Goal: Task Accomplishment & Management: Use online tool/utility

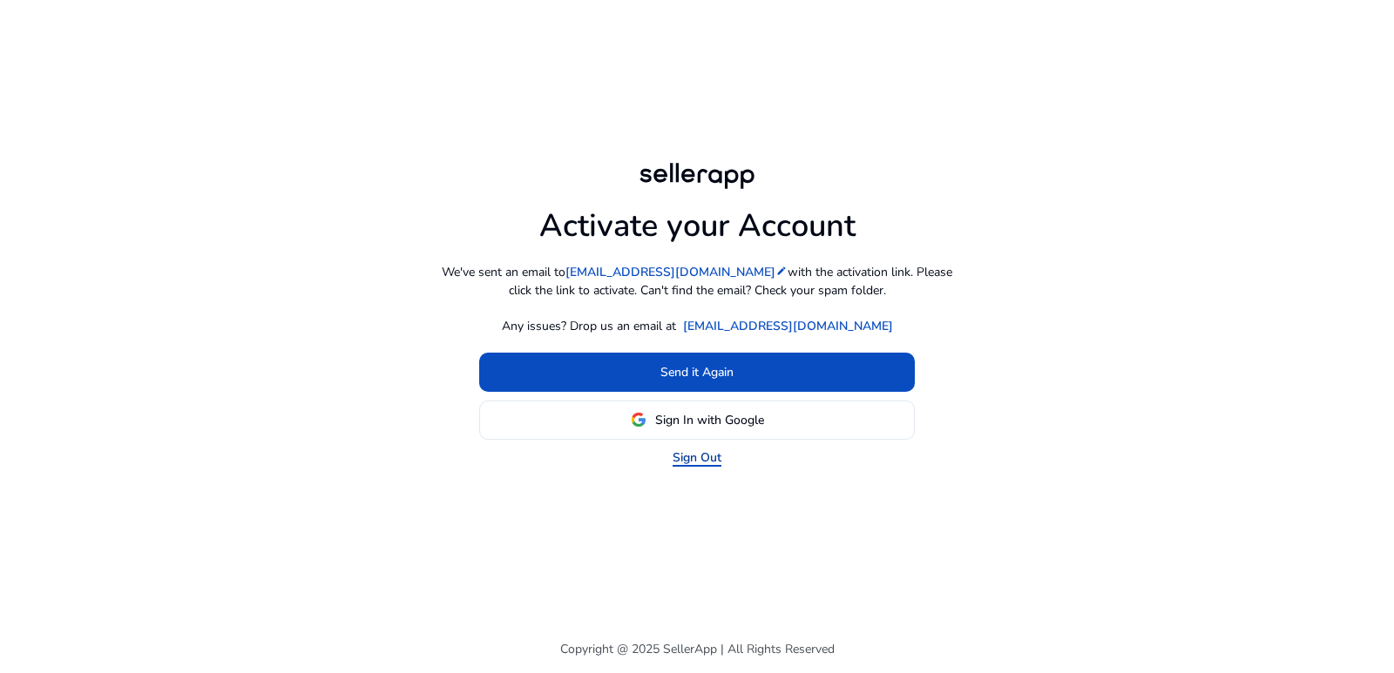
click at [706, 458] on link "Sign Out" at bounding box center [696, 458] width 49 height 18
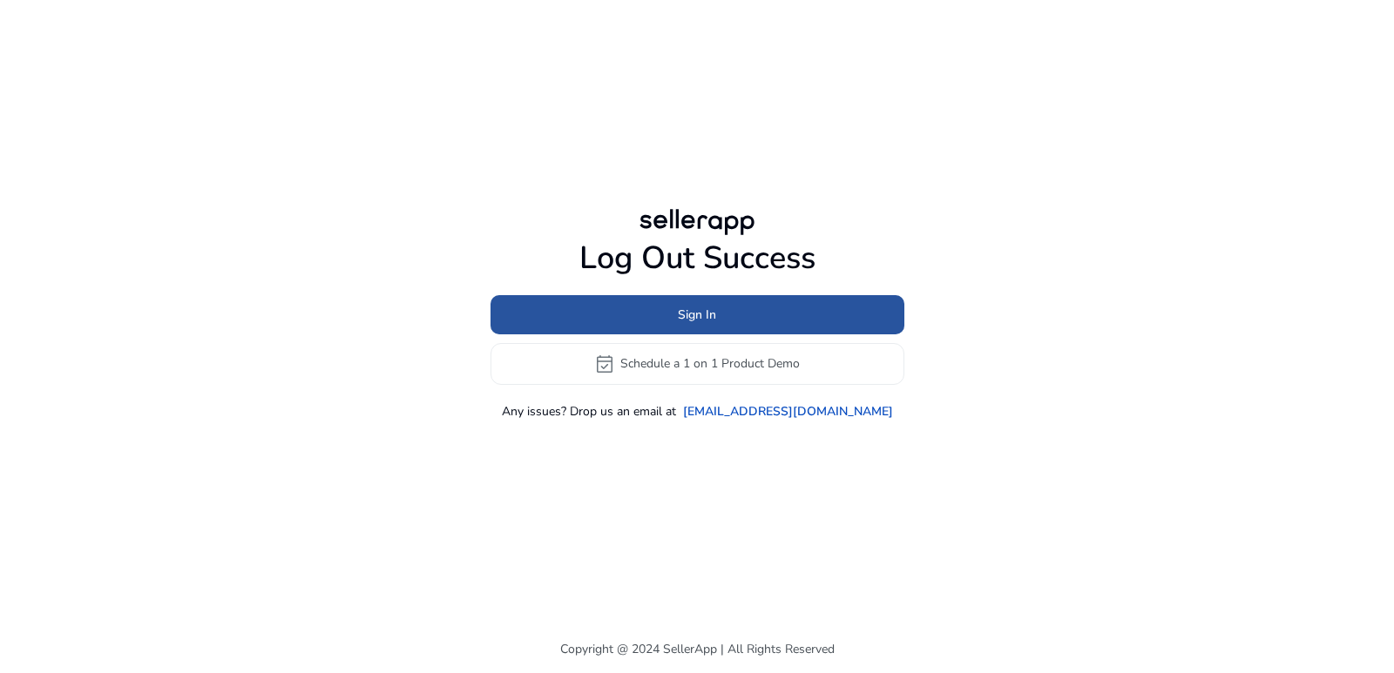
click at [697, 319] on span "Sign In" at bounding box center [697, 315] width 38 height 18
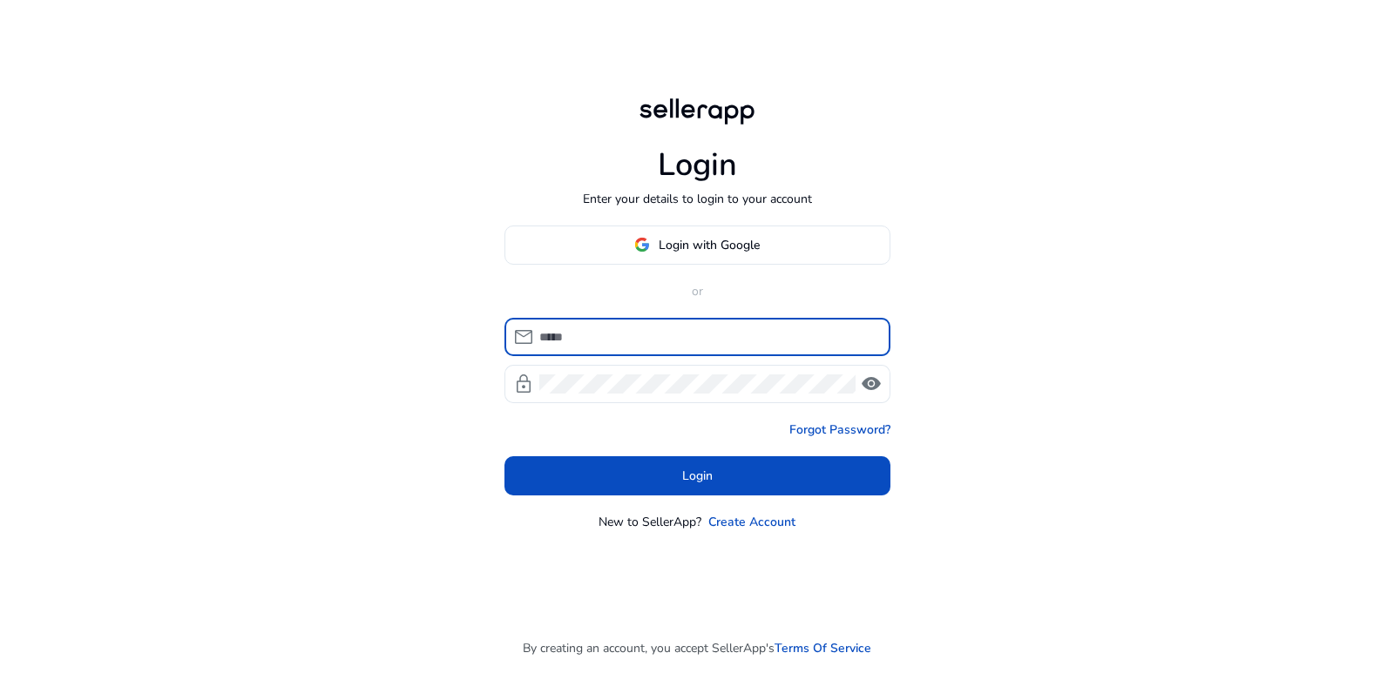
type input "**********"
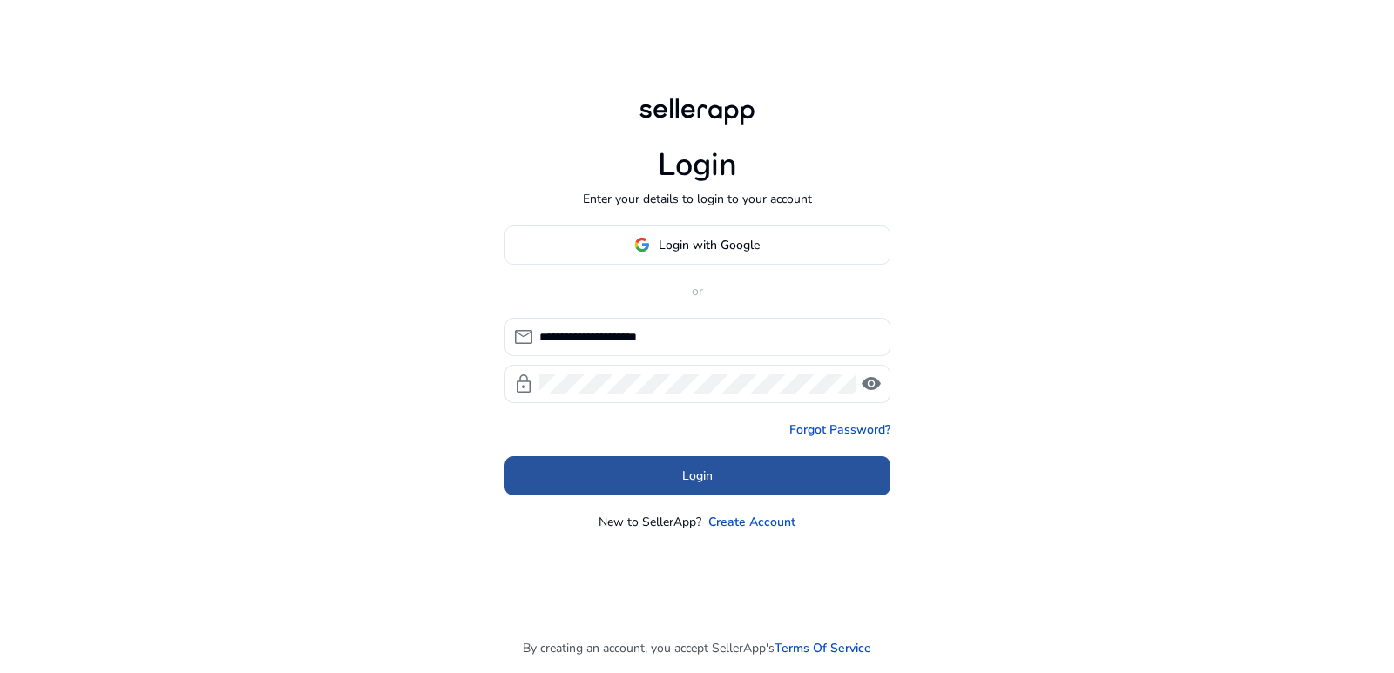
click at [690, 477] on span "Login" at bounding box center [697, 476] width 30 height 18
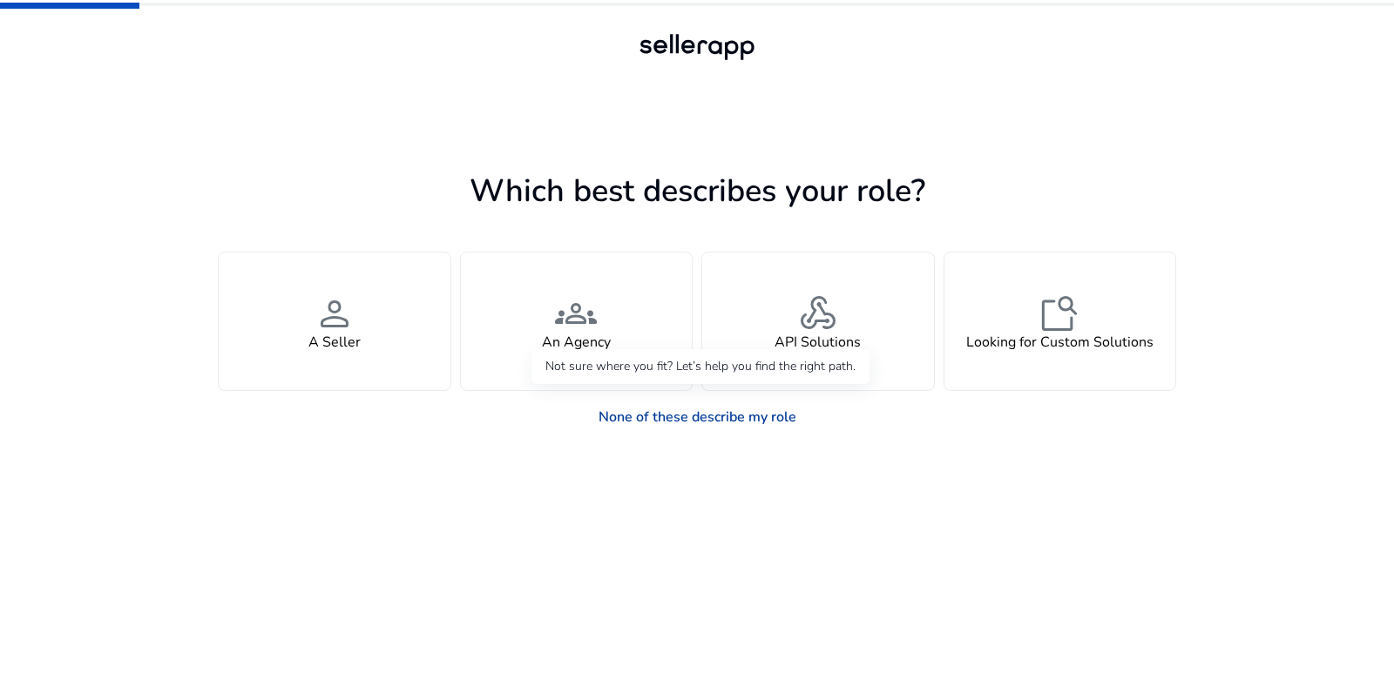
click at [672, 413] on link "None of these describe my role" at bounding box center [697, 417] width 226 height 35
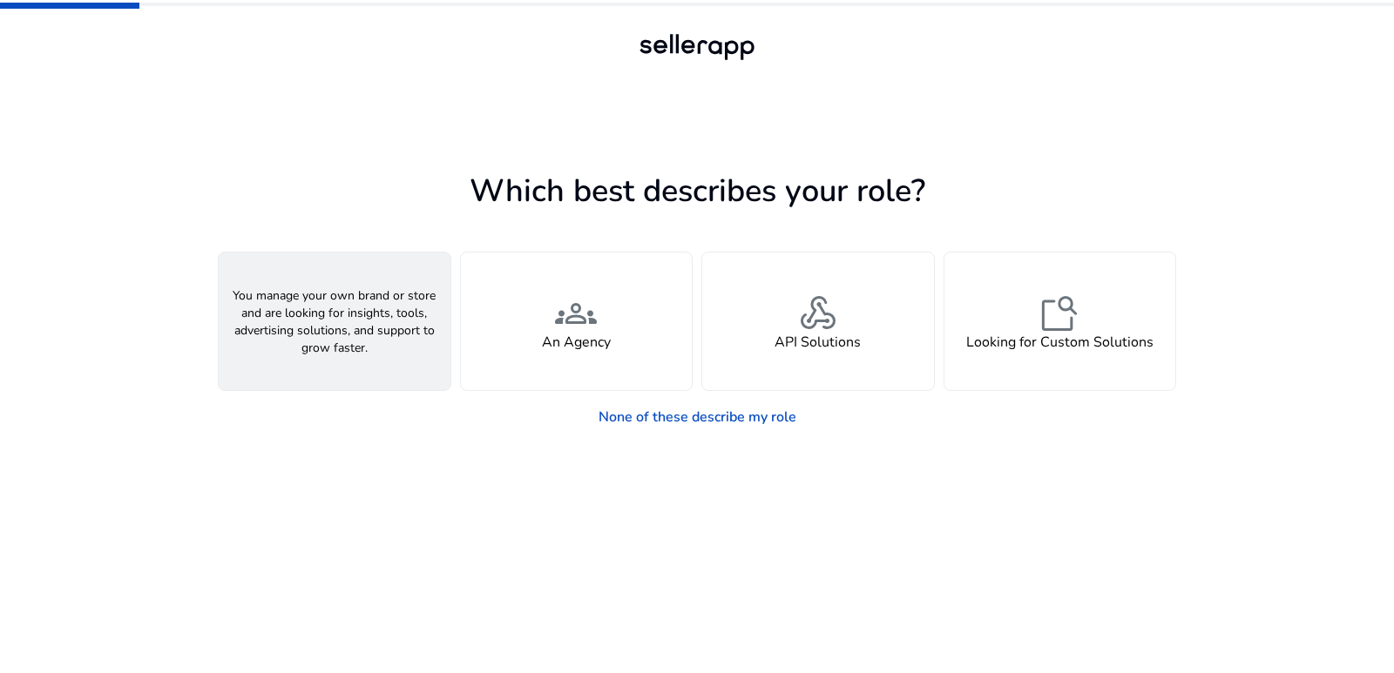
click at [317, 314] on span "person" at bounding box center [335, 314] width 42 height 42
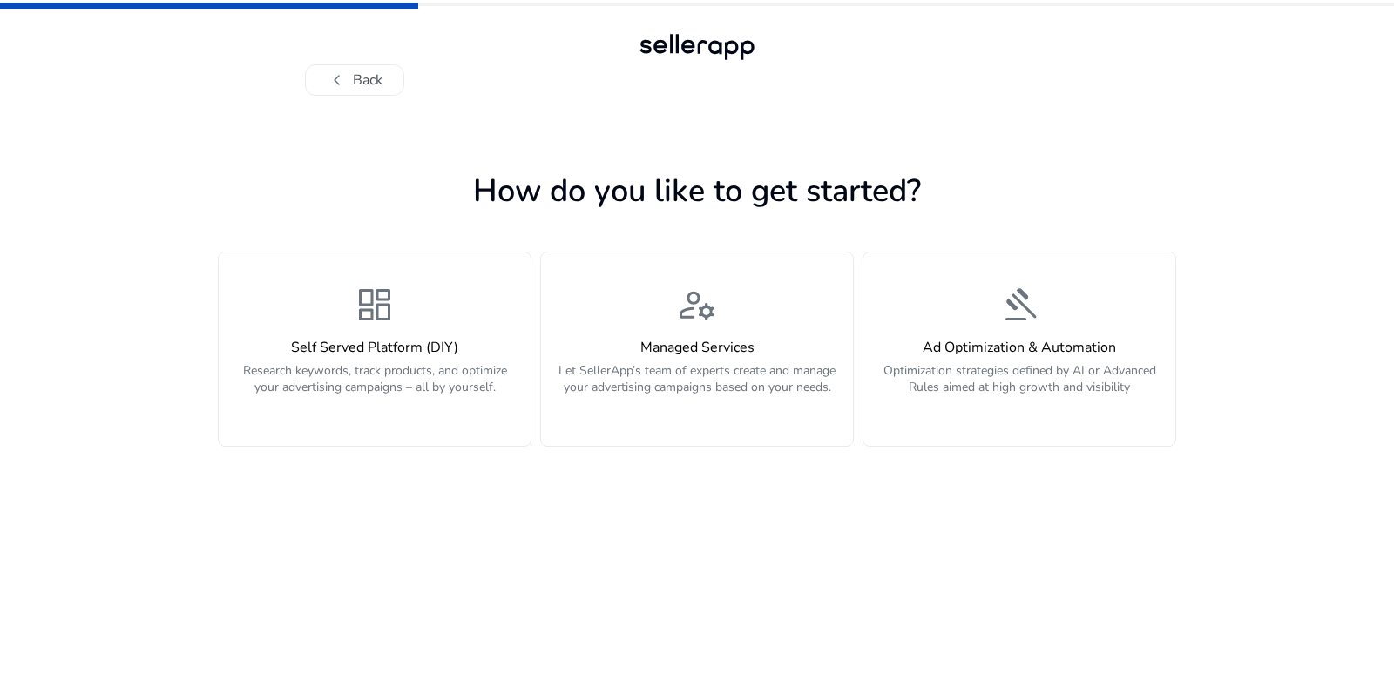
click at [317, 314] on div "dashboard Self Served Platform (DIY) Research keywords, track products, and opt…" at bounding box center [374, 349] width 291 height 131
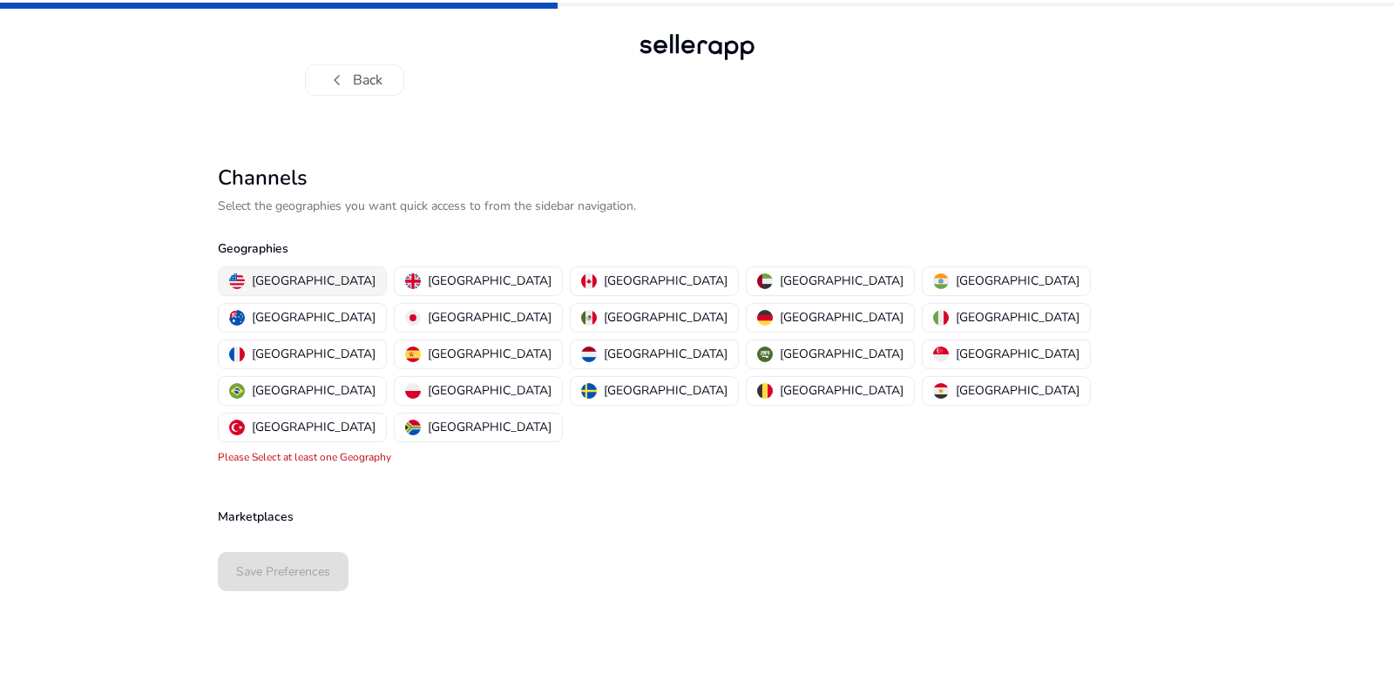
click at [251, 289] on div "[GEOGRAPHIC_DATA]" at bounding box center [302, 281] width 146 height 18
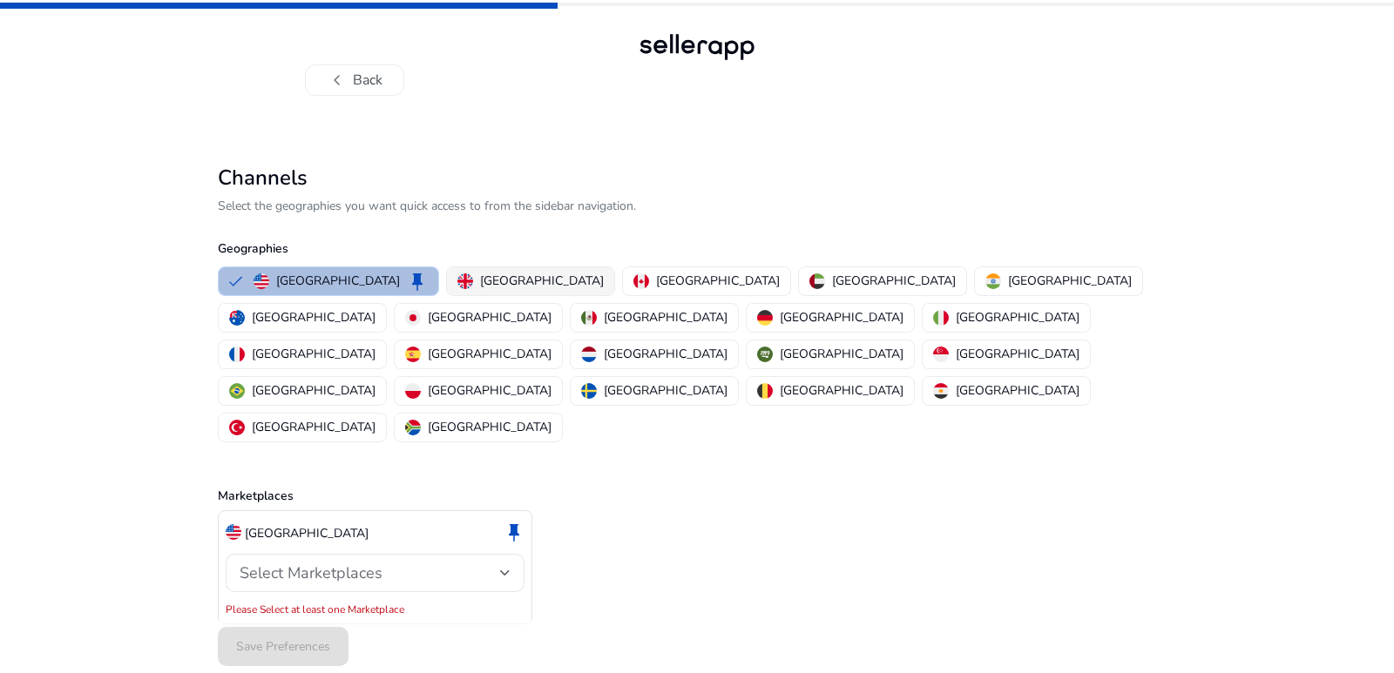
click at [480, 279] on p "[GEOGRAPHIC_DATA]" at bounding box center [542, 281] width 124 height 18
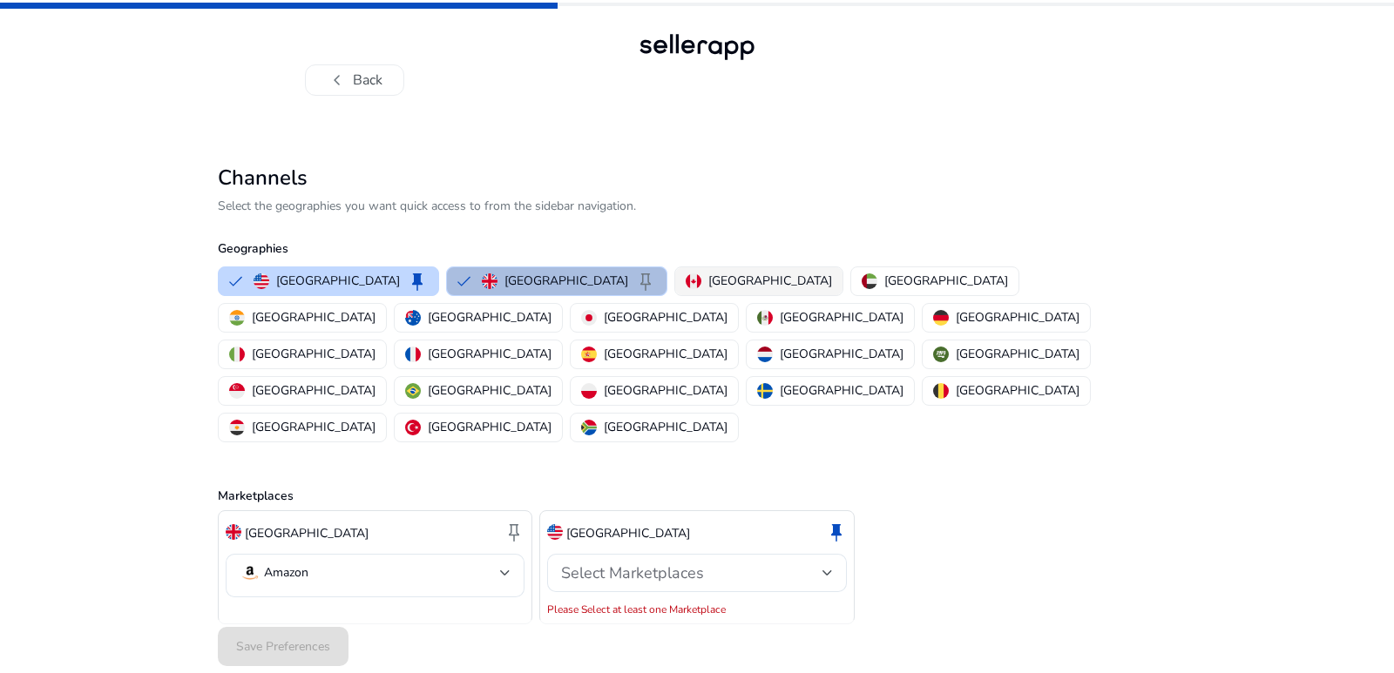
click at [685, 279] on div "[GEOGRAPHIC_DATA]" at bounding box center [758, 281] width 146 height 18
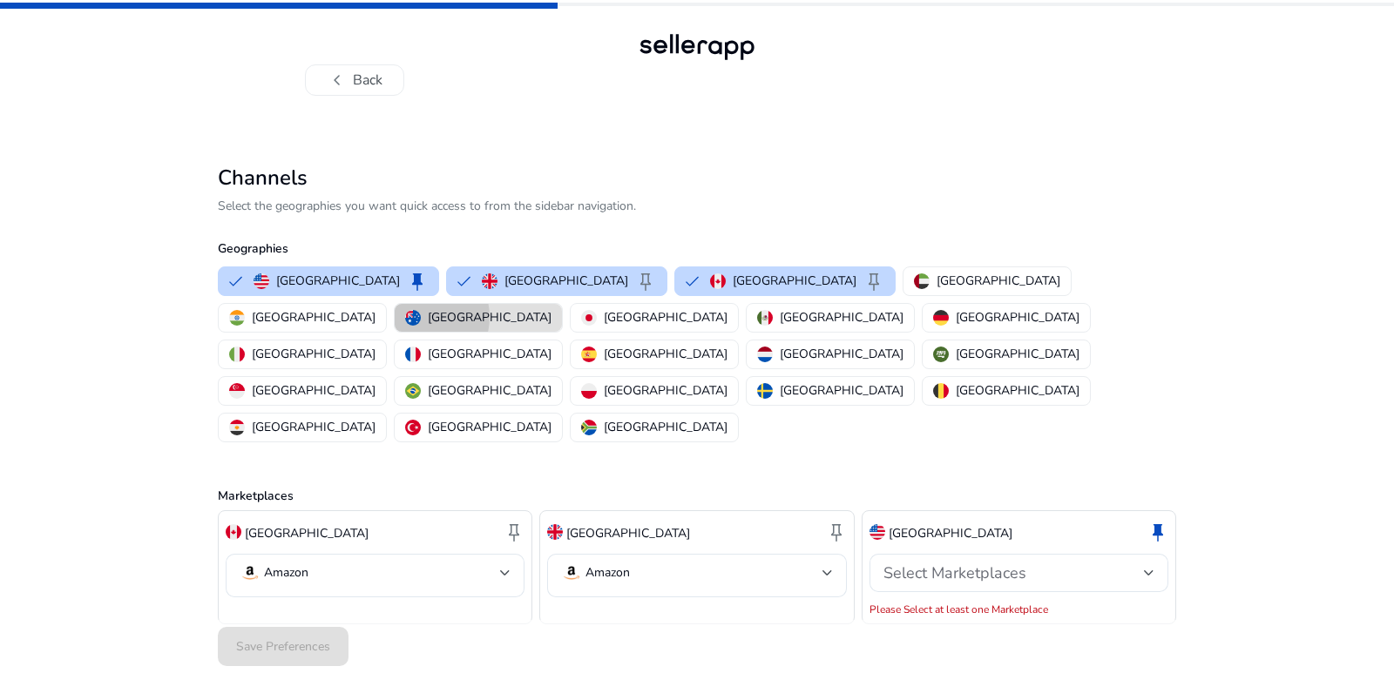
click at [421, 310] on img "button" at bounding box center [413, 318] width 16 height 16
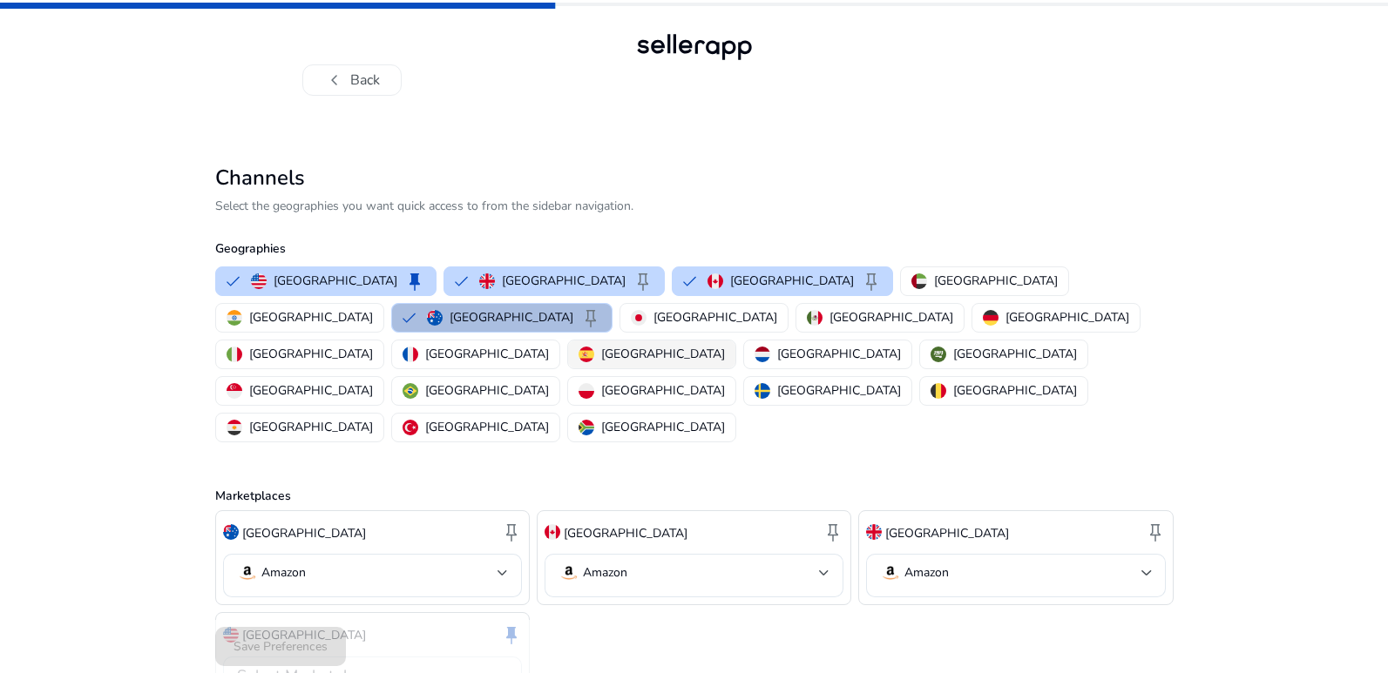
click at [701, 345] on p "[GEOGRAPHIC_DATA]" at bounding box center [663, 354] width 124 height 18
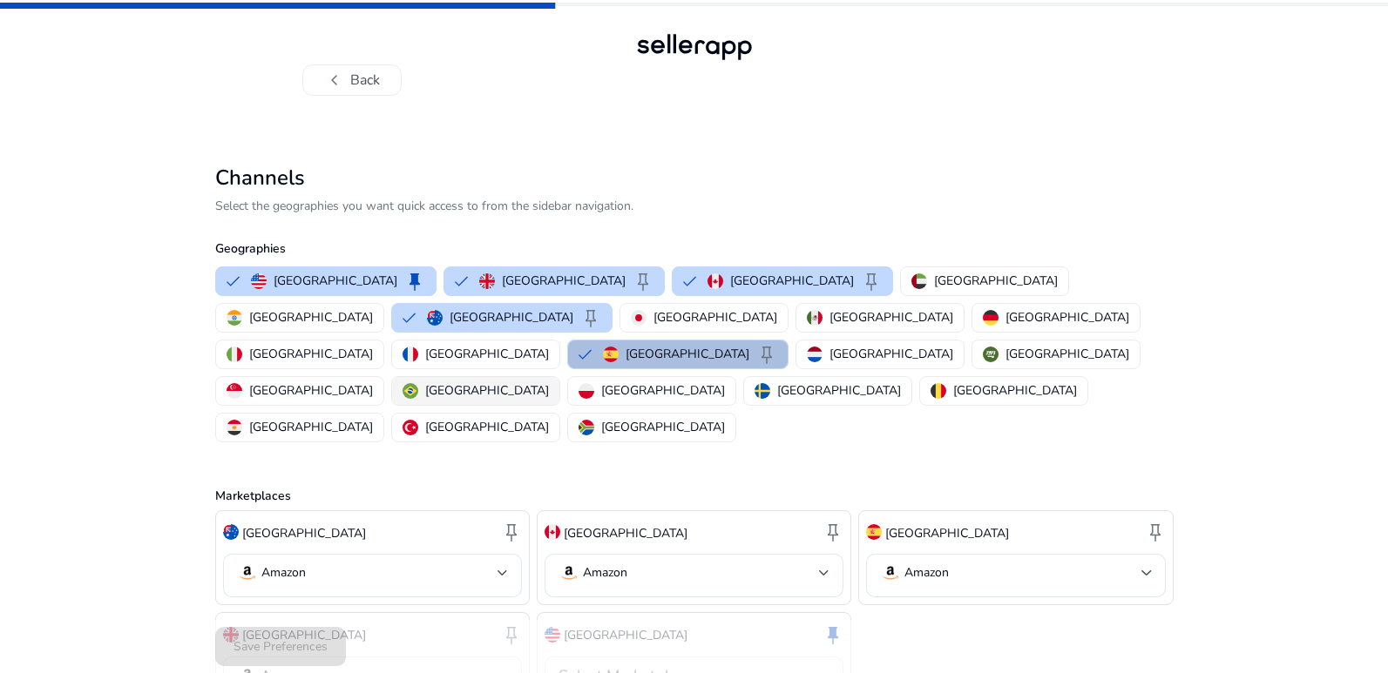
click at [425, 382] on p "[GEOGRAPHIC_DATA]" at bounding box center [487, 391] width 124 height 18
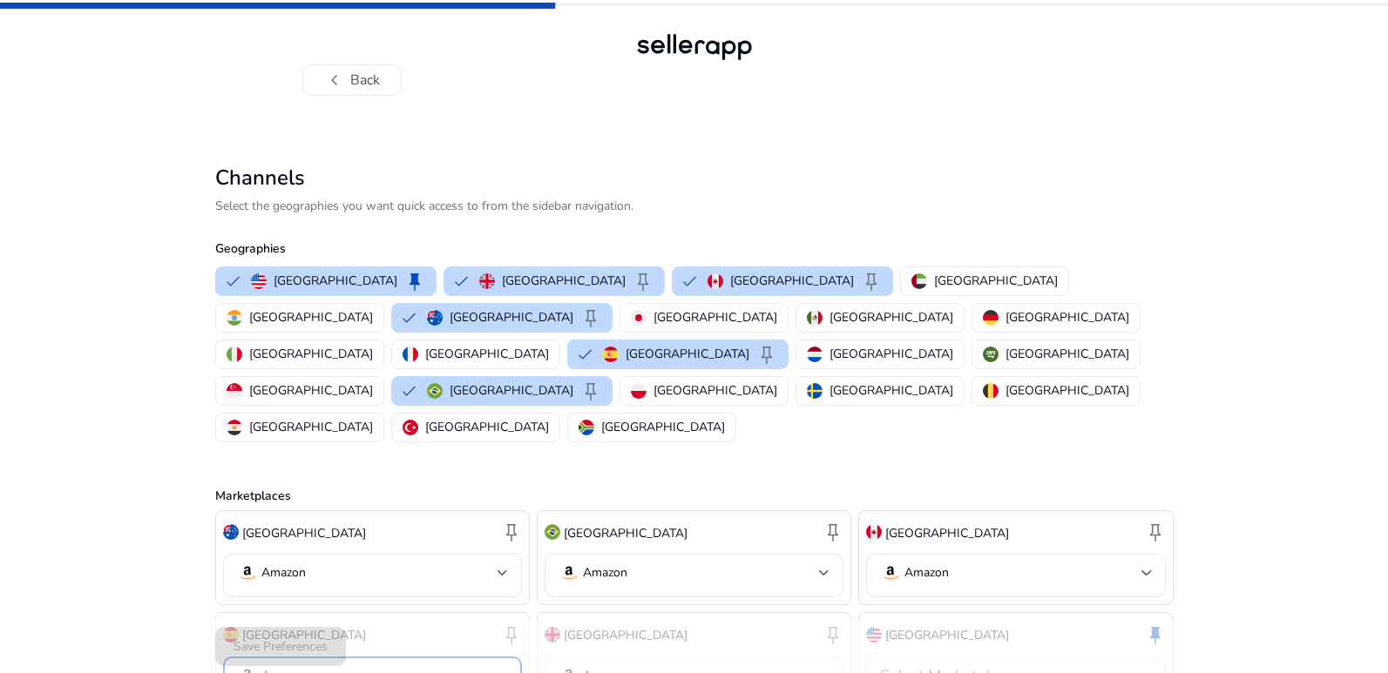
click at [500, 665] on div at bounding box center [502, 675] width 10 height 21
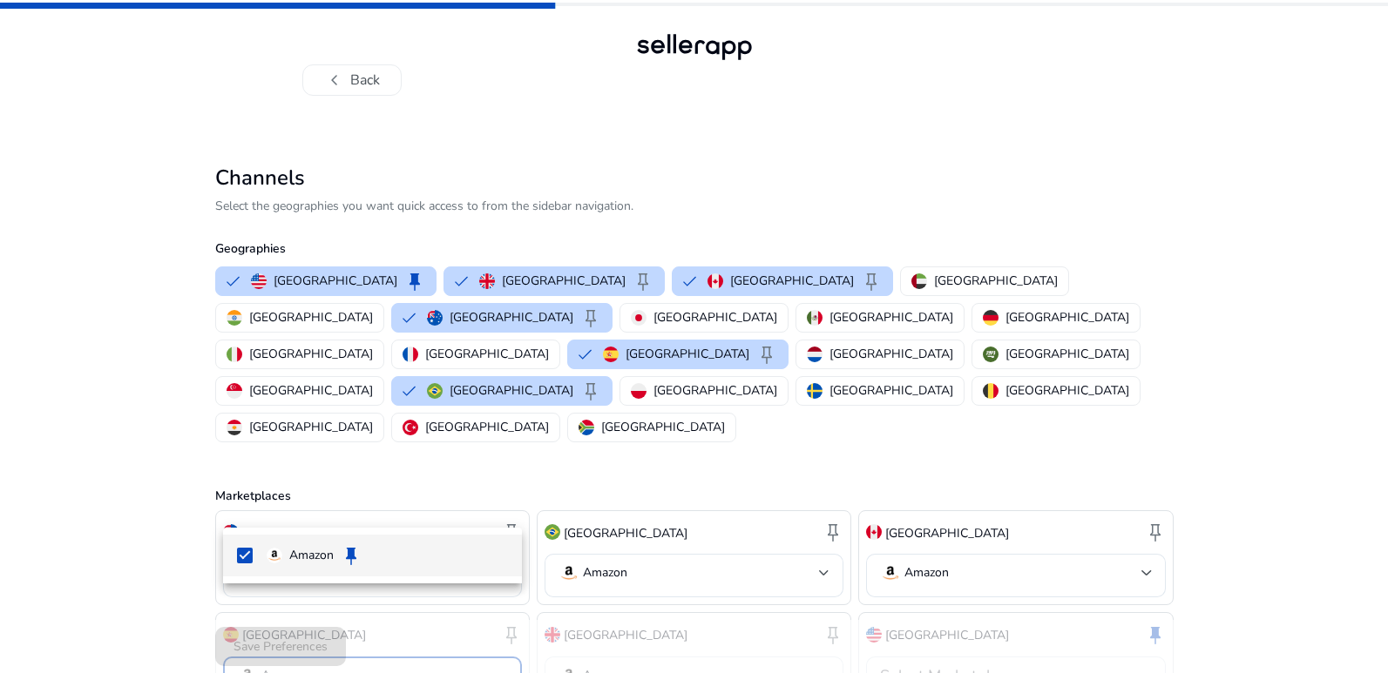
click at [443, 598] on div at bounding box center [694, 336] width 1388 height 673
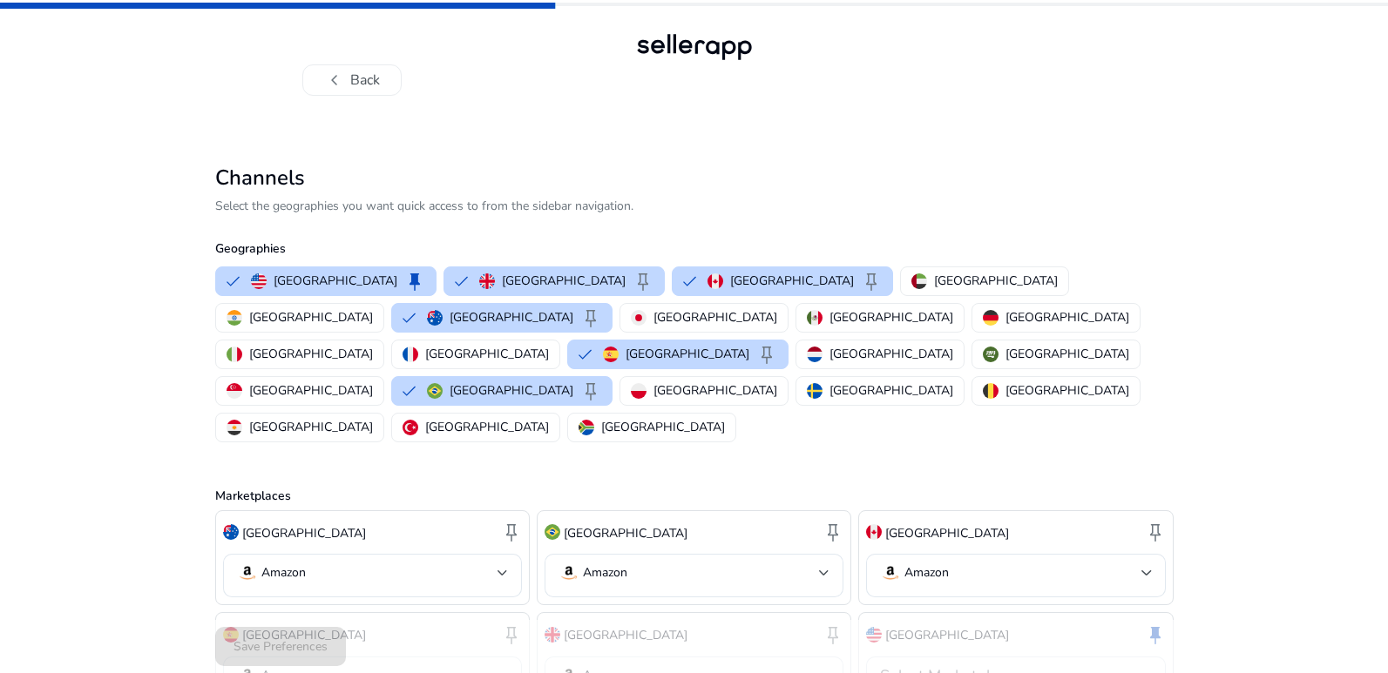
click at [262, 643] on div "Save Preferences" at bounding box center [694, 646] width 958 height 53
click at [1005, 382] on p "[GEOGRAPHIC_DATA]" at bounding box center [1067, 391] width 124 height 18
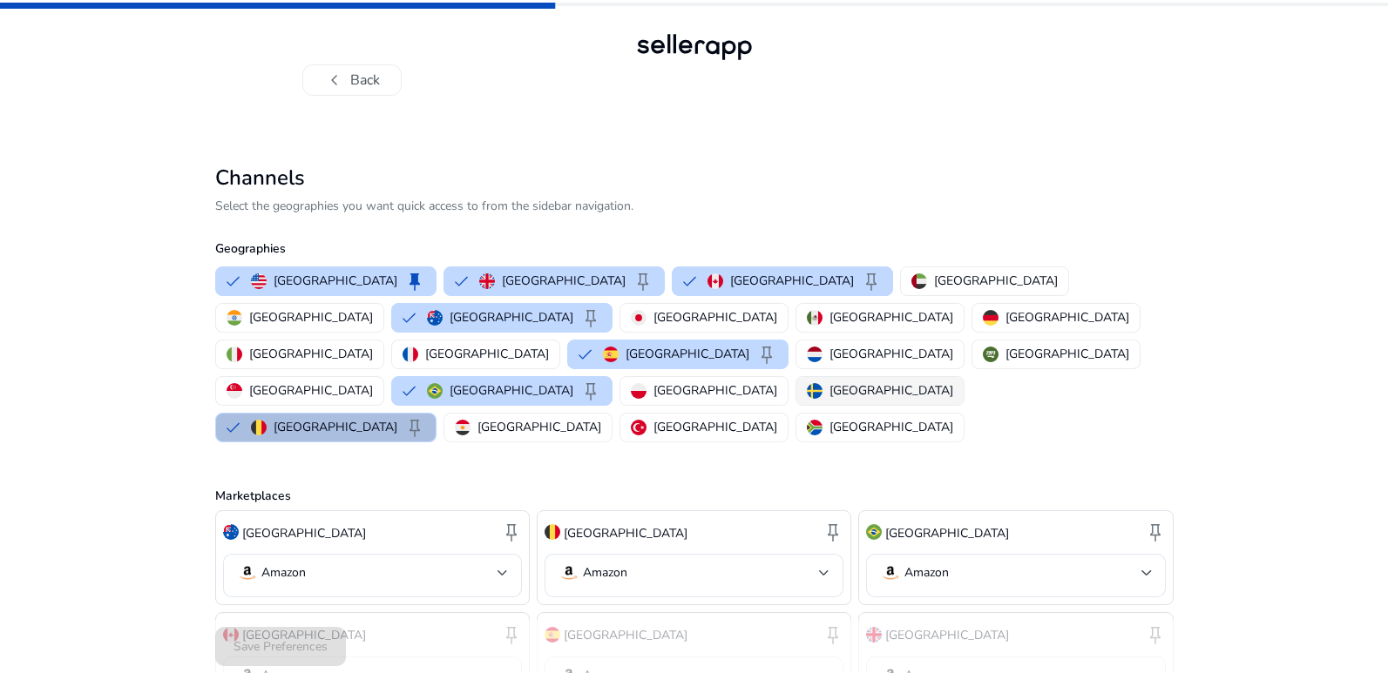
click at [829, 382] on p "[GEOGRAPHIC_DATA]" at bounding box center [891, 391] width 124 height 18
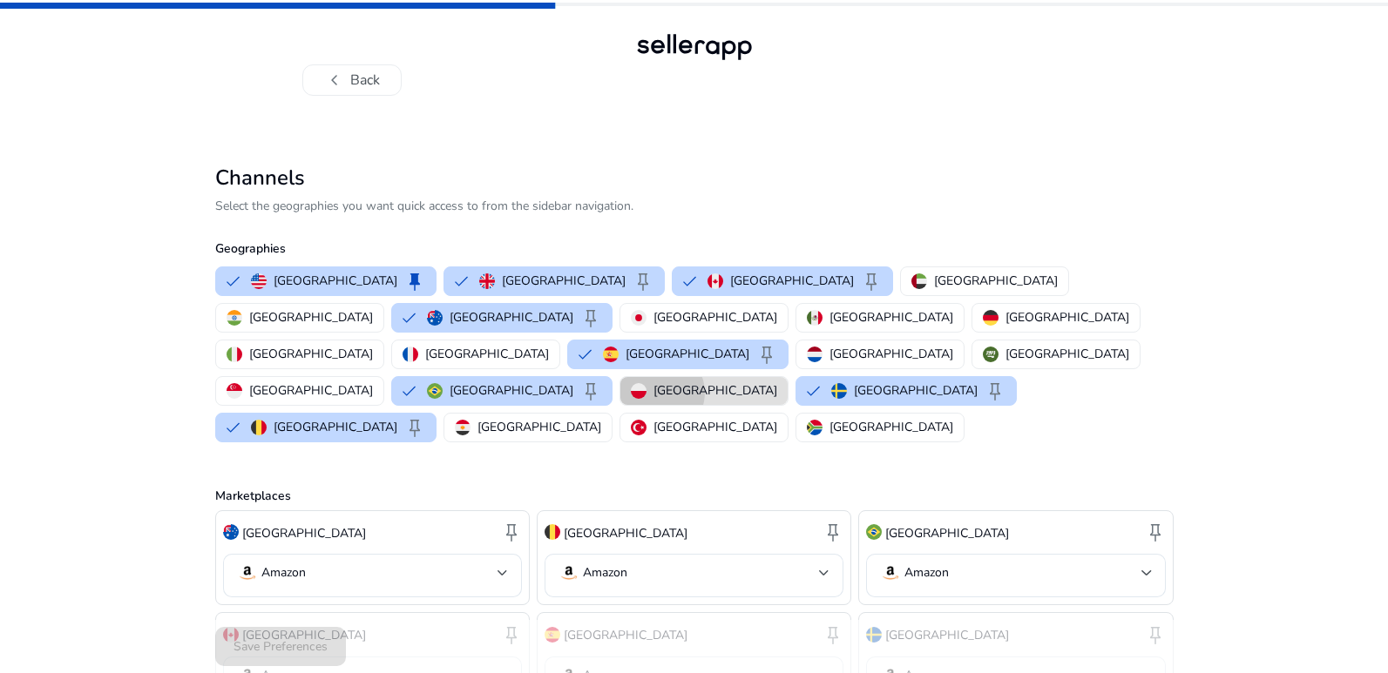
click at [653, 382] on p "[GEOGRAPHIC_DATA]" at bounding box center [715, 391] width 124 height 18
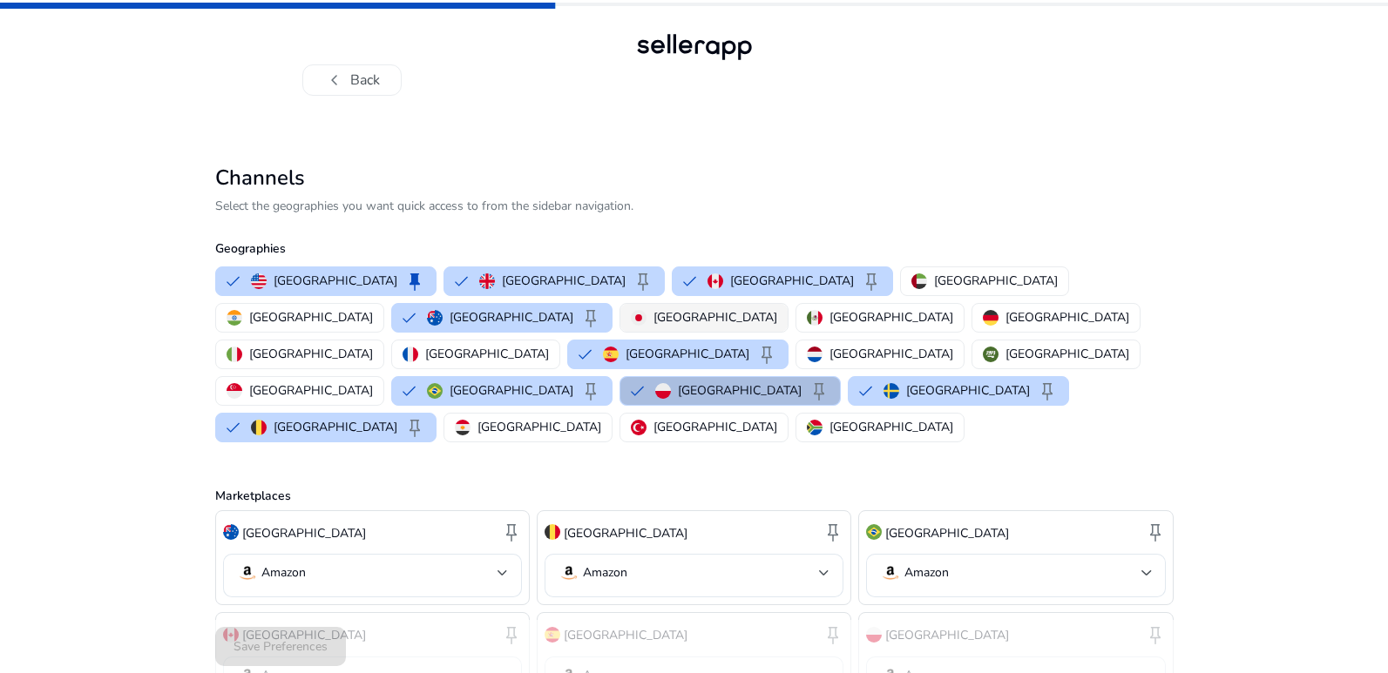
click at [653, 320] on p "[GEOGRAPHIC_DATA]" at bounding box center [715, 317] width 124 height 18
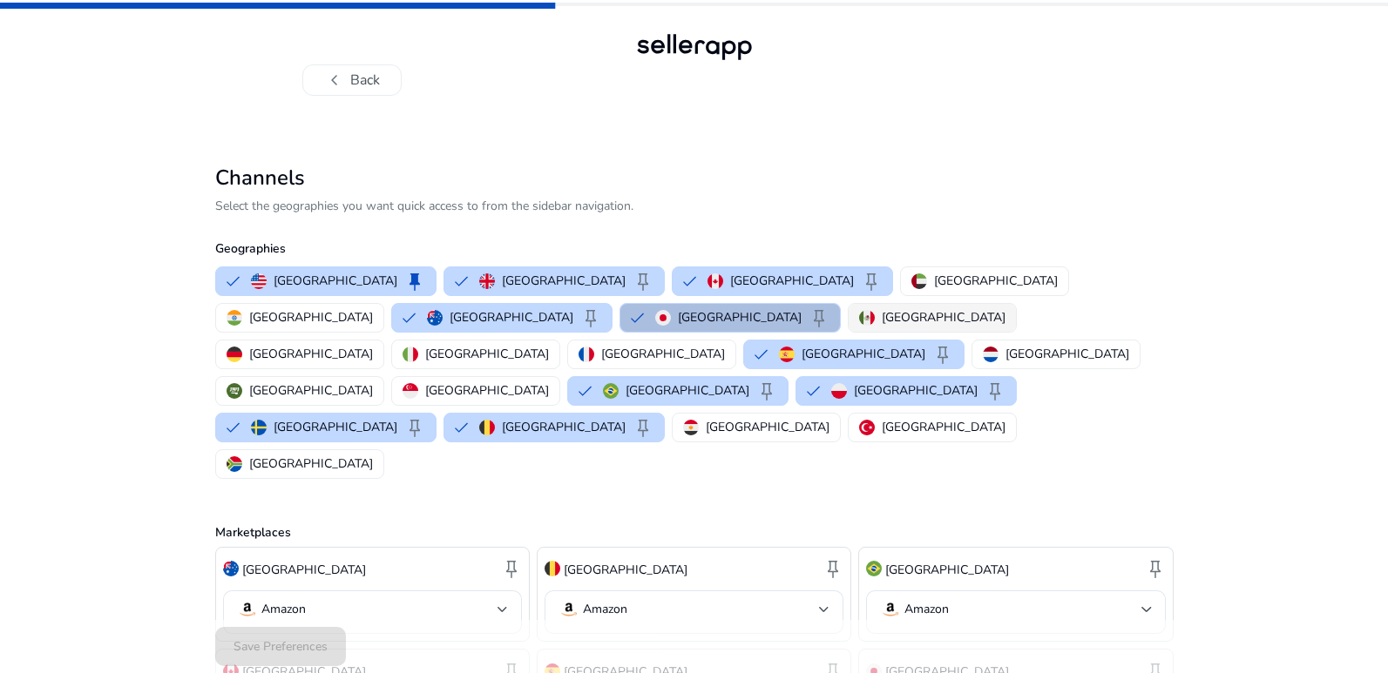
click at [859, 316] on div "[GEOGRAPHIC_DATA]" at bounding box center [932, 317] width 146 height 18
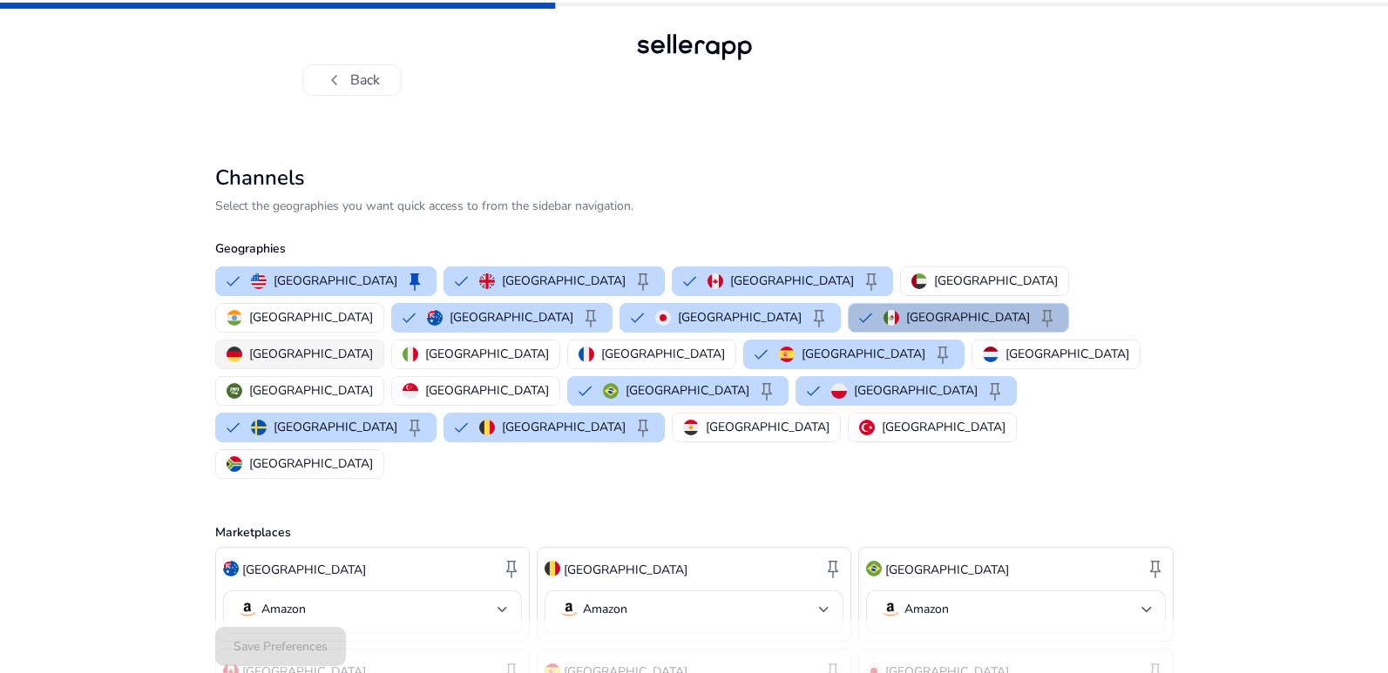
click at [373, 345] on p "[GEOGRAPHIC_DATA]" at bounding box center [311, 354] width 124 height 18
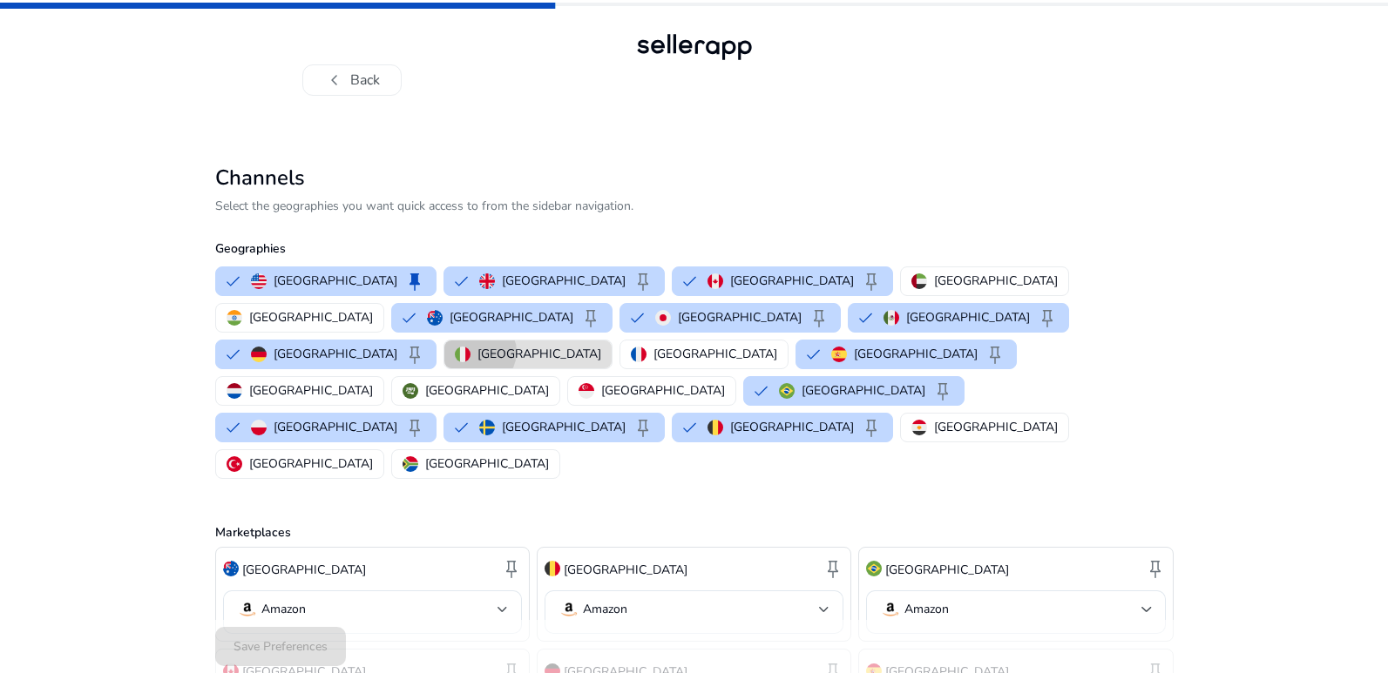
click at [601, 345] on p "[GEOGRAPHIC_DATA]" at bounding box center [539, 354] width 124 height 18
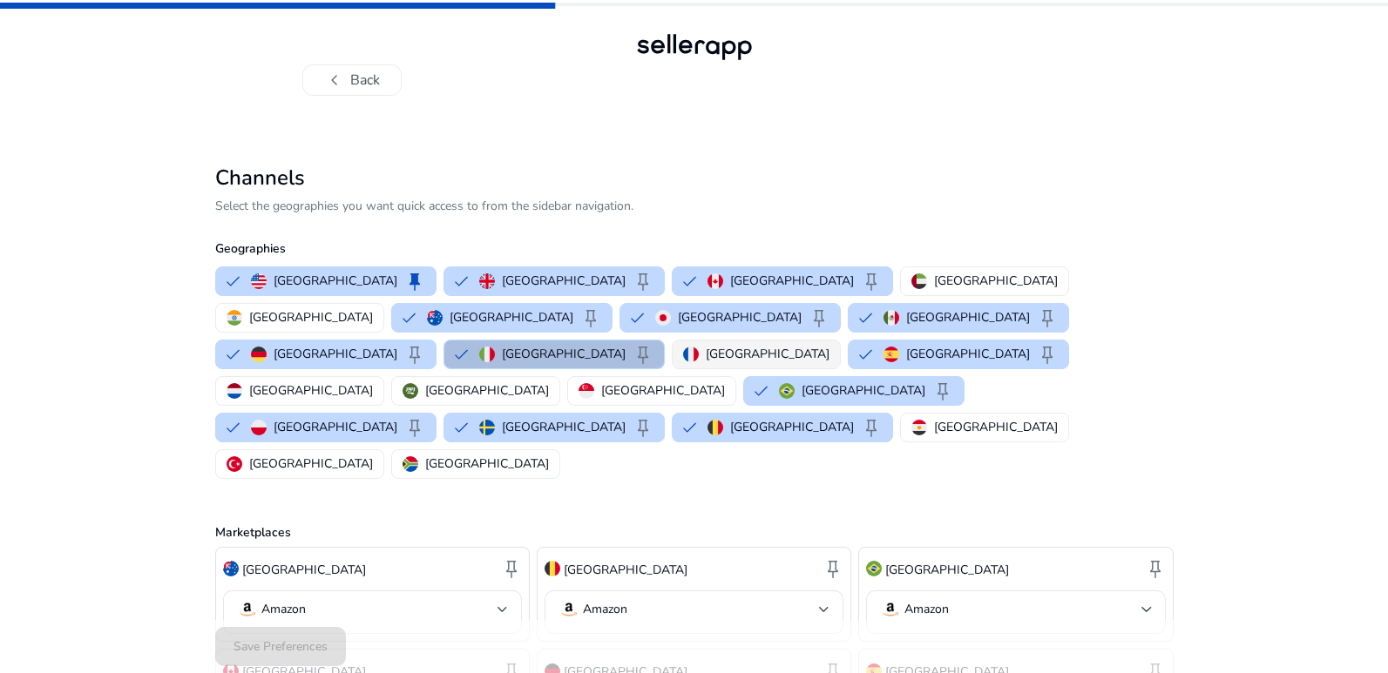
click at [699, 347] on img "button" at bounding box center [691, 355] width 16 height 16
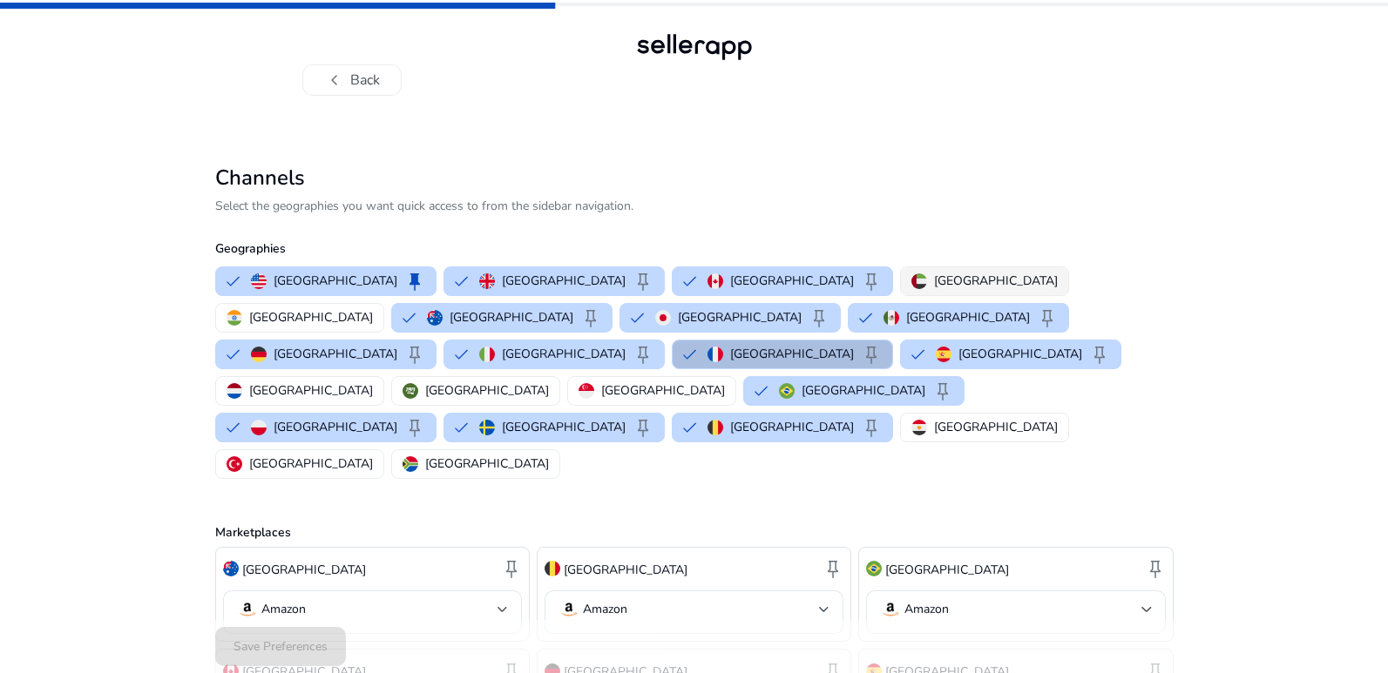
click at [934, 280] on p "[GEOGRAPHIC_DATA]" at bounding box center [996, 281] width 124 height 18
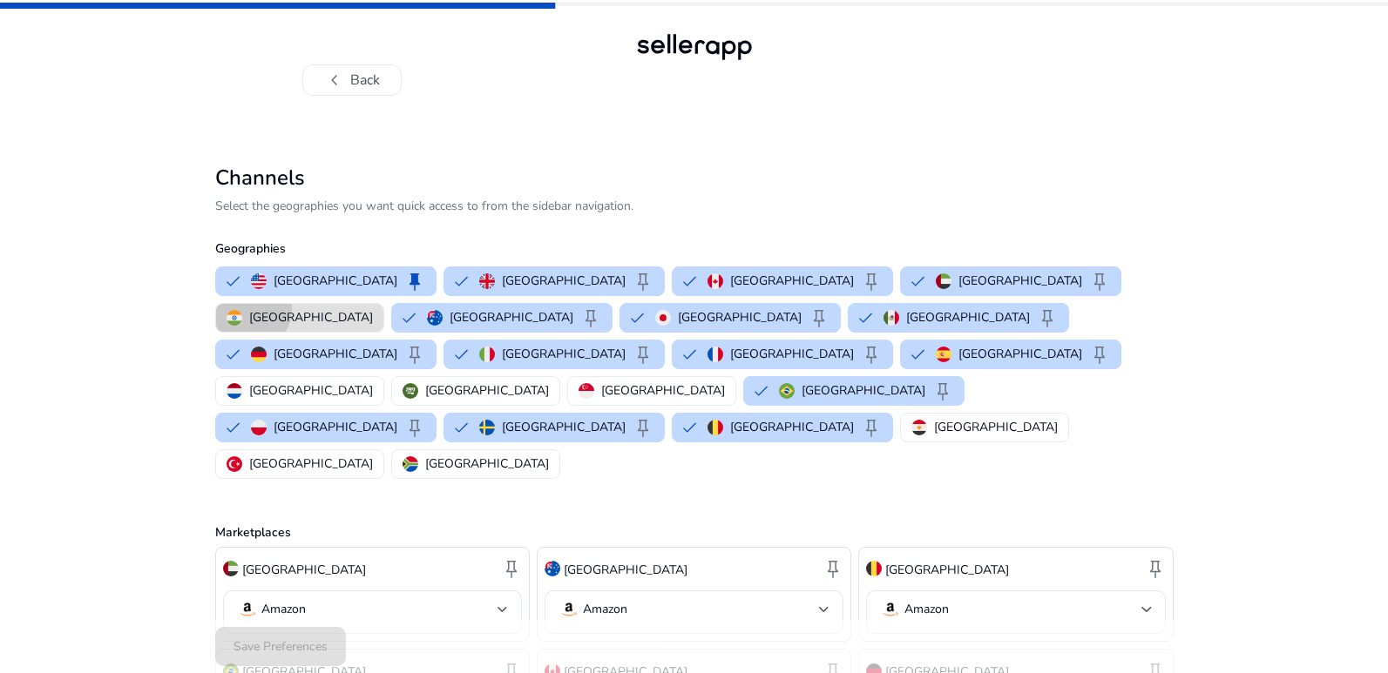
click at [373, 308] on div "[GEOGRAPHIC_DATA]" at bounding box center [299, 317] width 146 height 18
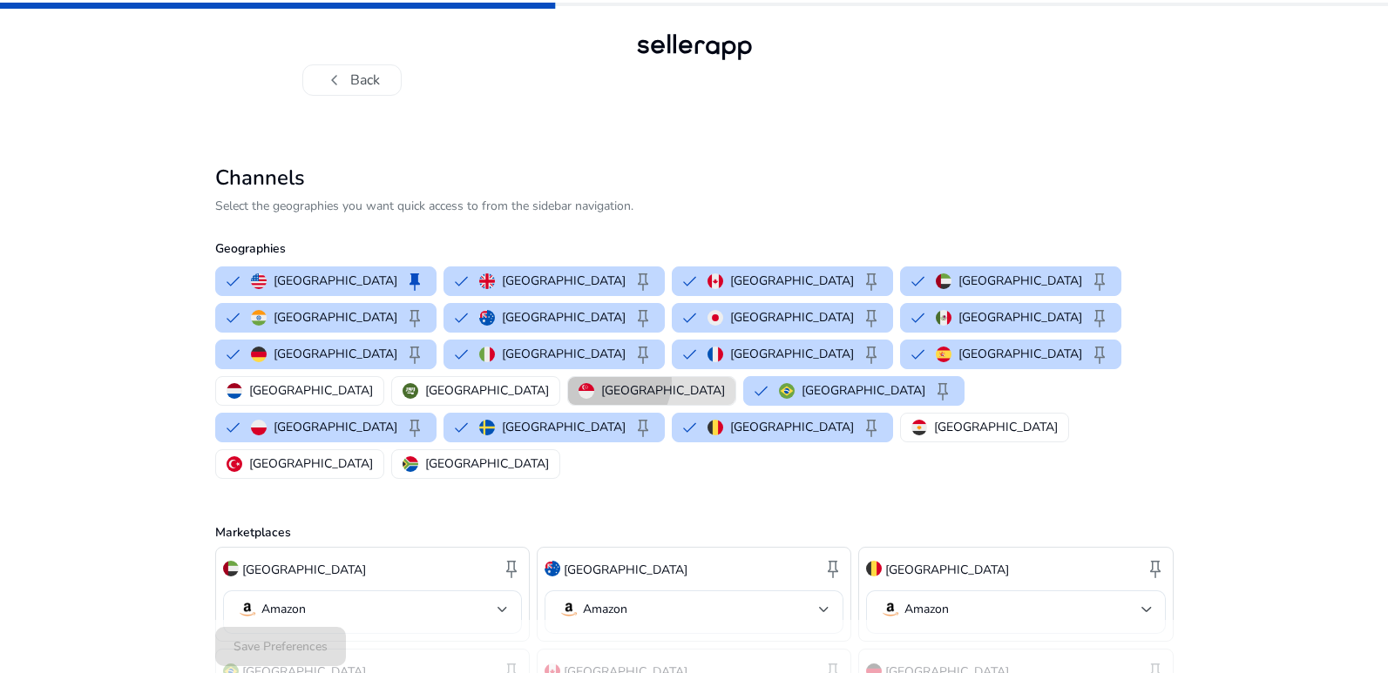
click at [635, 382] on p "[GEOGRAPHIC_DATA]" at bounding box center [663, 391] width 124 height 18
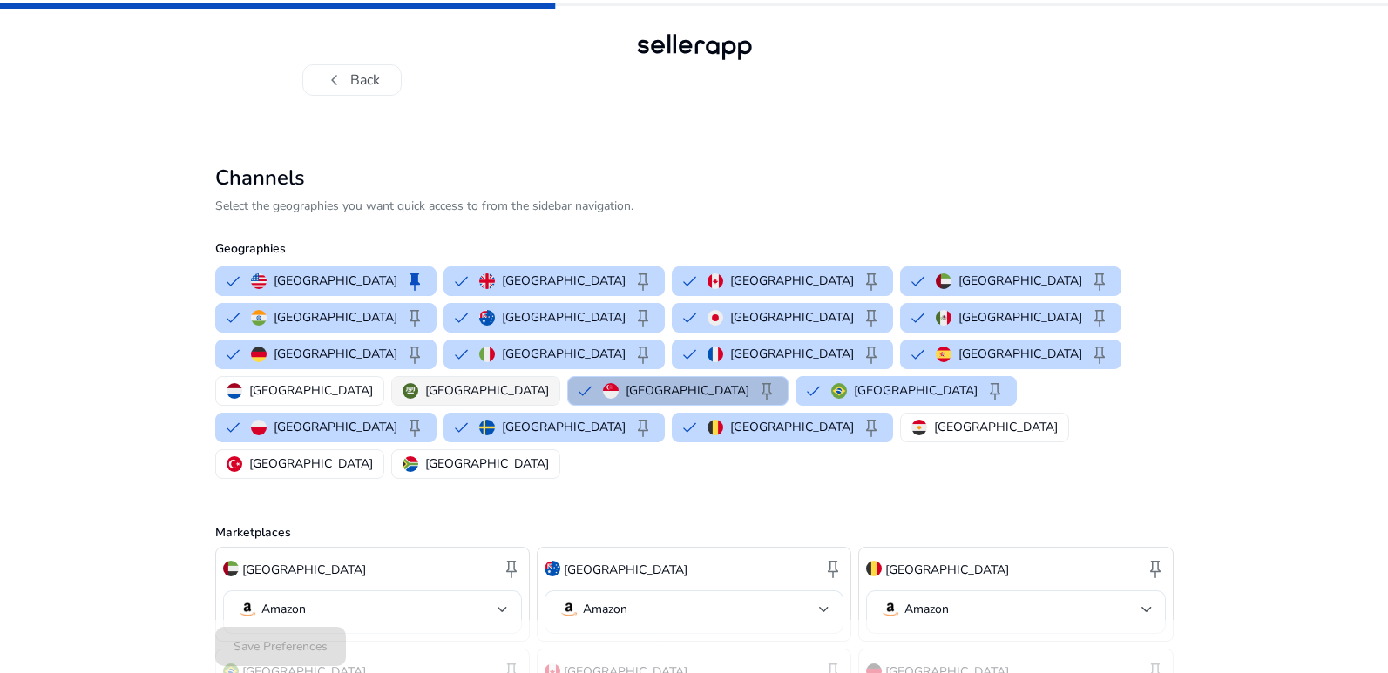
click at [532, 382] on p "[GEOGRAPHIC_DATA]" at bounding box center [487, 391] width 124 height 18
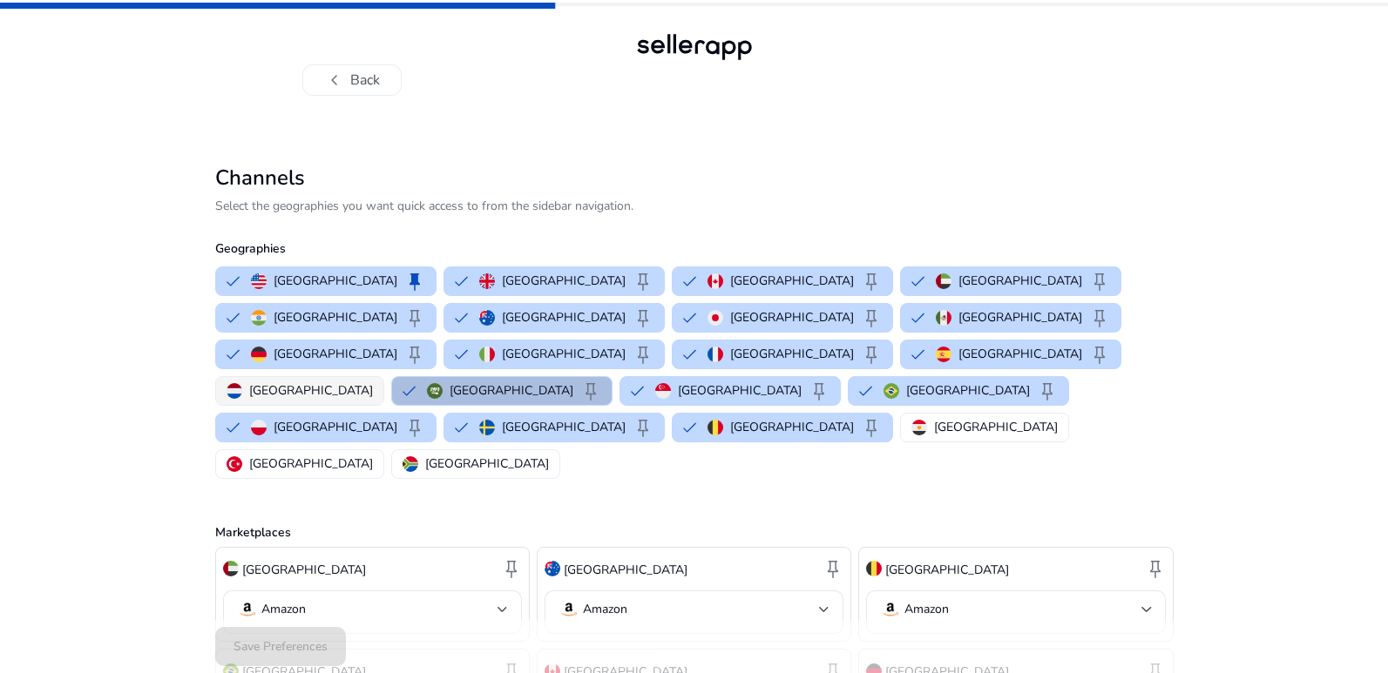
click at [373, 382] on p "[GEOGRAPHIC_DATA]" at bounding box center [311, 391] width 124 height 18
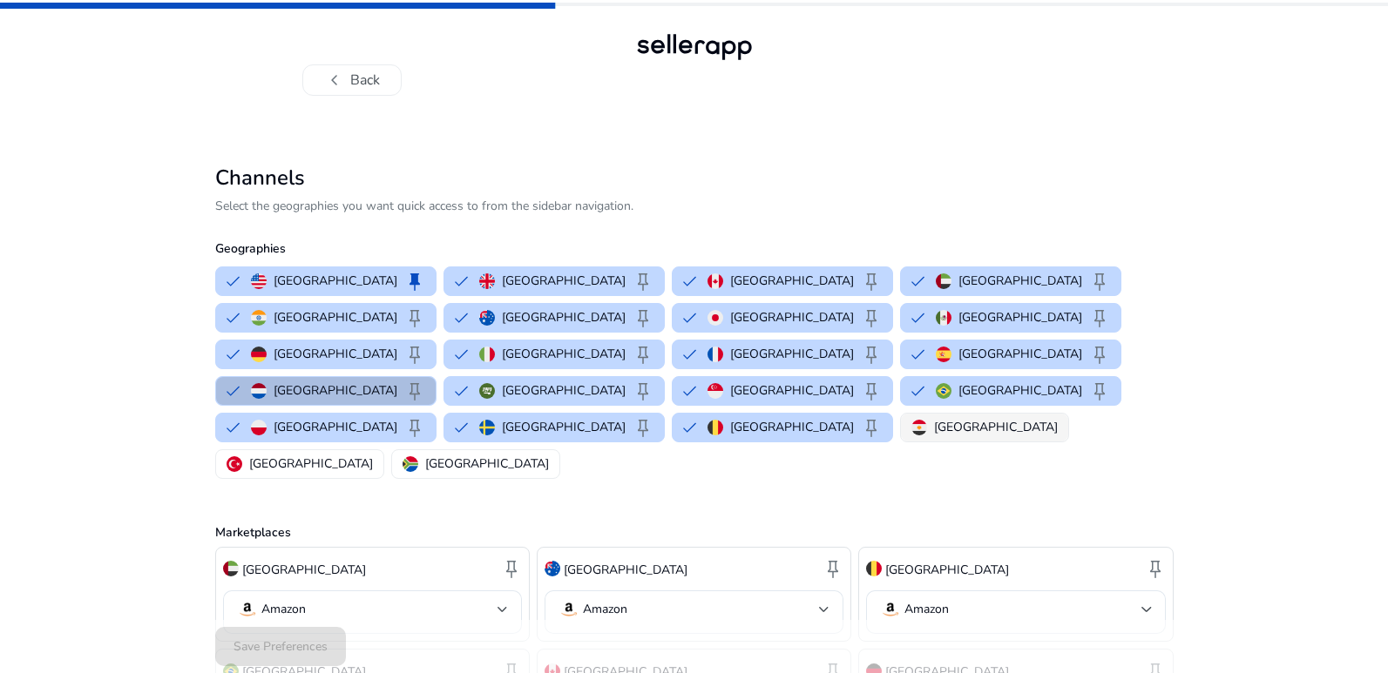
click at [934, 418] on p "[GEOGRAPHIC_DATA]" at bounding box center [996, 427] width 124 height 18
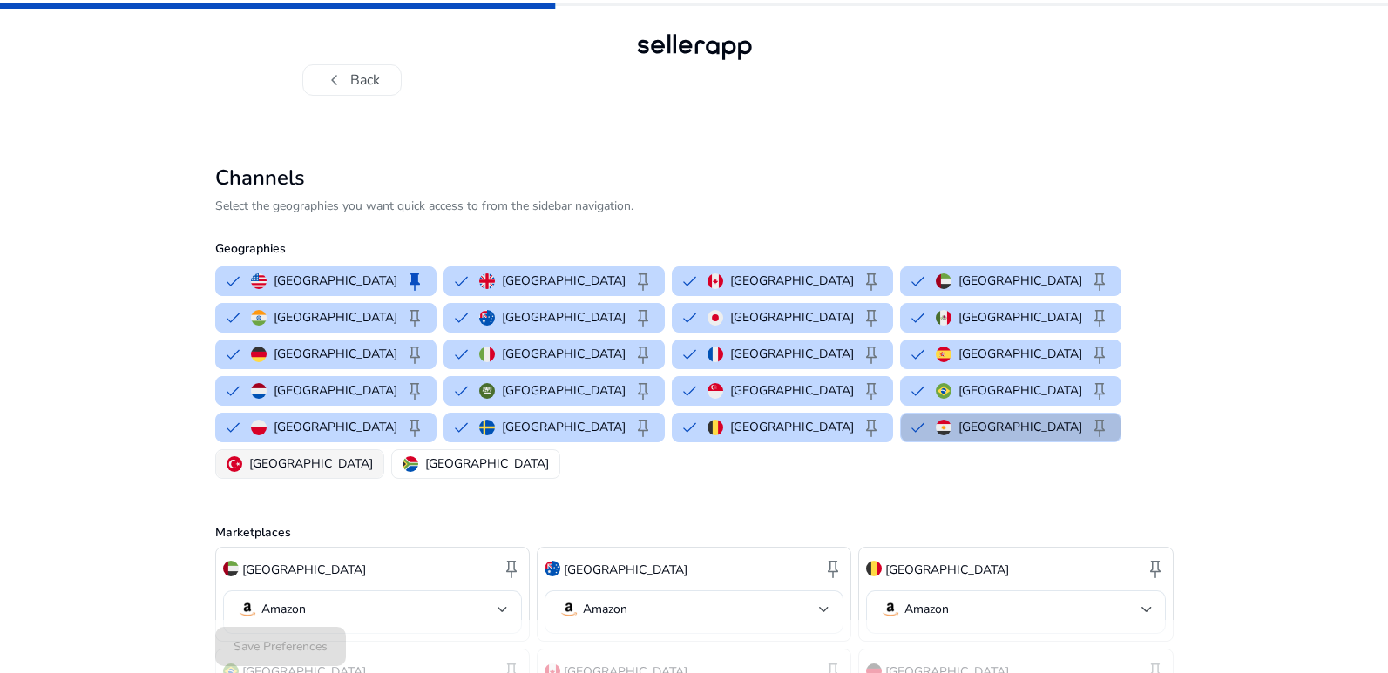
click at [373, 455] on p "[GEOGRAPHIC_DATA]" at bounding box center [311, 464] width 124 height 18
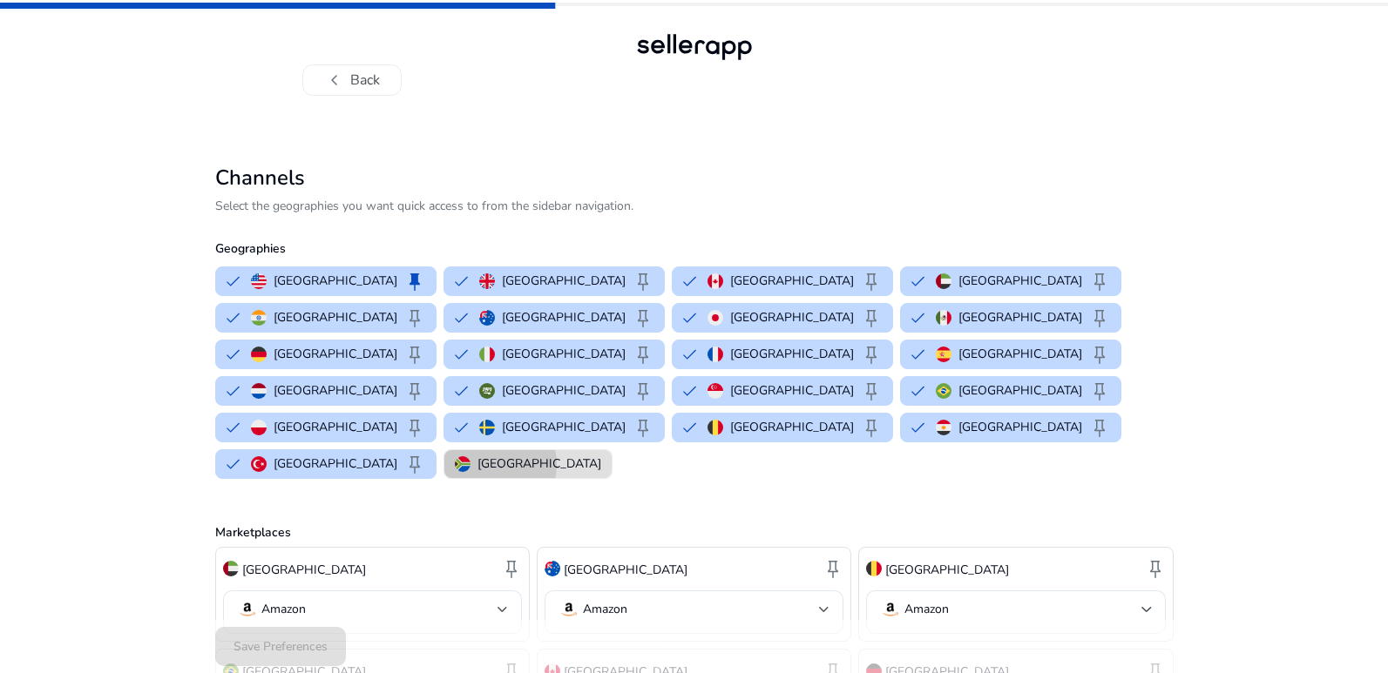
click at [601, 455] on p "[GEOGRAPHIC_DATA]" at bounding box center [539, 464] width 124 height 18
click at [1050, 523] on p "Marketplaces" at bounding box center [694, 532] width 958 height 18
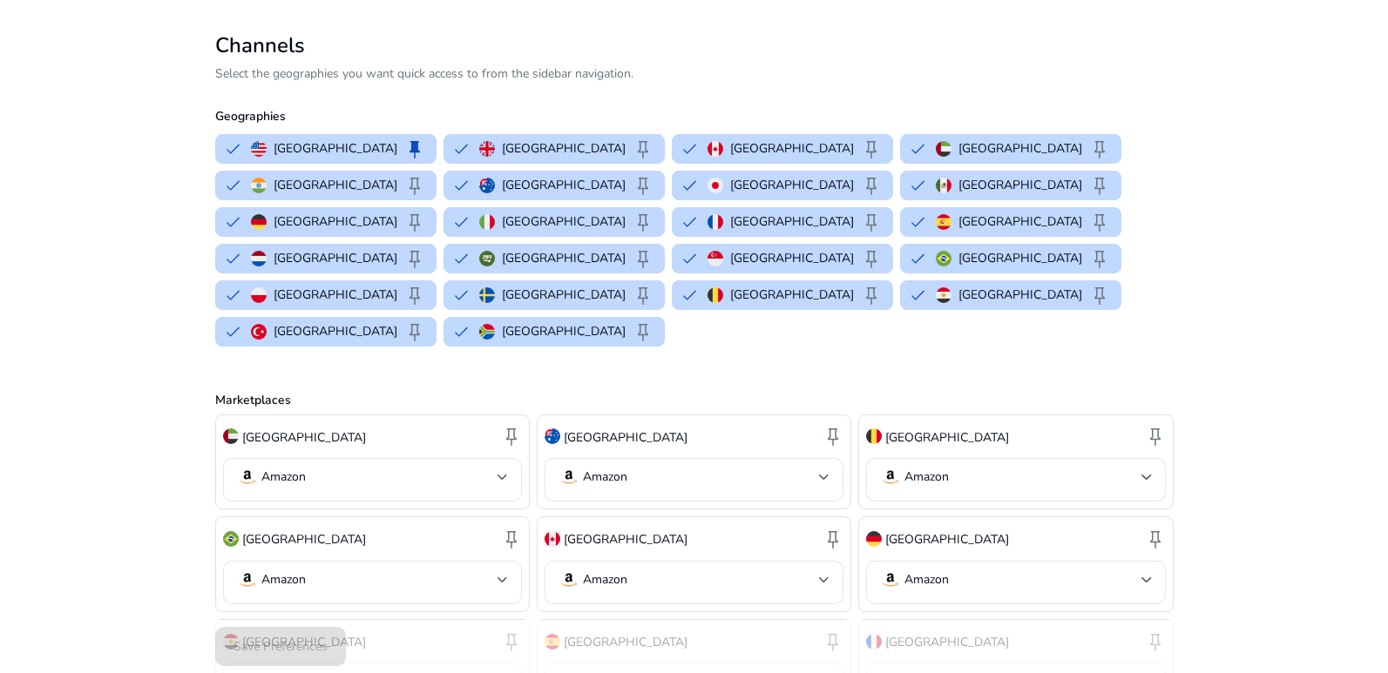
scroll to position [21, 0]
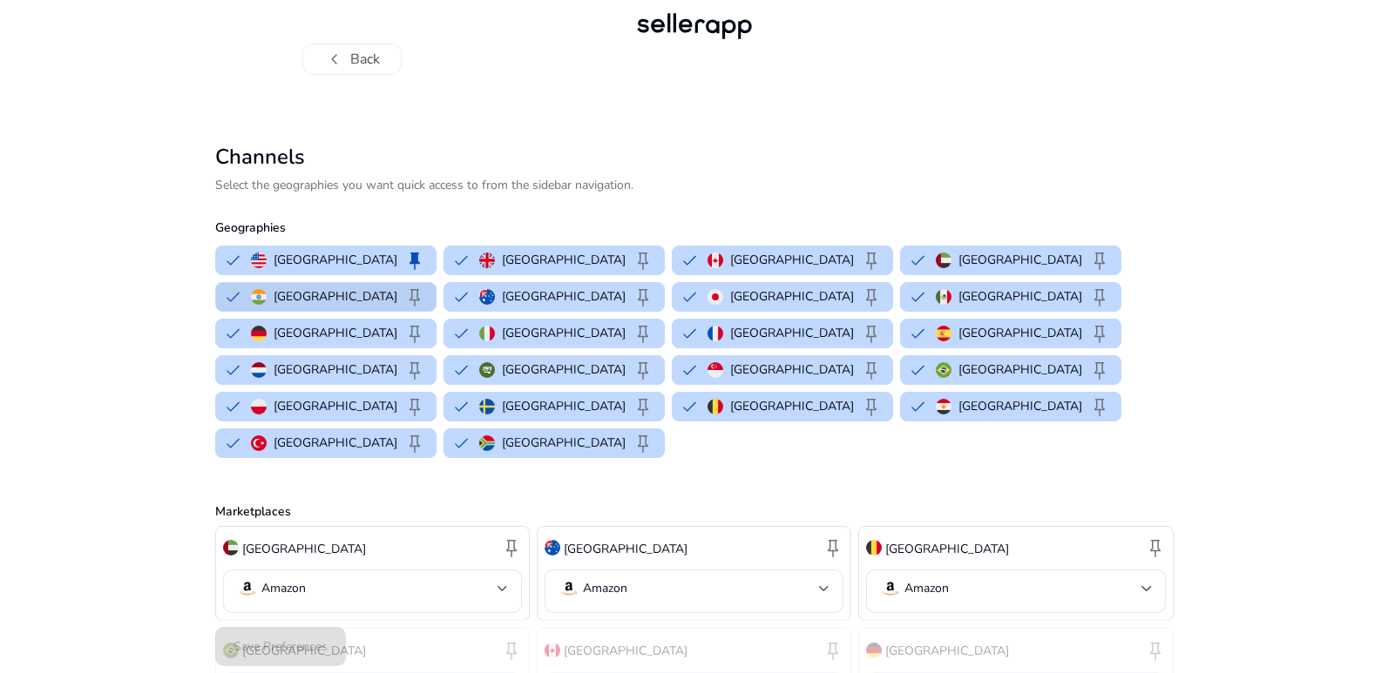
click at [267, 289] on img "button" at bounding box center [259, 297] width 16 height 16
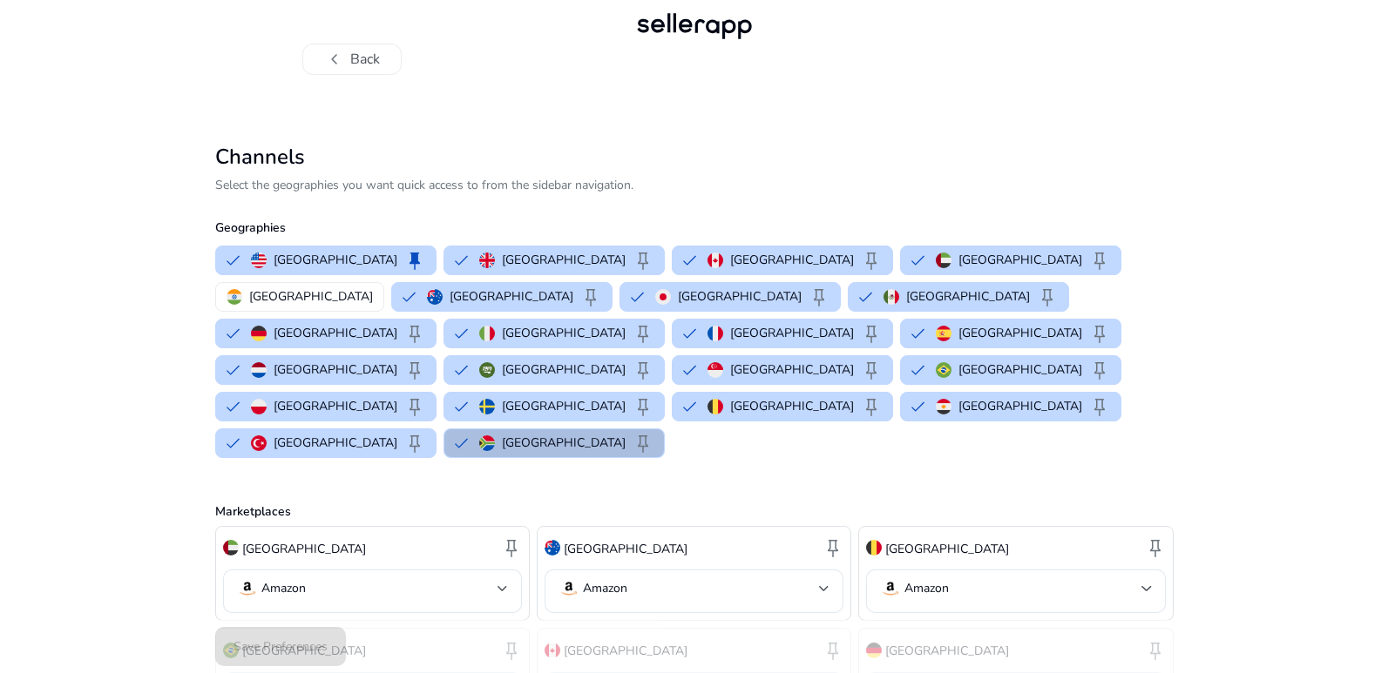
click at [757, 503] on p "Marketplaces" at bounding box center [694, 512] width 958 height 18
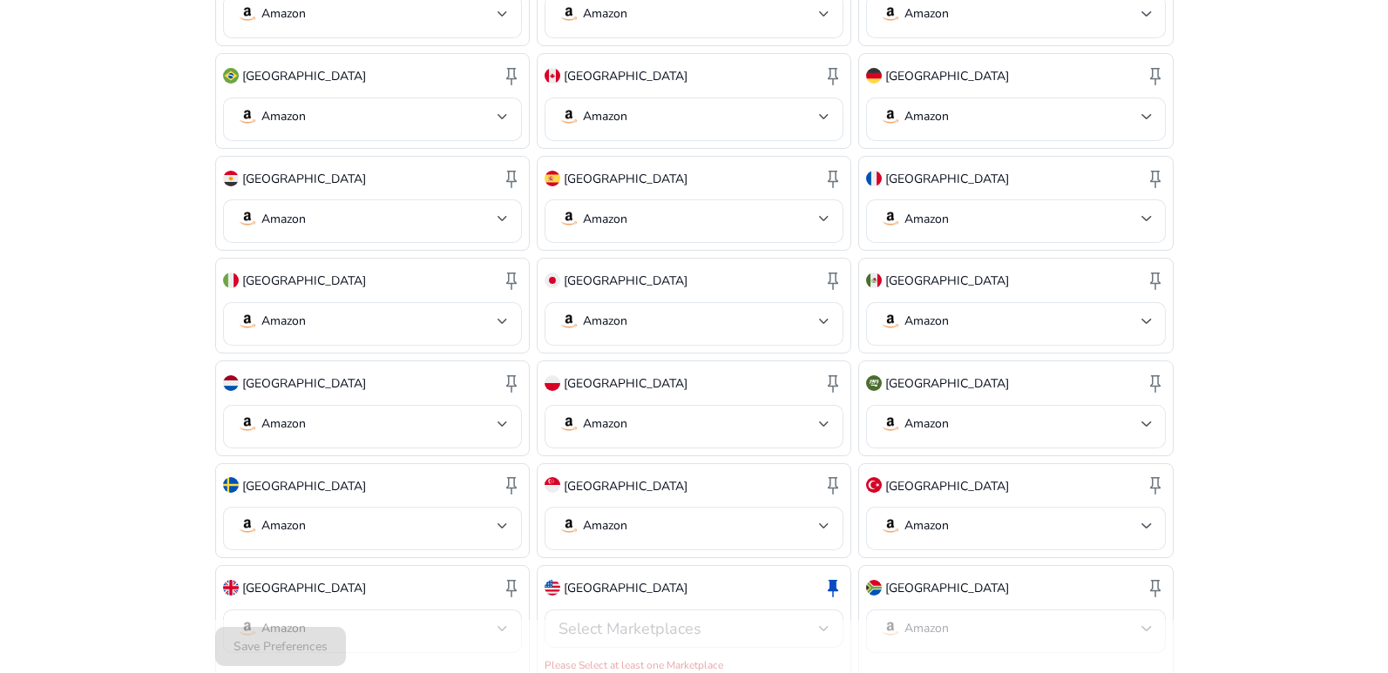
scroll to position [597, 0]
click at [509, 577] on span "keep" at bounding box center [511, 587] width 21 height 21
click at [501, 618] on div at bounding box center [502, 628] width 10 height 21
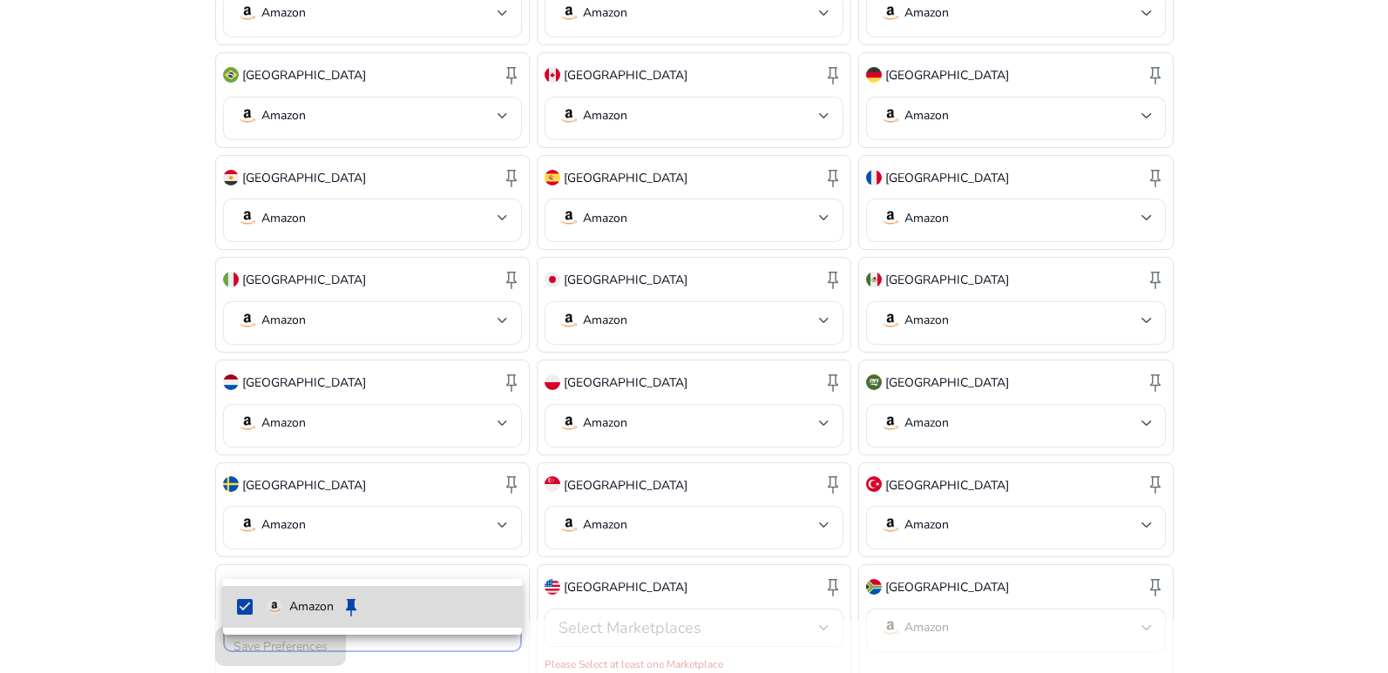
click at [318, 603] on p "Amazon" at bounding box center [311, 607] width 44 height 19
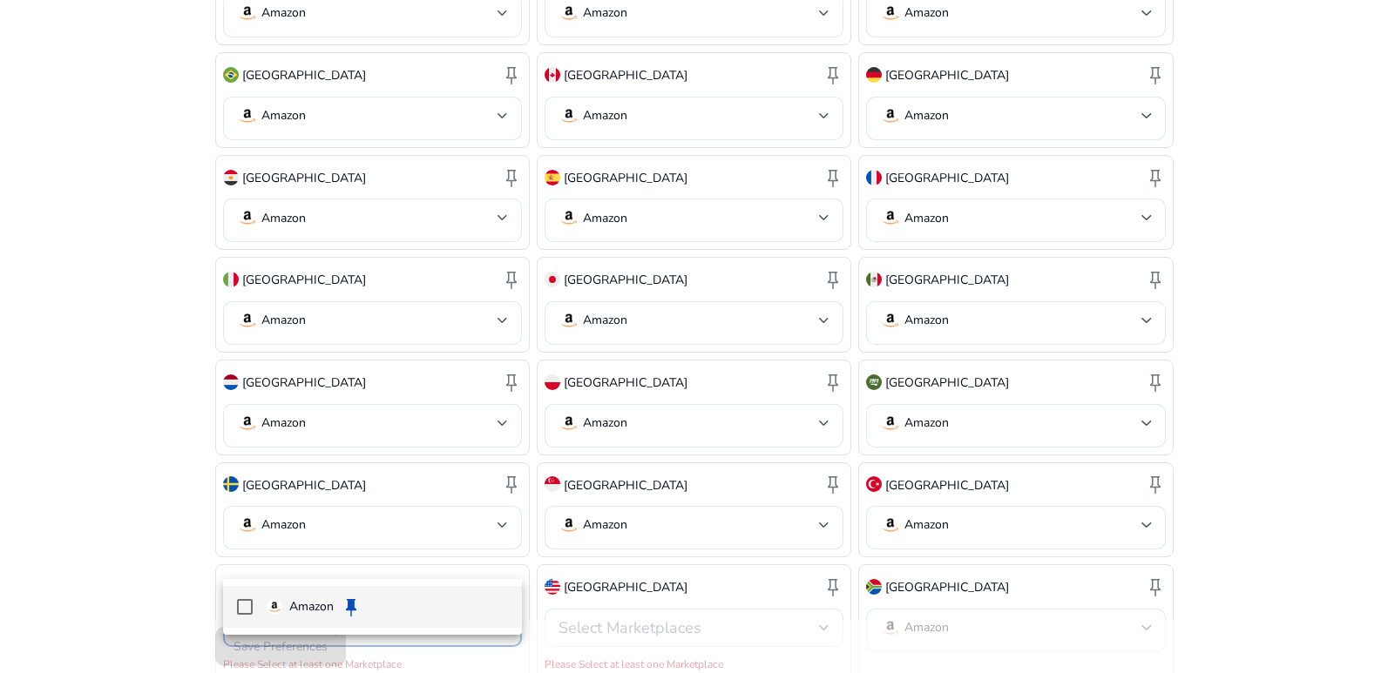
click at [318, 603] on p "Amazon" at bounding box center [311, 607] width 44 height 19
click at [812, 551] on div at bounding box center [694, 336] width 1388 height 673
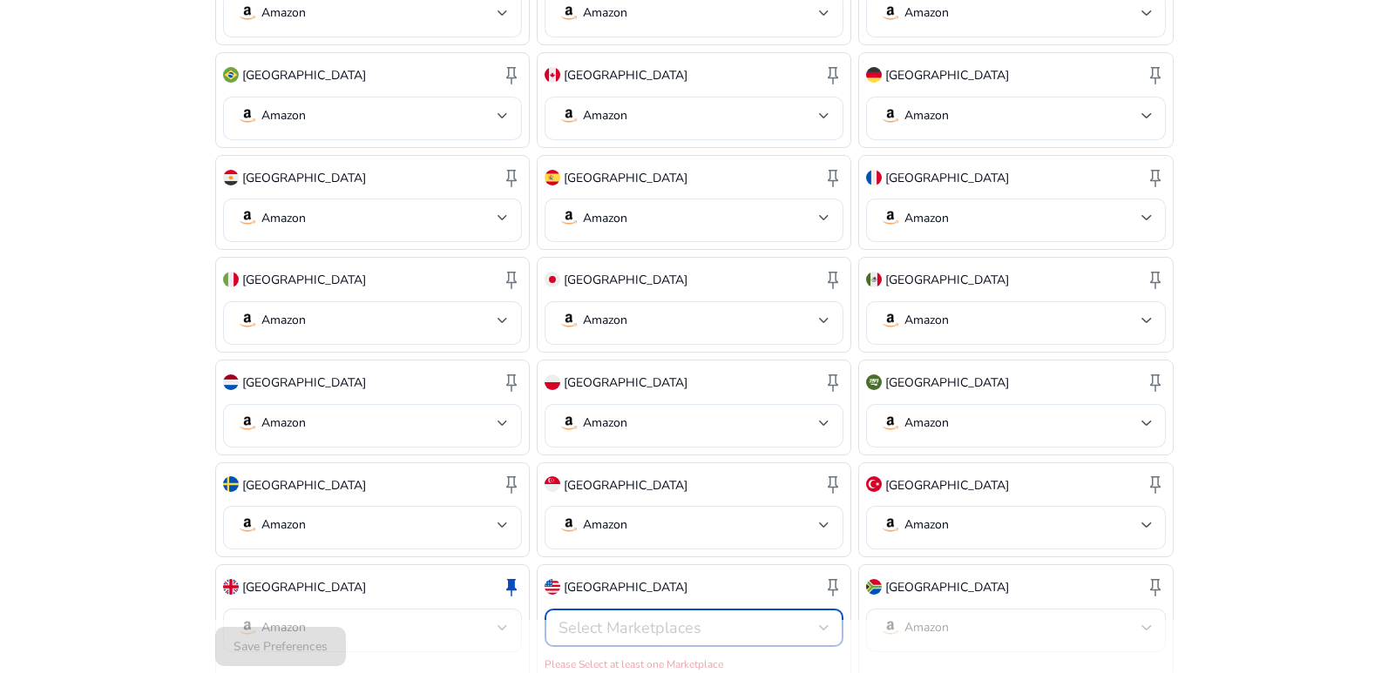
click at [821, 625] on div at bounding box center [824, 628] width 10 height 7
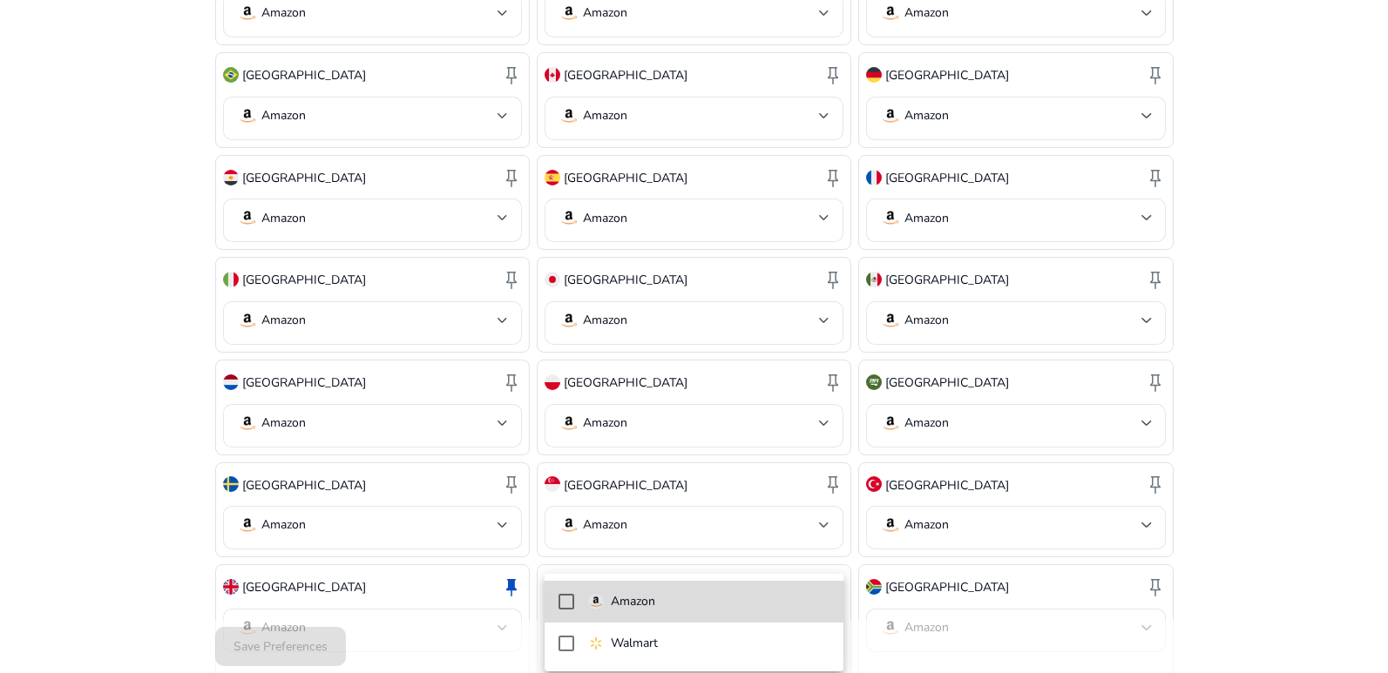
click at [644, 604] on p "Amazon" at bounding box center [633, 601] width 44 height 19
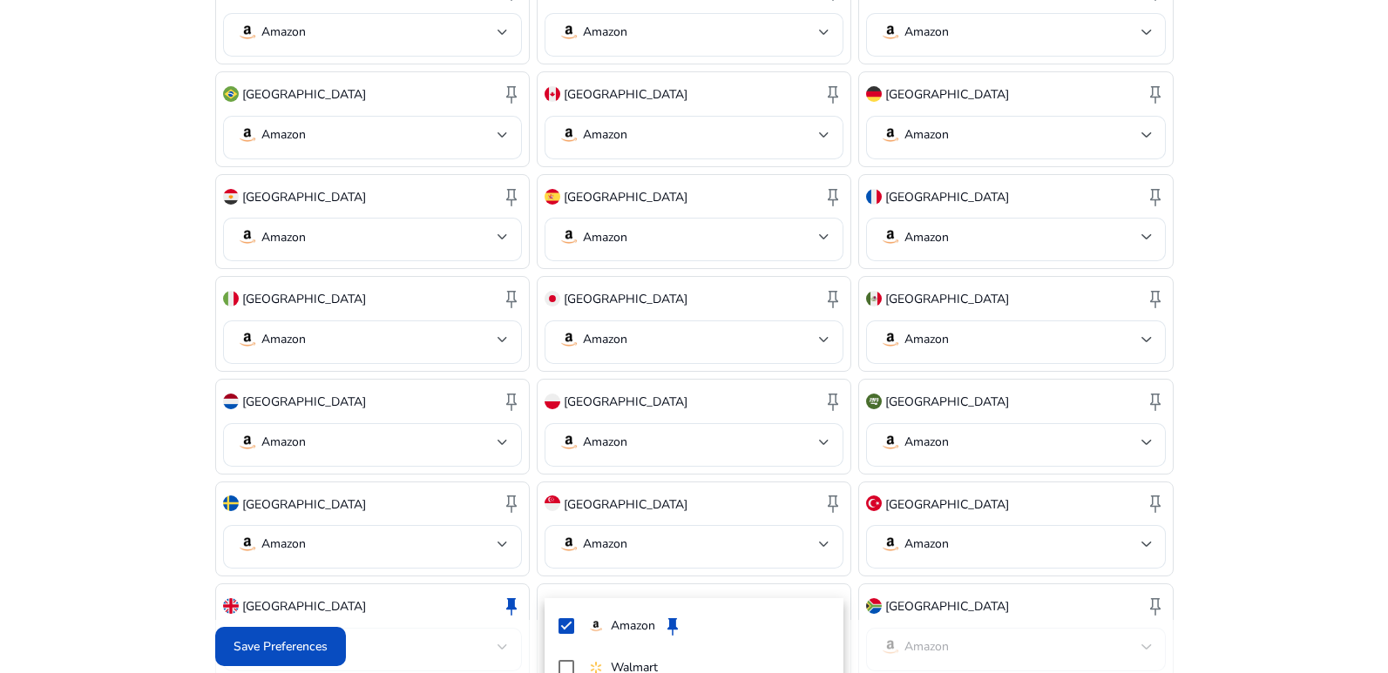
click at [1185, 140] on div at bounding box center [694, 336] width 1388 height 673
click at [1185, 140] on div "chevron_left Back Channels Select the geographies you want quick access to from…" at bounding box center [694, 85] width 1388 height 1324
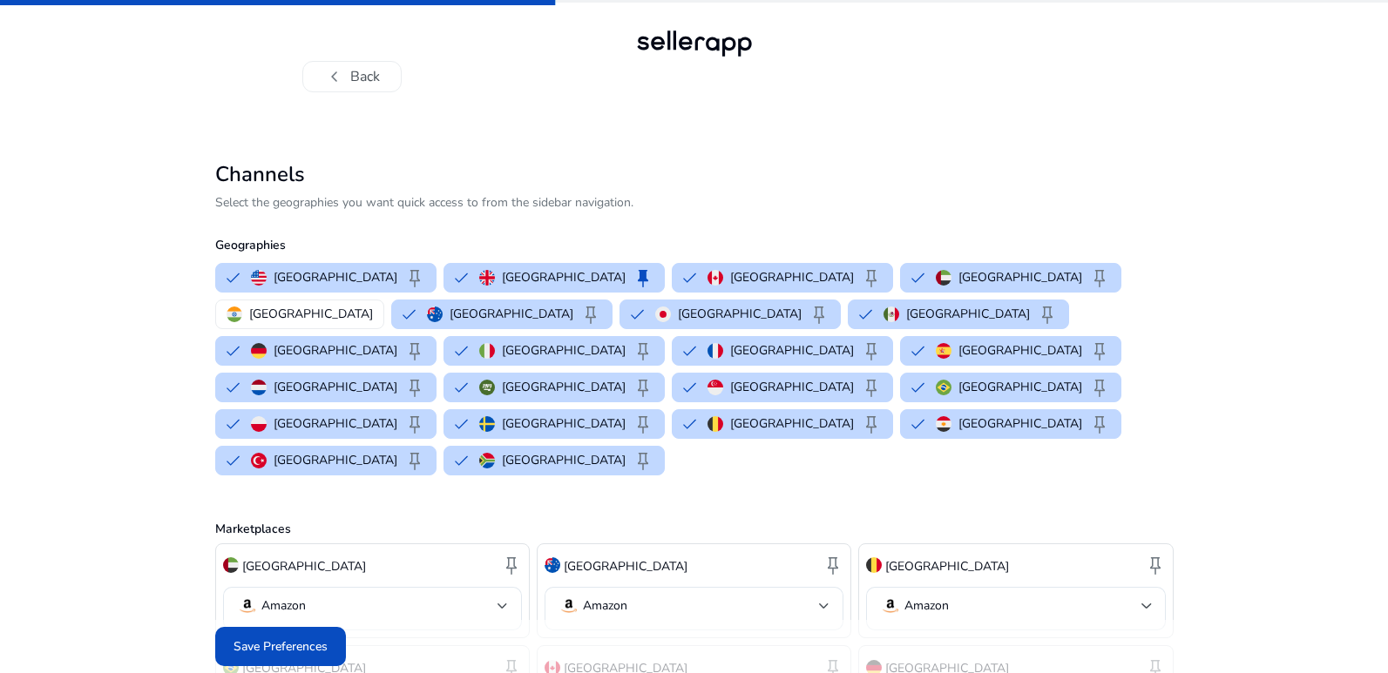
scroll to position [0, 0]
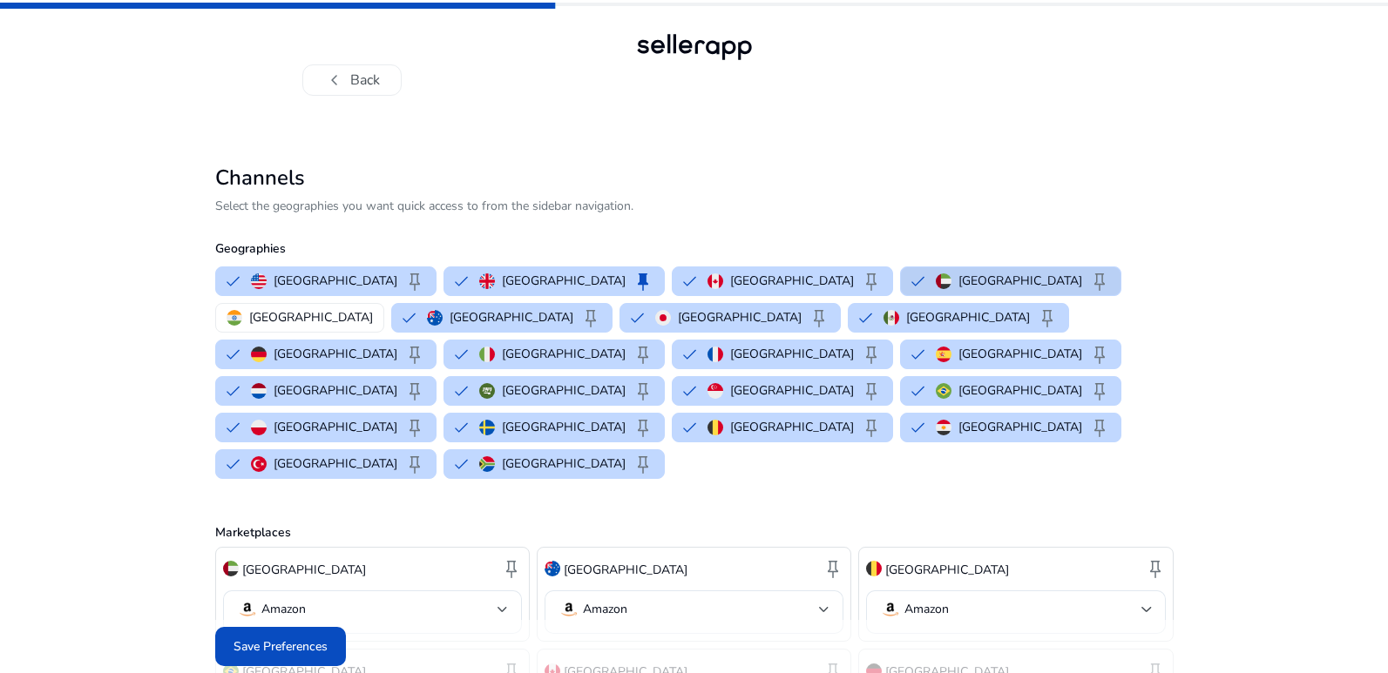
click at [958, 285] on p "[GEOGRAPHIC_DATA]" at bounding box center [1020, 281] width 124 height 18
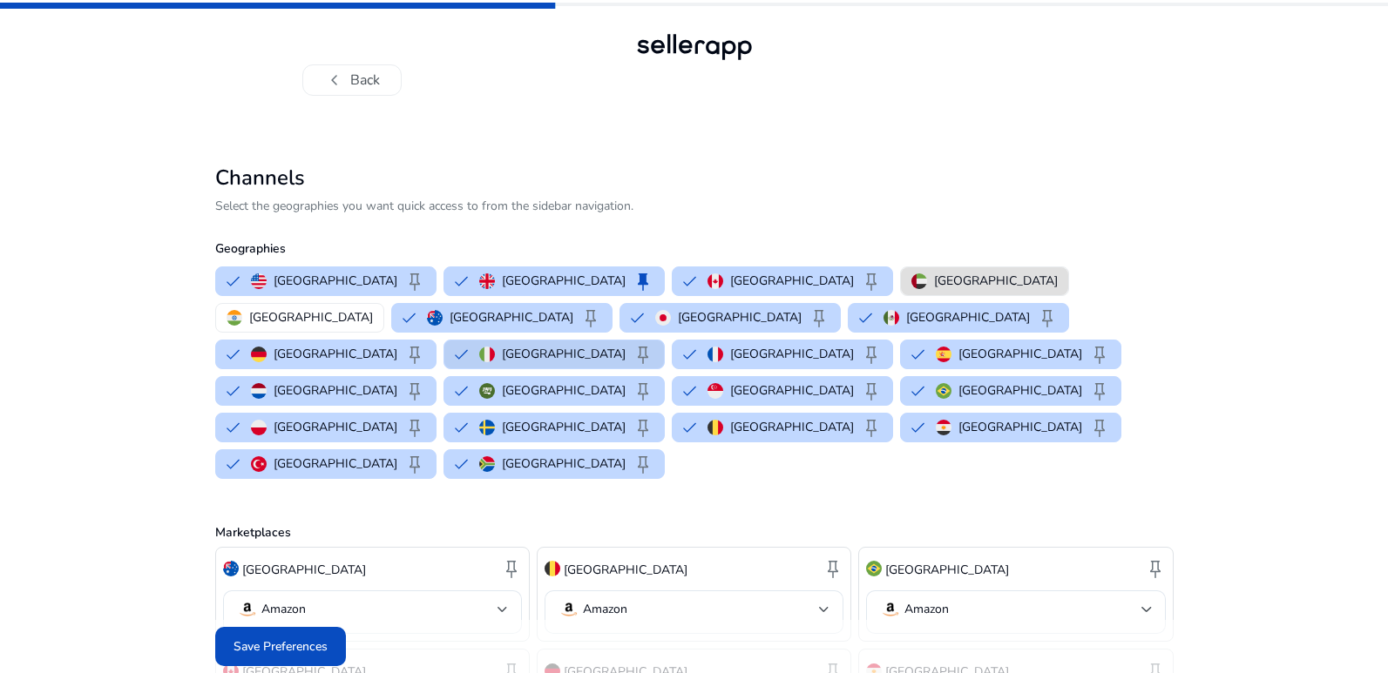
click at [495, 347] on img "button" at bounding box center [487, 355] width 16 height 16
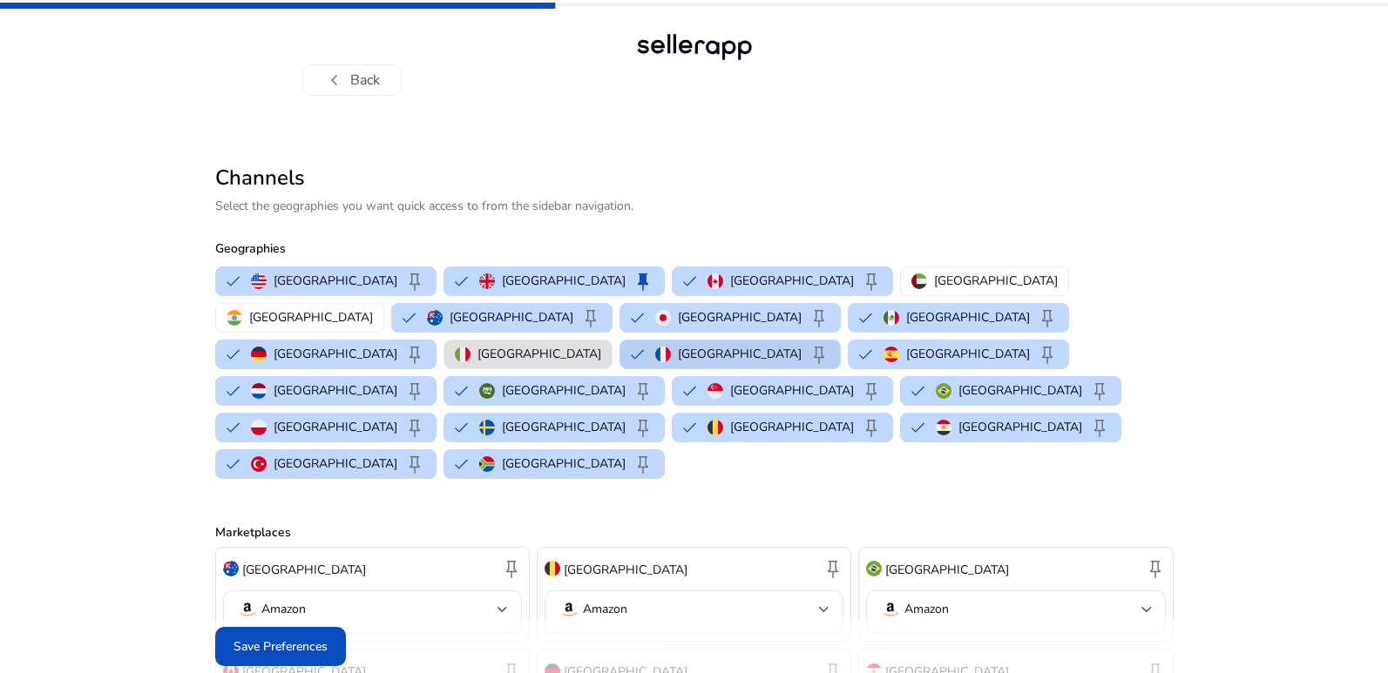
click at [671, 347] on img "button" at bounding box center [663, 355] width 16 height 16
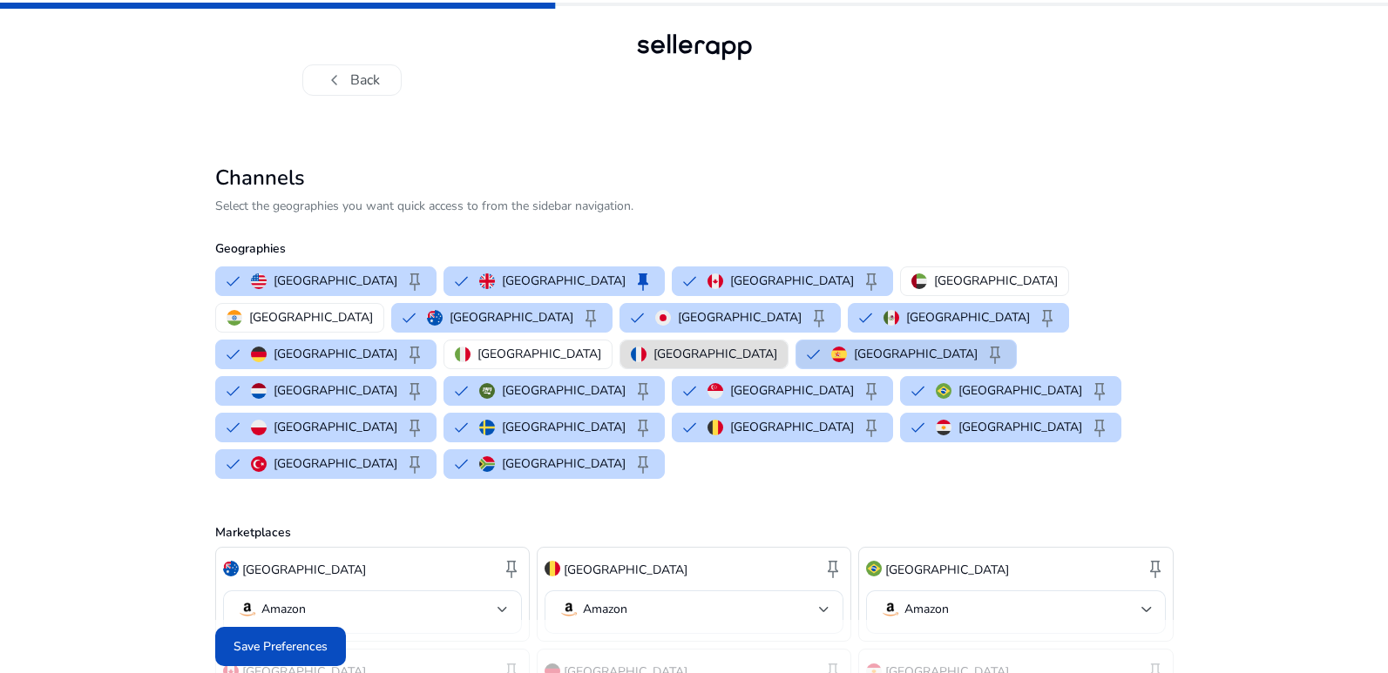
click at [847, 347] on img "button" at bounding box center [839, 355] width 16 height 16
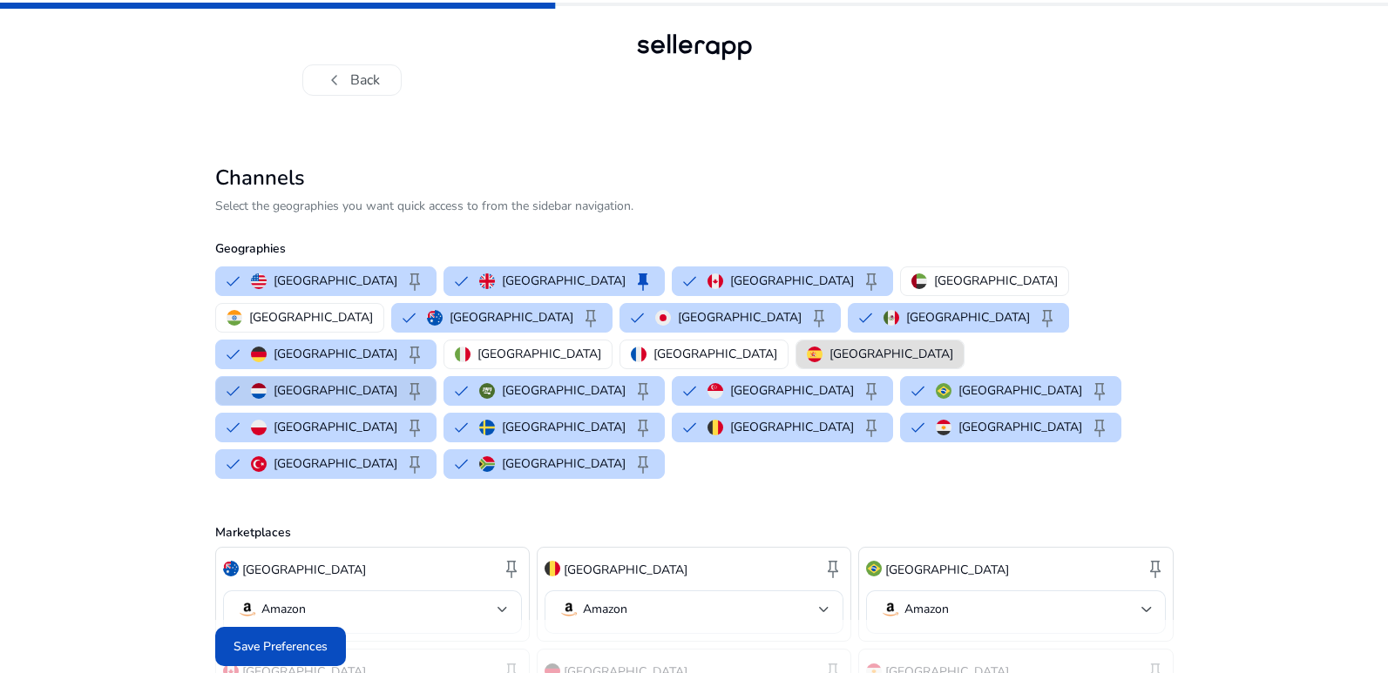
click at [397, 382] on p "[GEOGRAPHIC_DATA]" at bounding box center [336, 391] width 124 height 18
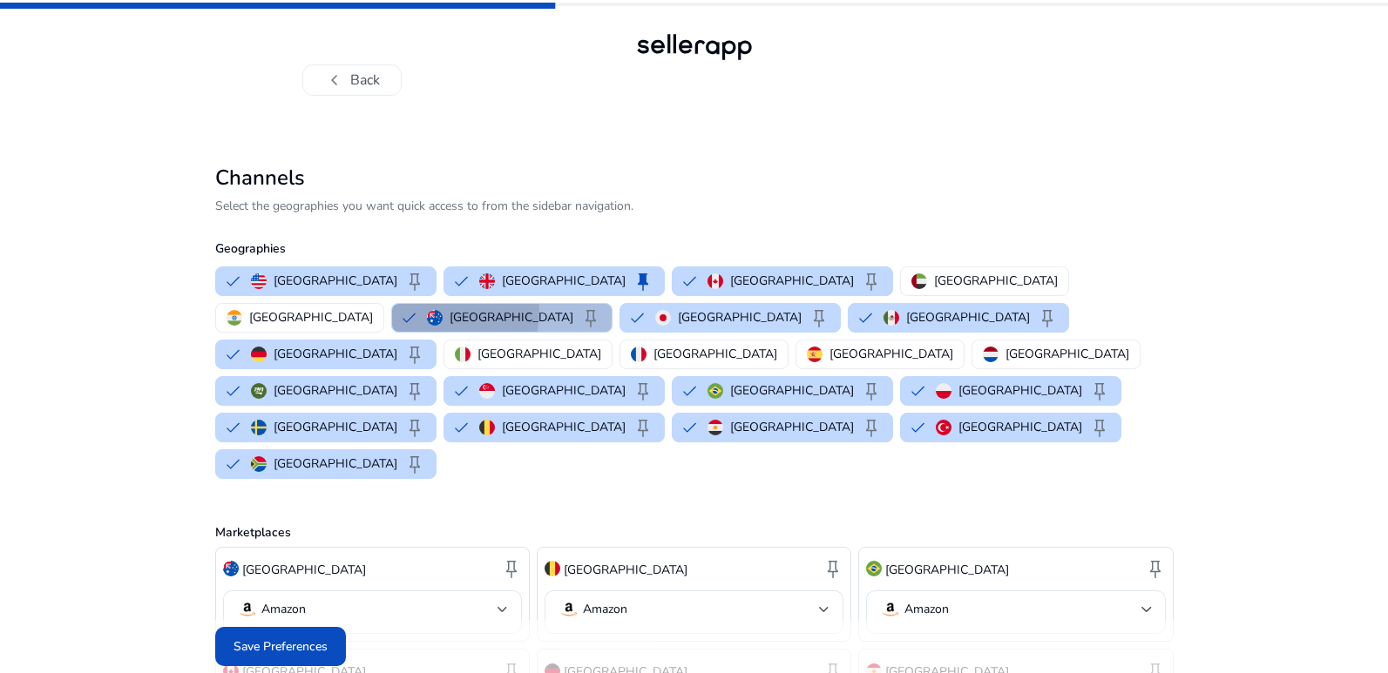
click at [442, 310] on img "button" at bounding box center [435, 318] width 16 height 16
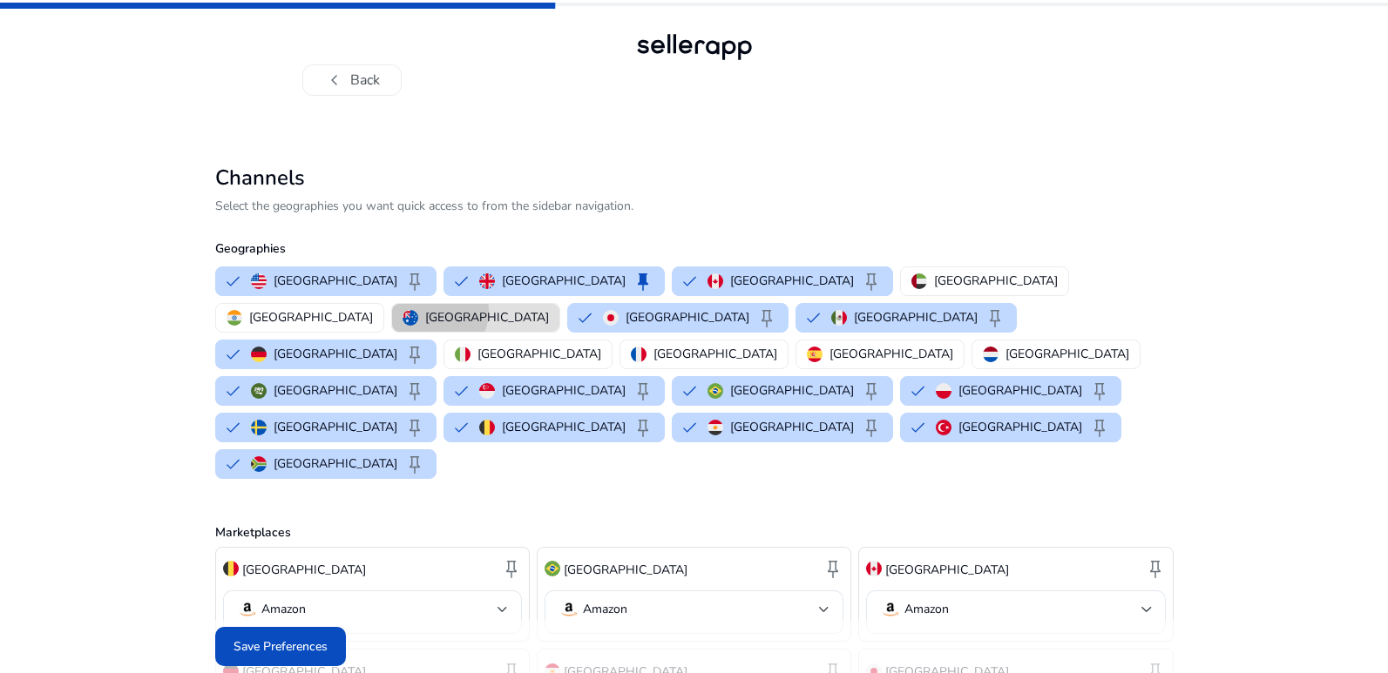
click at [549, 308] on p "[GEOGRAPHIC_DATA]" at bounding box center [487, 317] width 124 height 18
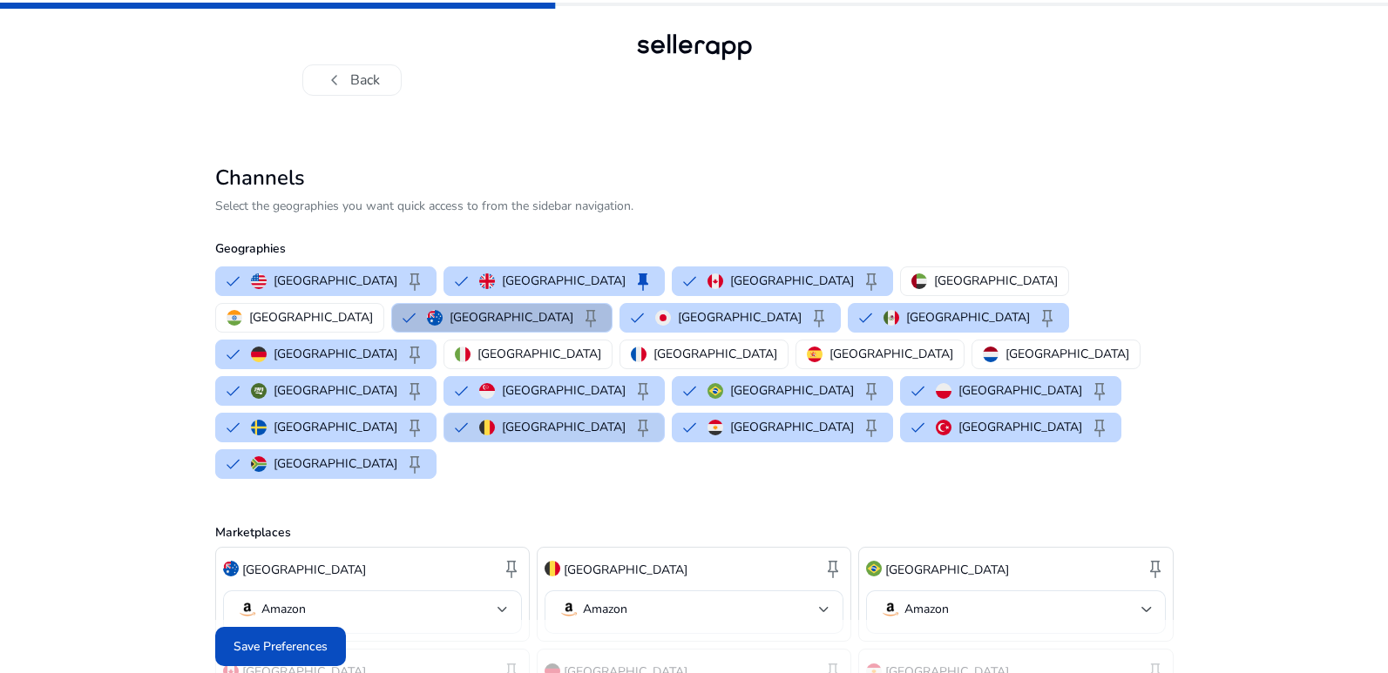
click at [625, 418] on p "[GEOGRAPHIC_DATA]" at bounding box center [564, 427] width 124 height 18
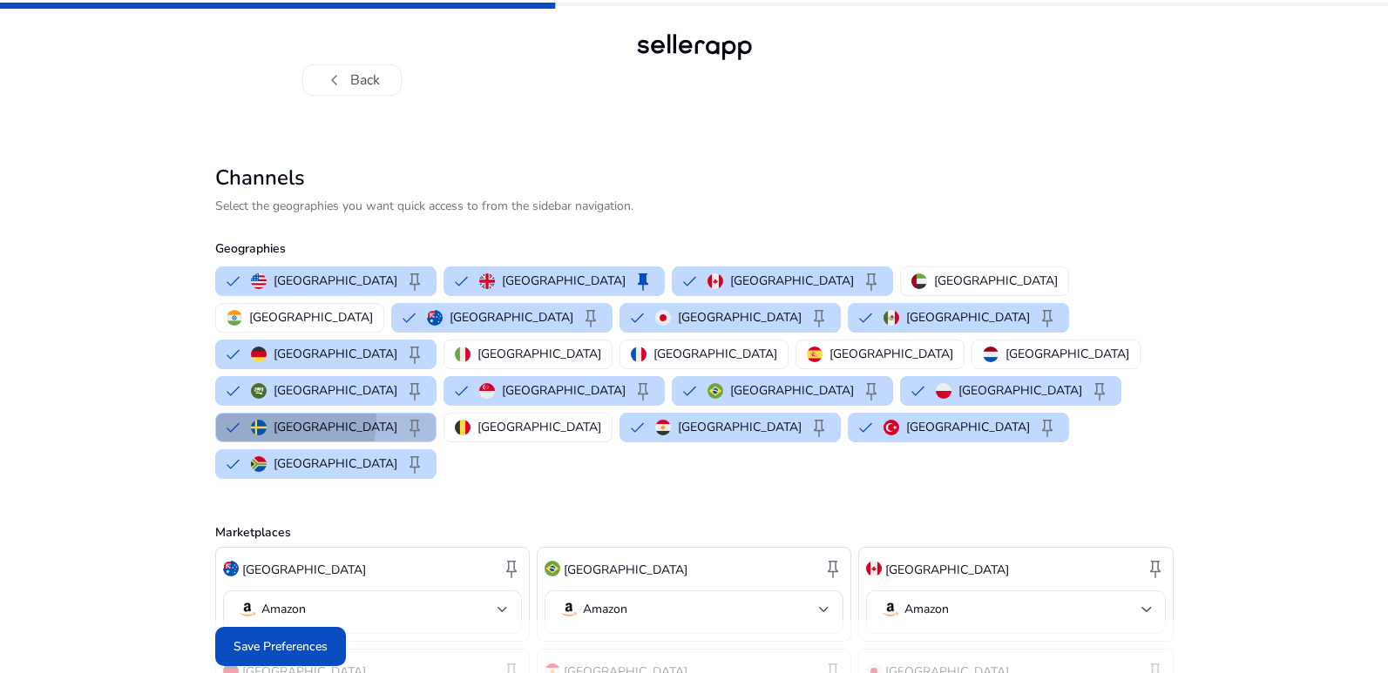
click at [397, 418] on p "[GEOGRAPHIC_DATA]" at bounding box center [336, 427] width 124 height 18
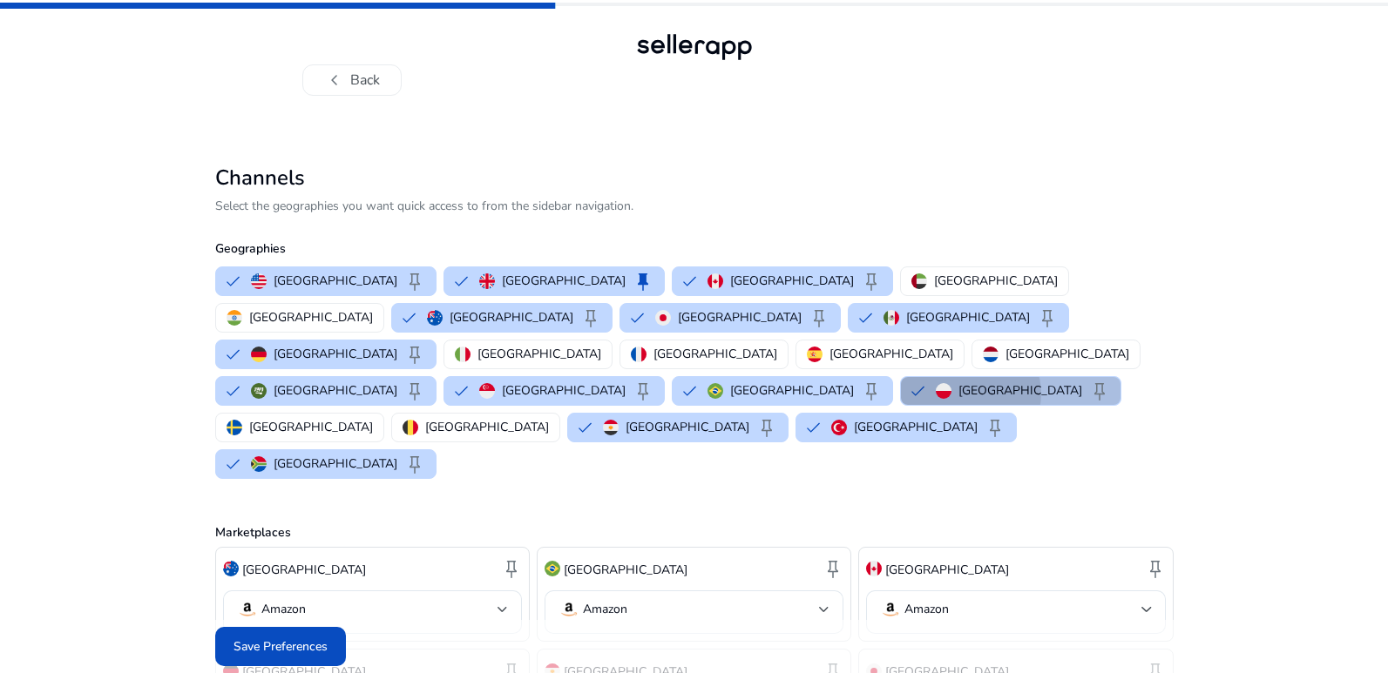
click at [958, 382] on p "[GEOGRAPHIC_DATA]" at bounding box center [1020, 391] width 124 height 18
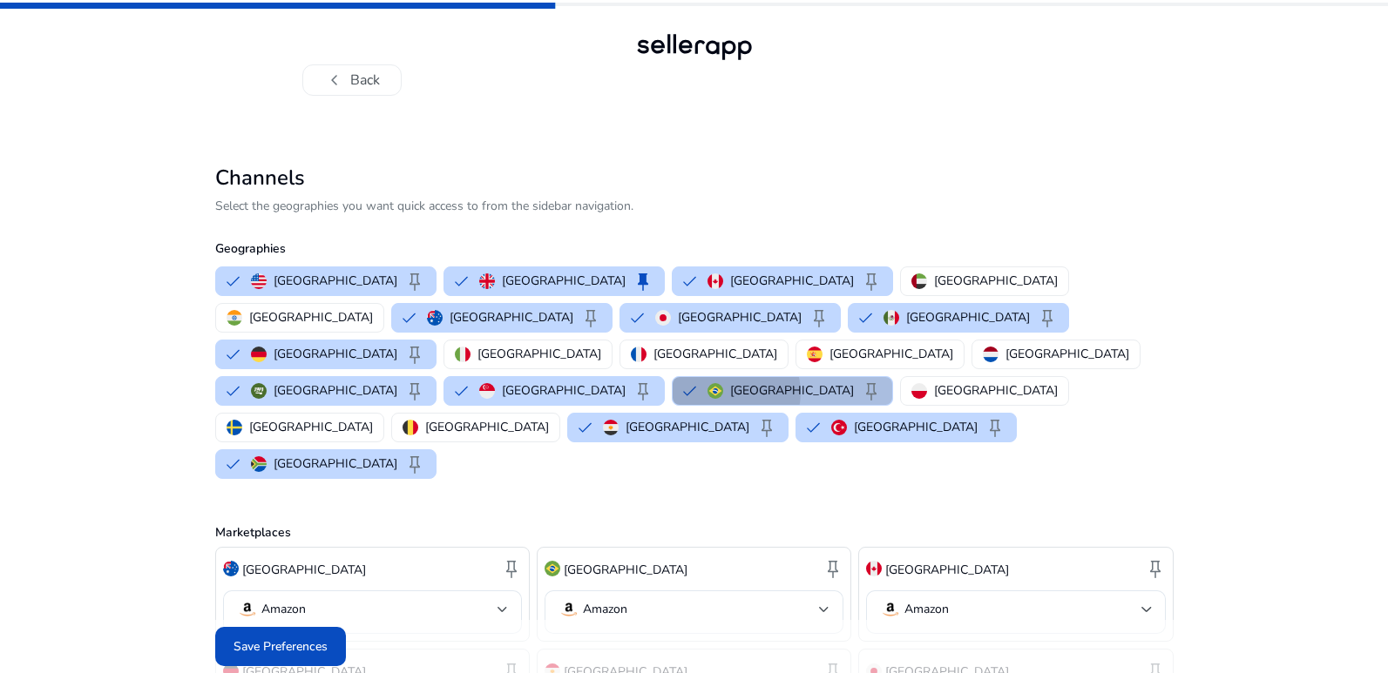
click at [707, 381] on div "Brazil keep" at bounding box center [794, 391] width 174 height 21
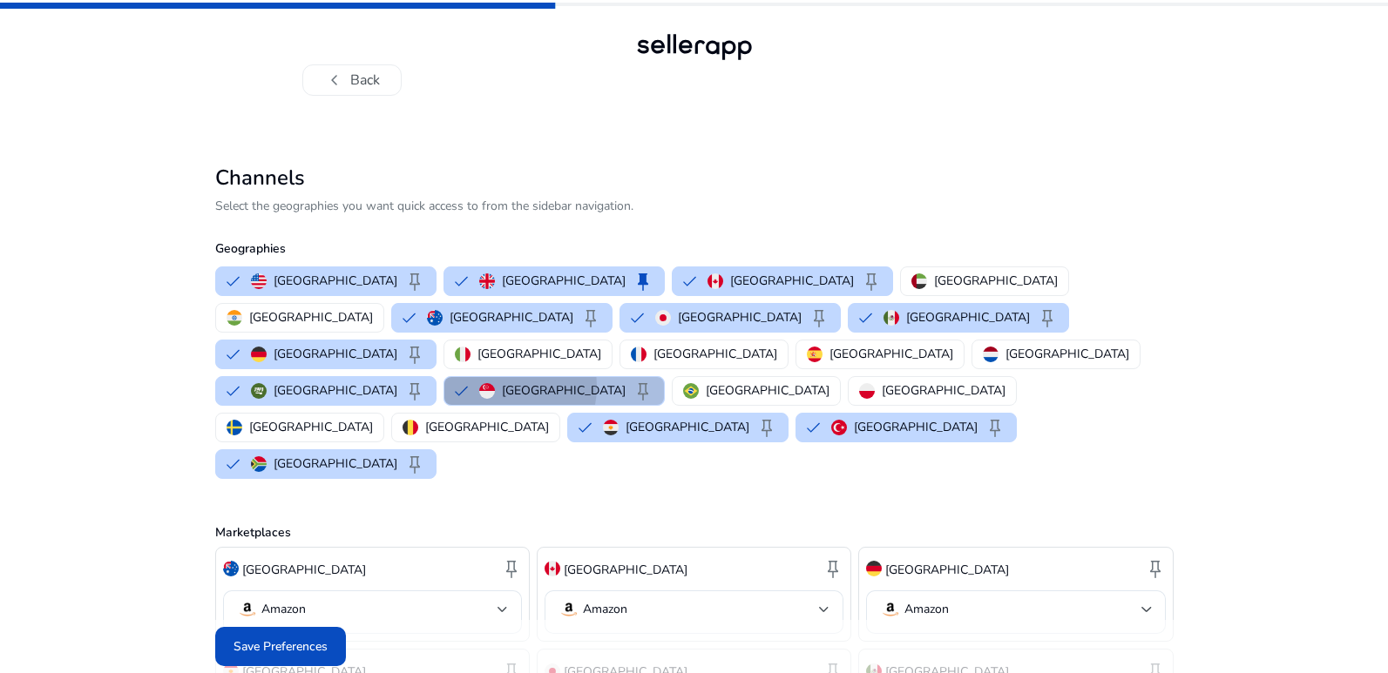
click at [502, 382] on p "[GEOGRAPHIC_DATA]" at bounding box center [564, 391] width 124 height 18
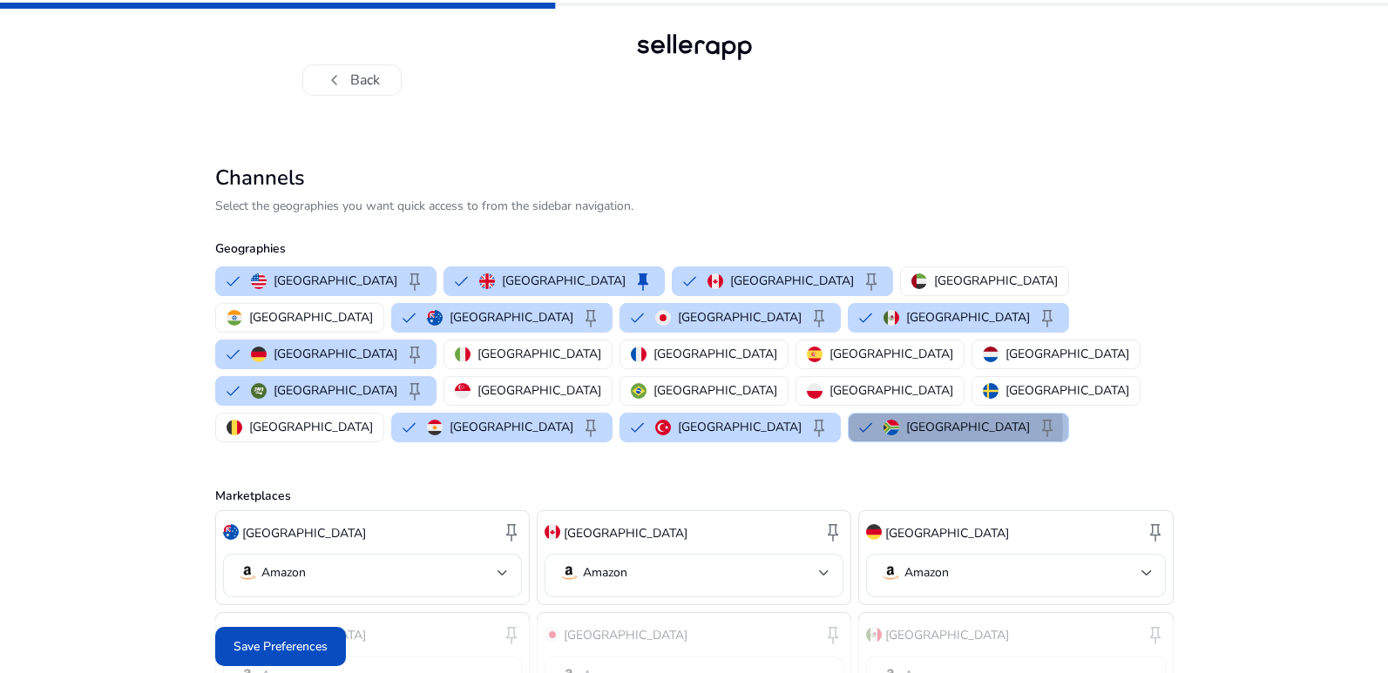
click at [906, 418] on p "[GEOGRAPHIC_DATA]" at bounding box center [968, 427] width 124 height 18
click at [284, 382] on p "[GEOGRAPHIC_DATA]" at bounding box center [336, 391] width 124 height 18
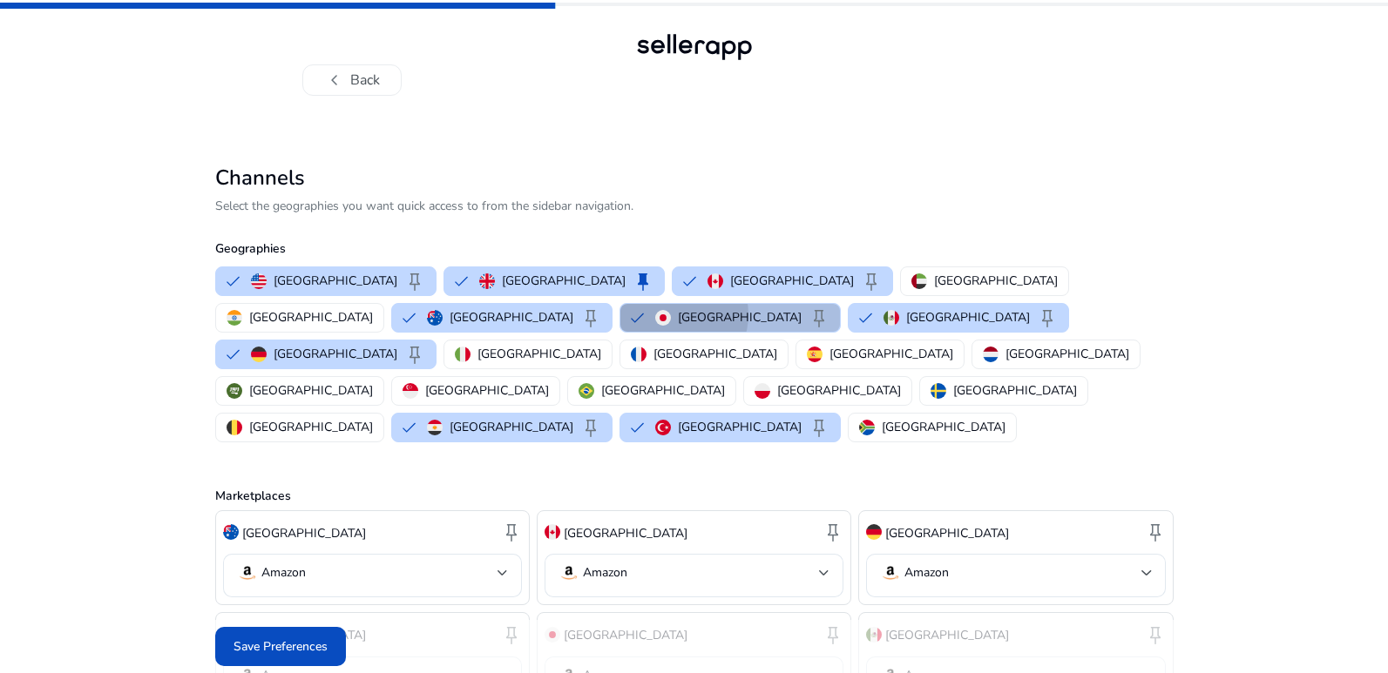
click at [655, 314] on div "Japan keep" at bounding box center [742, 317] width 174 height 21
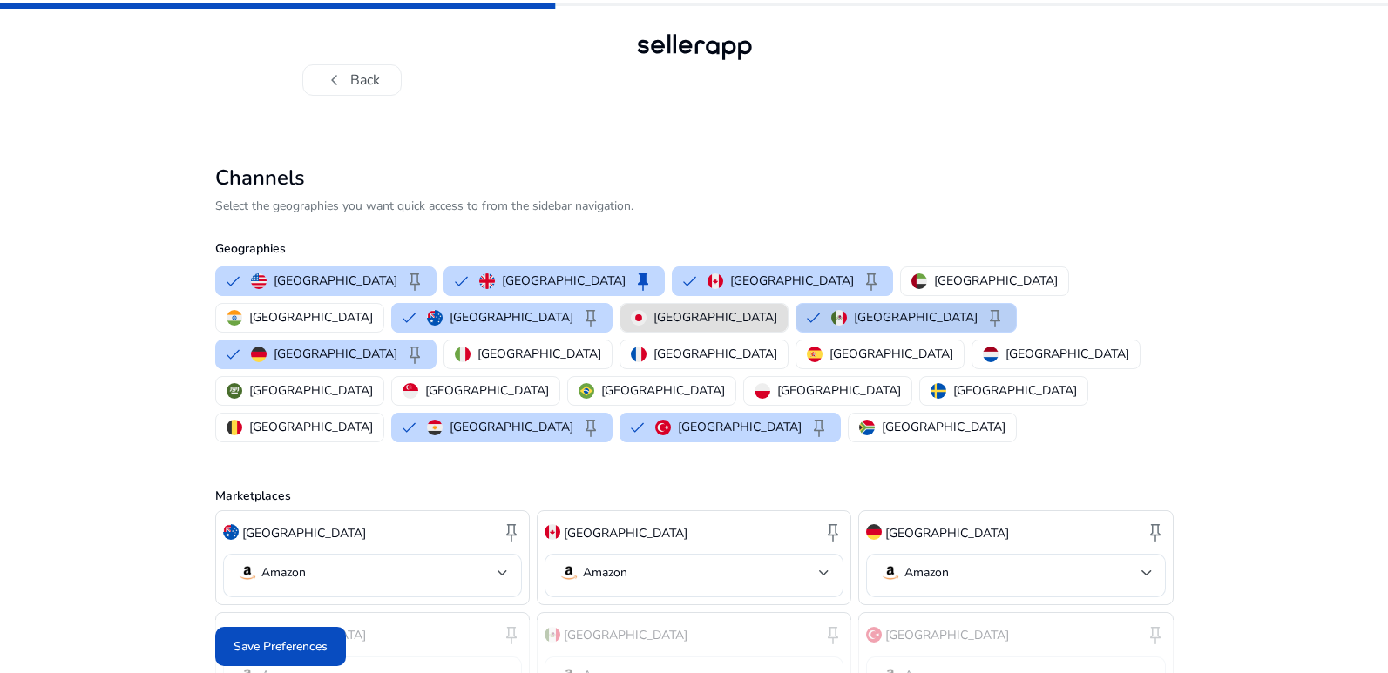
click at [854, 317] on p "[GEOGRAPHIC_DATA]" at bounding box center [916, 317] width 124 height 18
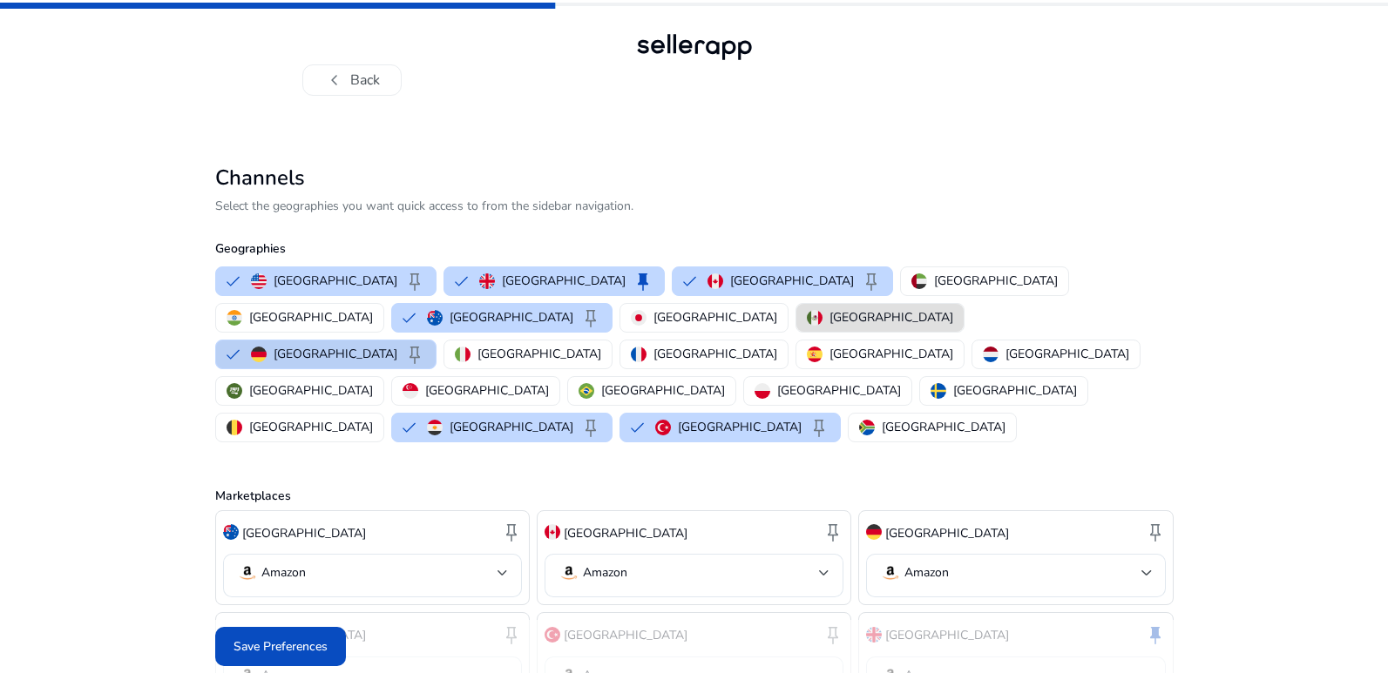
click at [397, 345] on p "[GEOGRAPHIC_DATA]" at bounding box center [336, 354] width 124 height 18
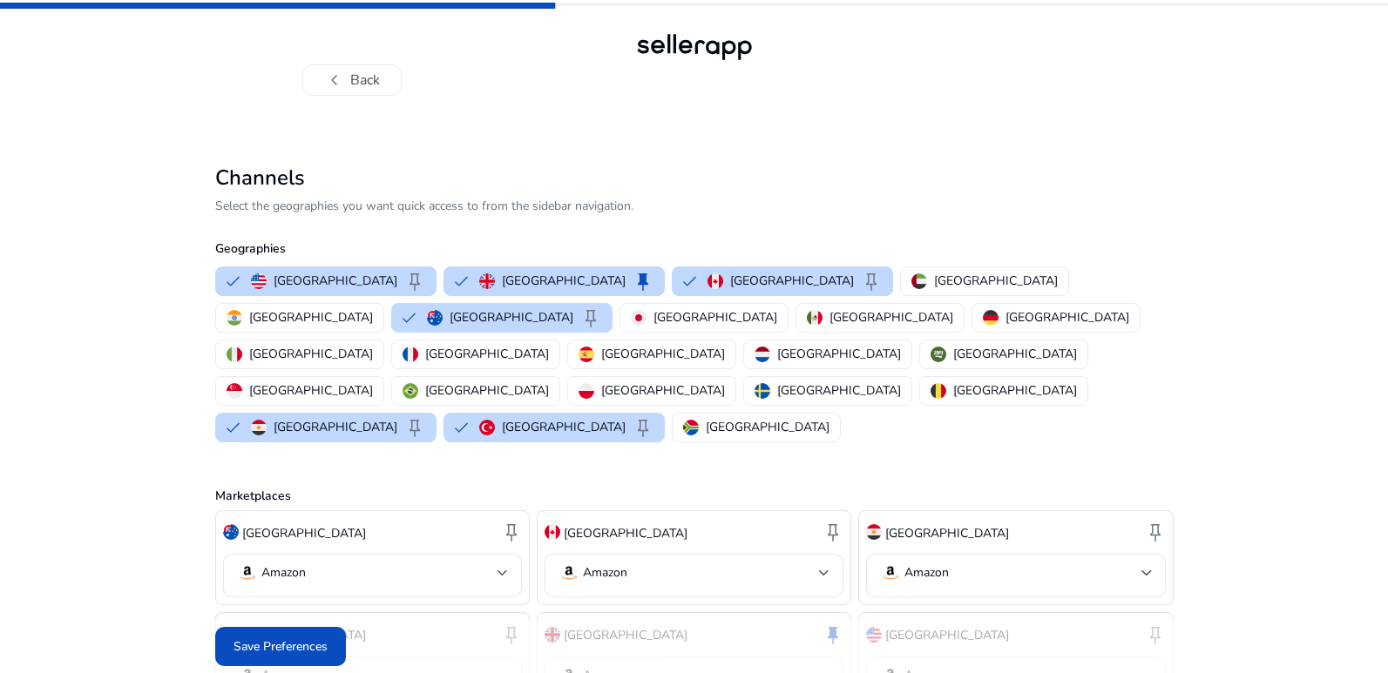
click at [1315, 456] on div "chevron_left Back Channels Select the geographies you want quick access to from…" at bounding box center [694, 387] width 1388 height 775
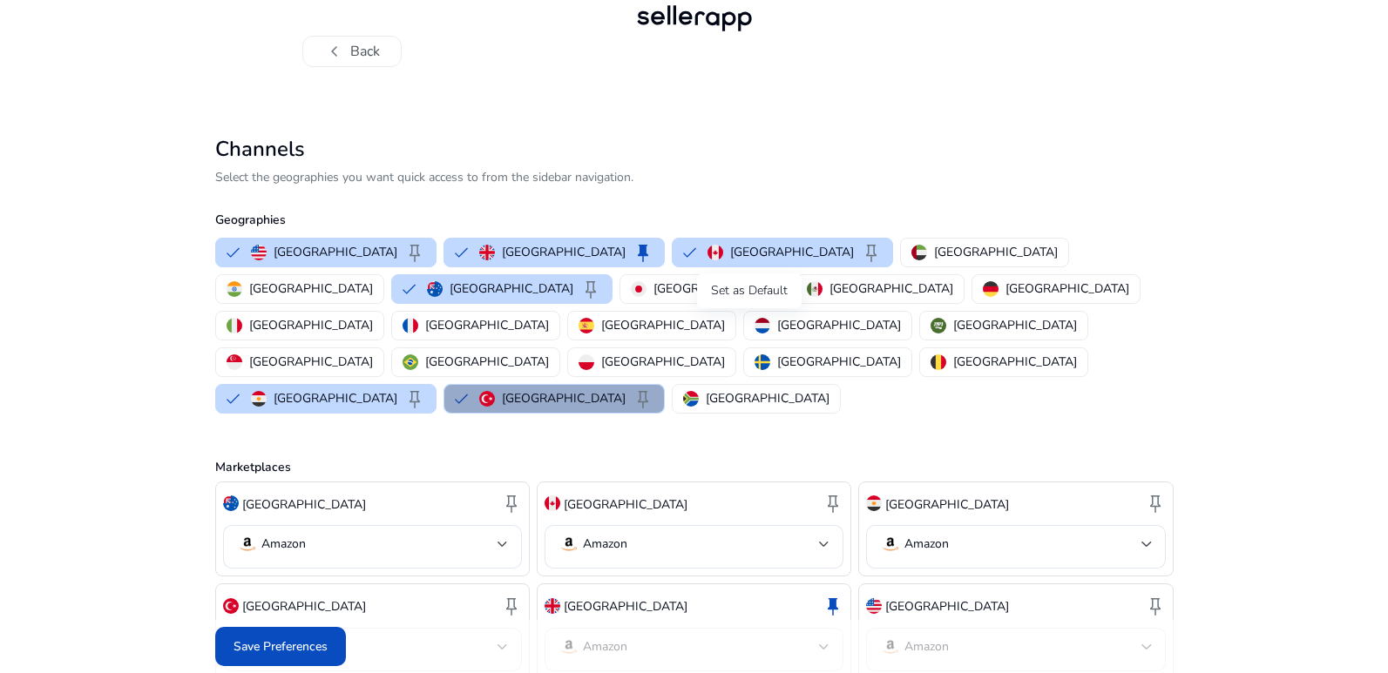
click at [653, 388] on span "keep" at bounding box center [642, 398] width 21 height 21
click at [625, 389] on p "[GEOGRAPHIC_DATA]" at bounding box center [564, 398] width 124 height 18
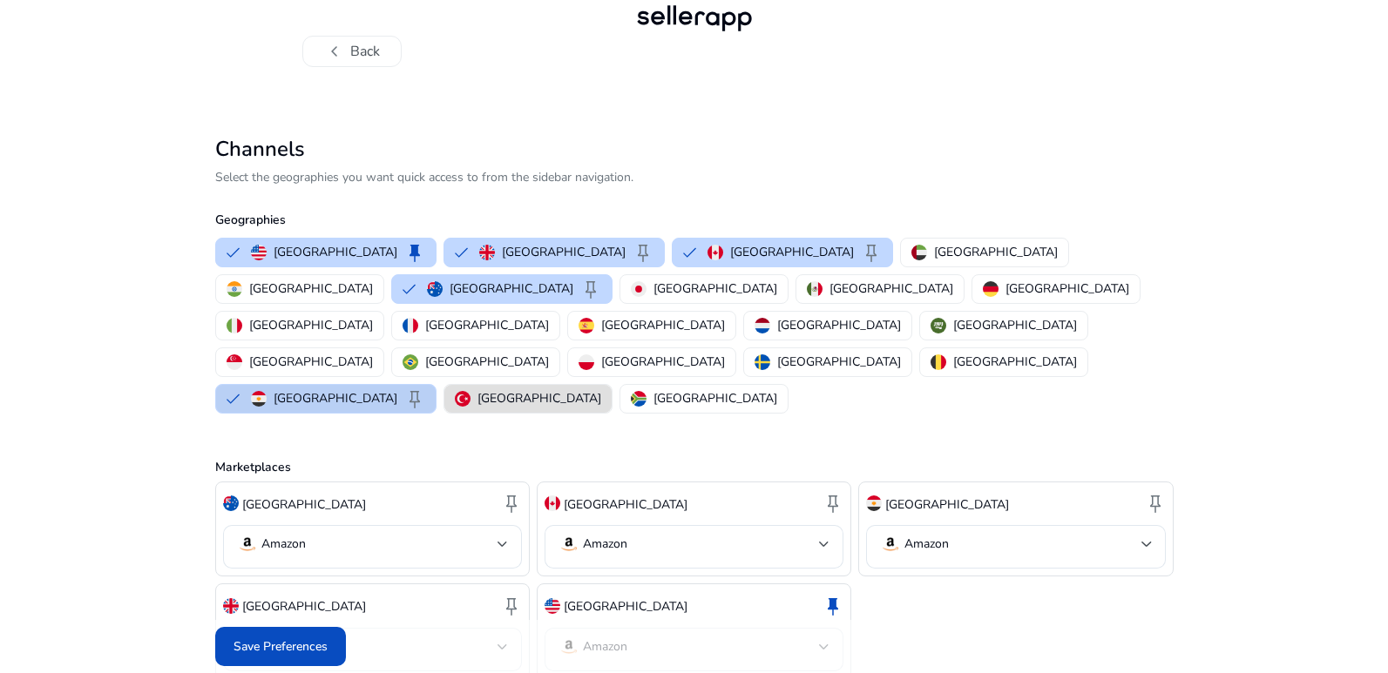
click at [425, 388] on div "Egypt keep" at bounding box center [338, 398] width 174 height 21
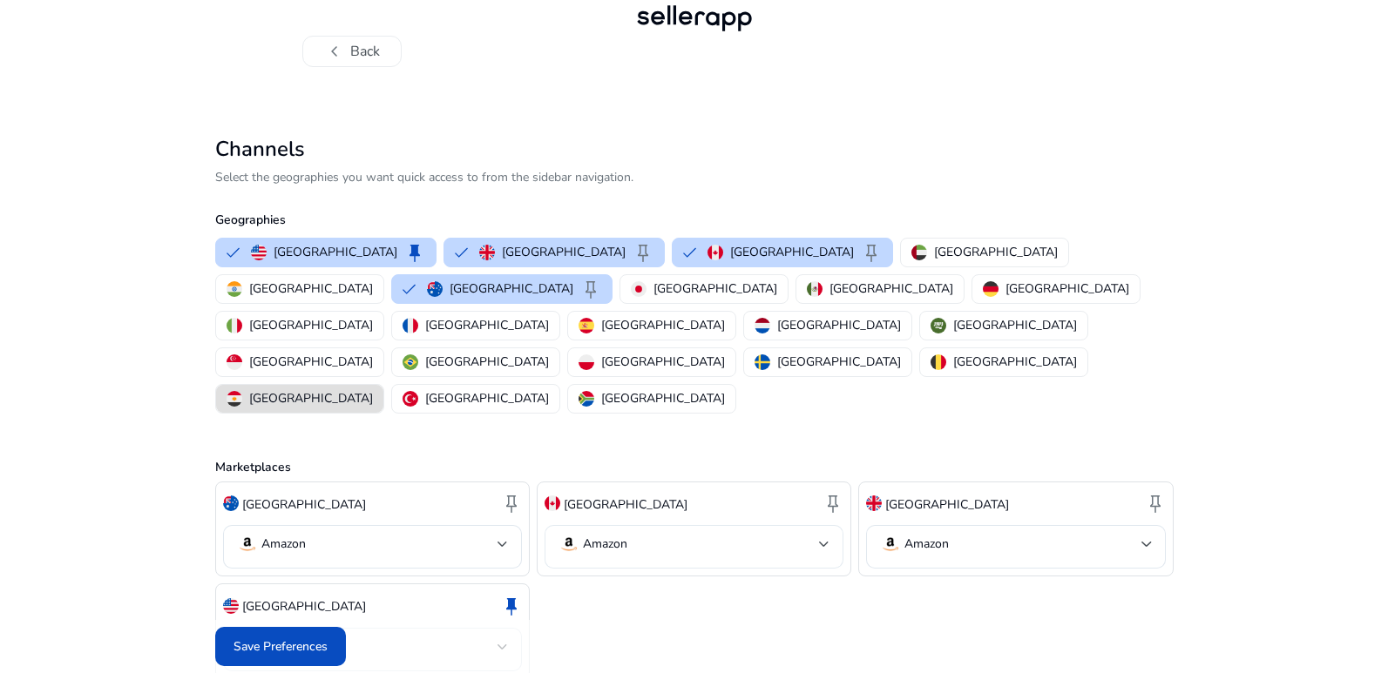
click at [823, 541] on div at bounding box center [824, 544] width 10 height 7
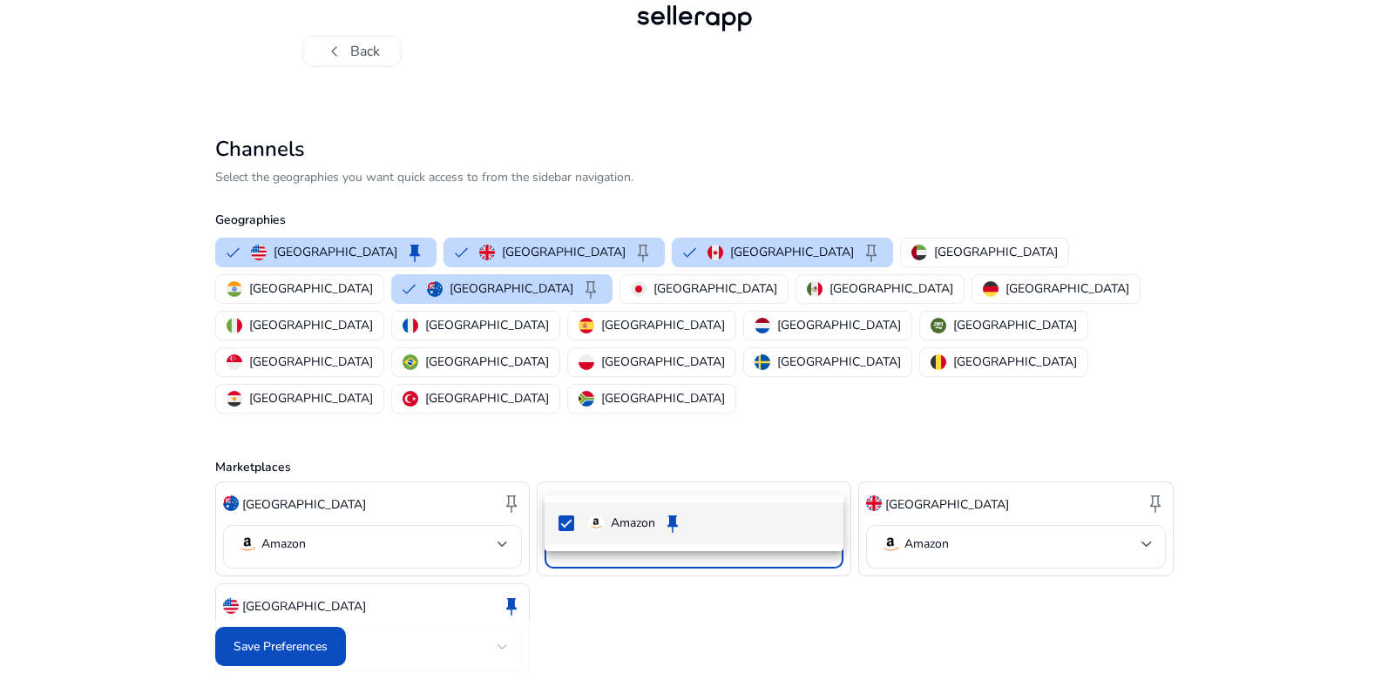
click at [1124, 471] on div at bounding box center [694, 336] width 1388 height 673
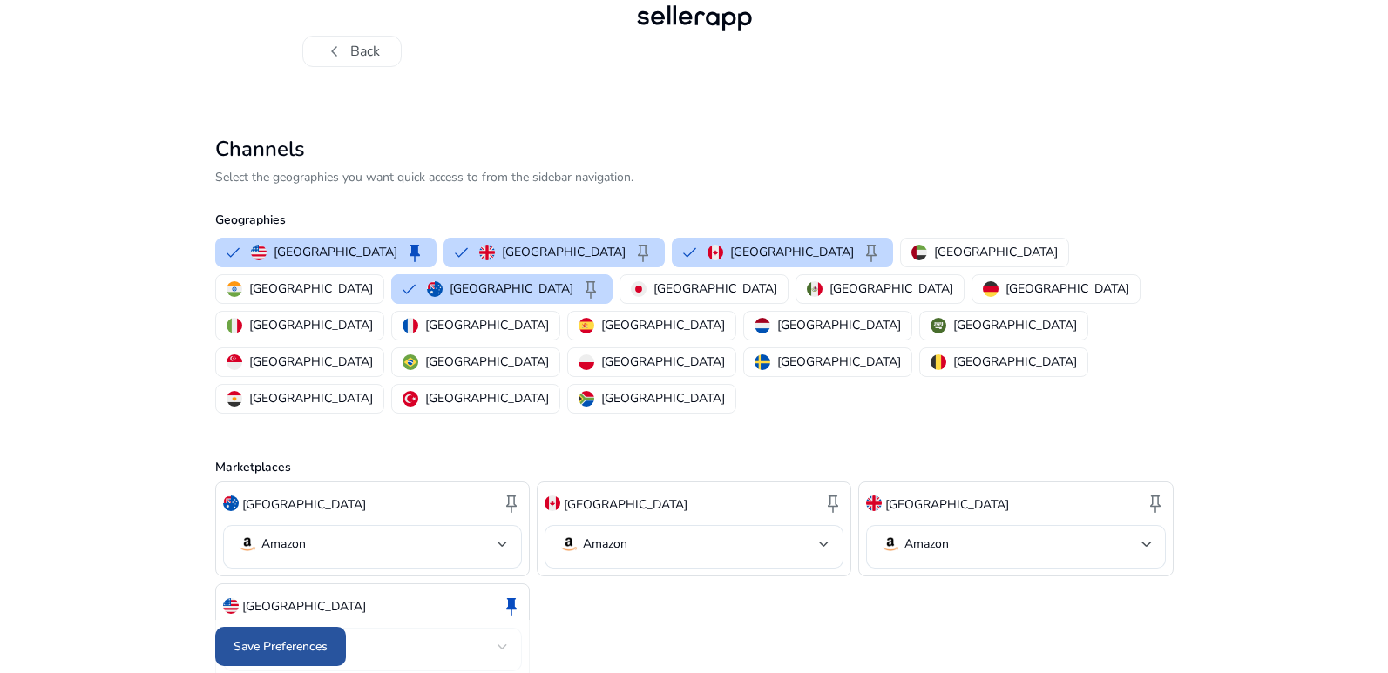
click at [269, 645] on span "Save Preferences" at bounding box center [280, 647] width 94 height 18
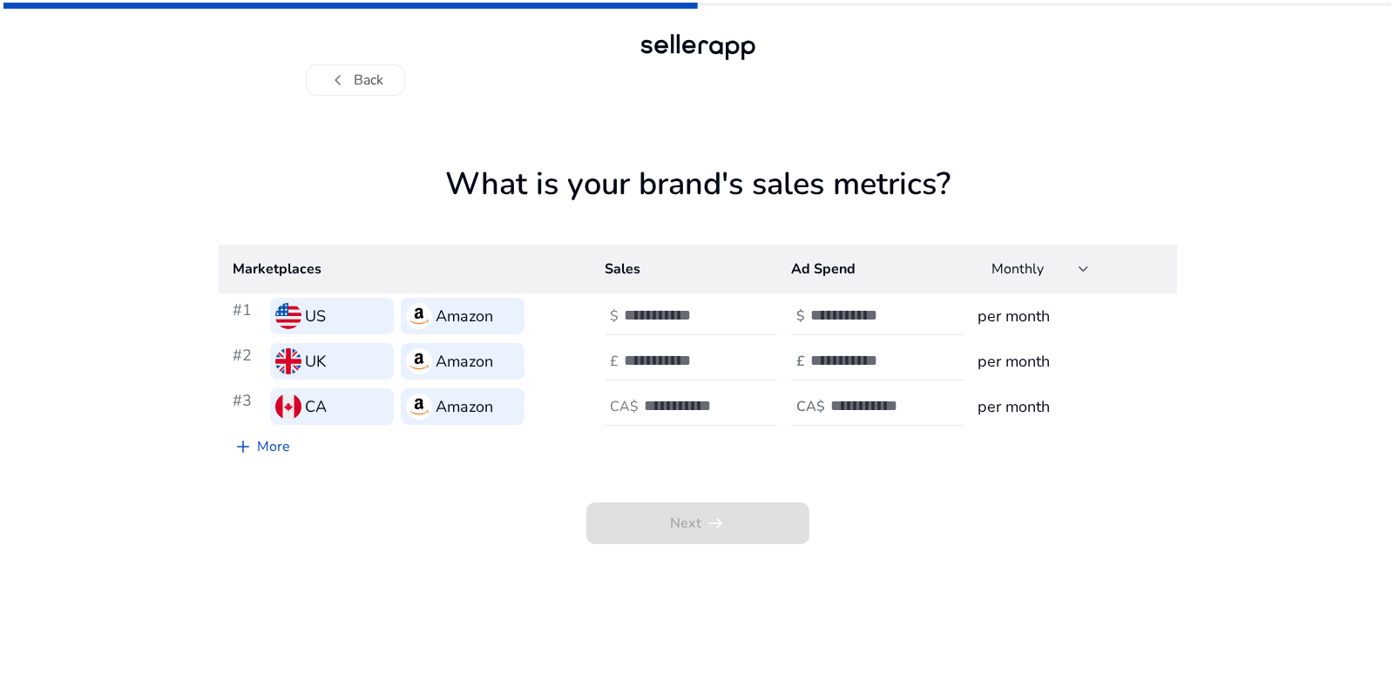
scroll to position [0, 0]
click at [735, 321] on input "**" at bounding box center [683, 315] width 118 height 19
click at [735, 319] on input "**" at bounding box center [683, 315] width 118 height 19
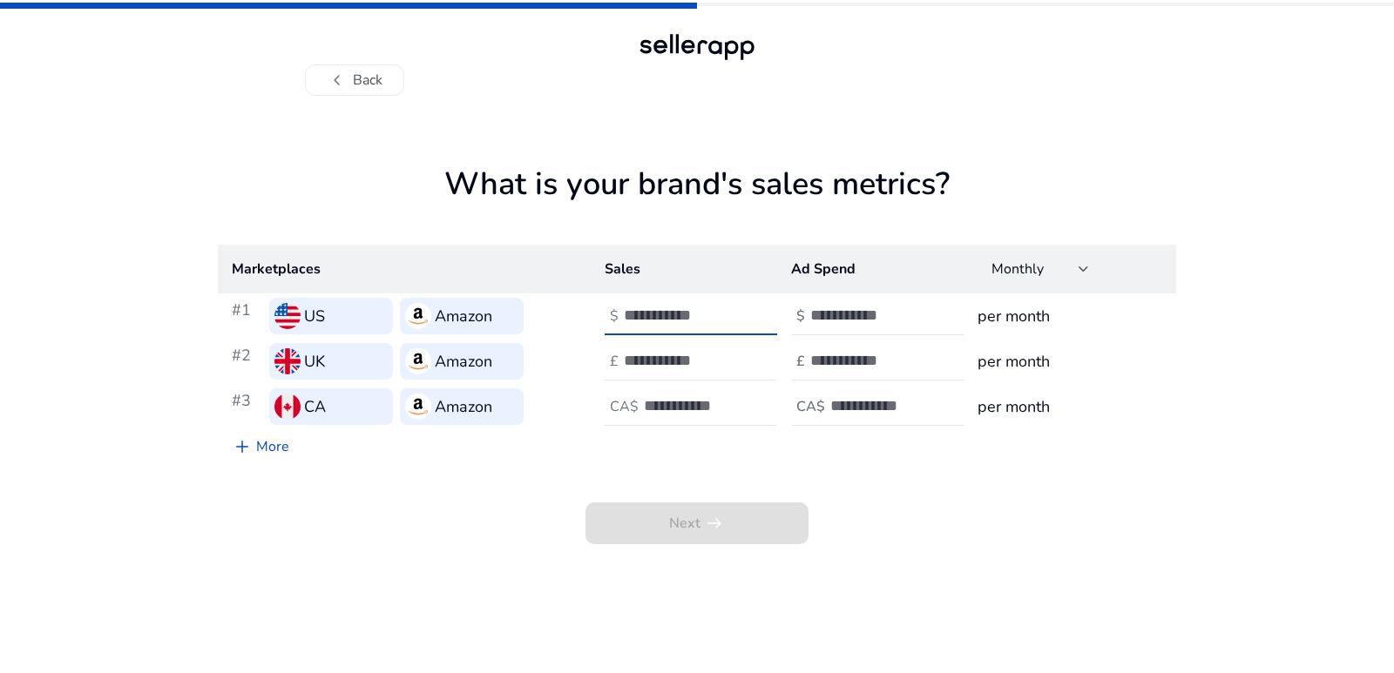
click at [735, 319] on input "**" at bounding box center [683, 315] width 118 height 19
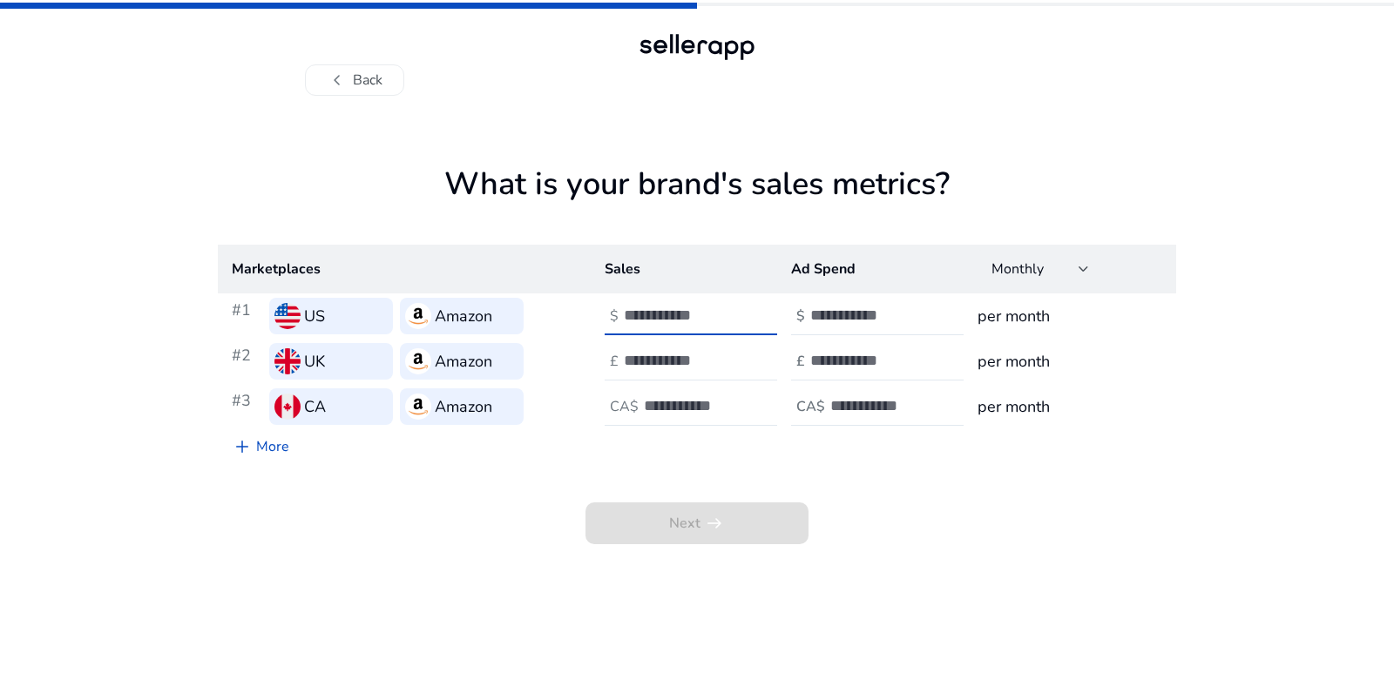
click at [735, 319] on input "***" at bounding box center [683, 315] width 118 height 19
click at [733, 311] on input "***" at bounding box center [683, 315] width 118 height 19
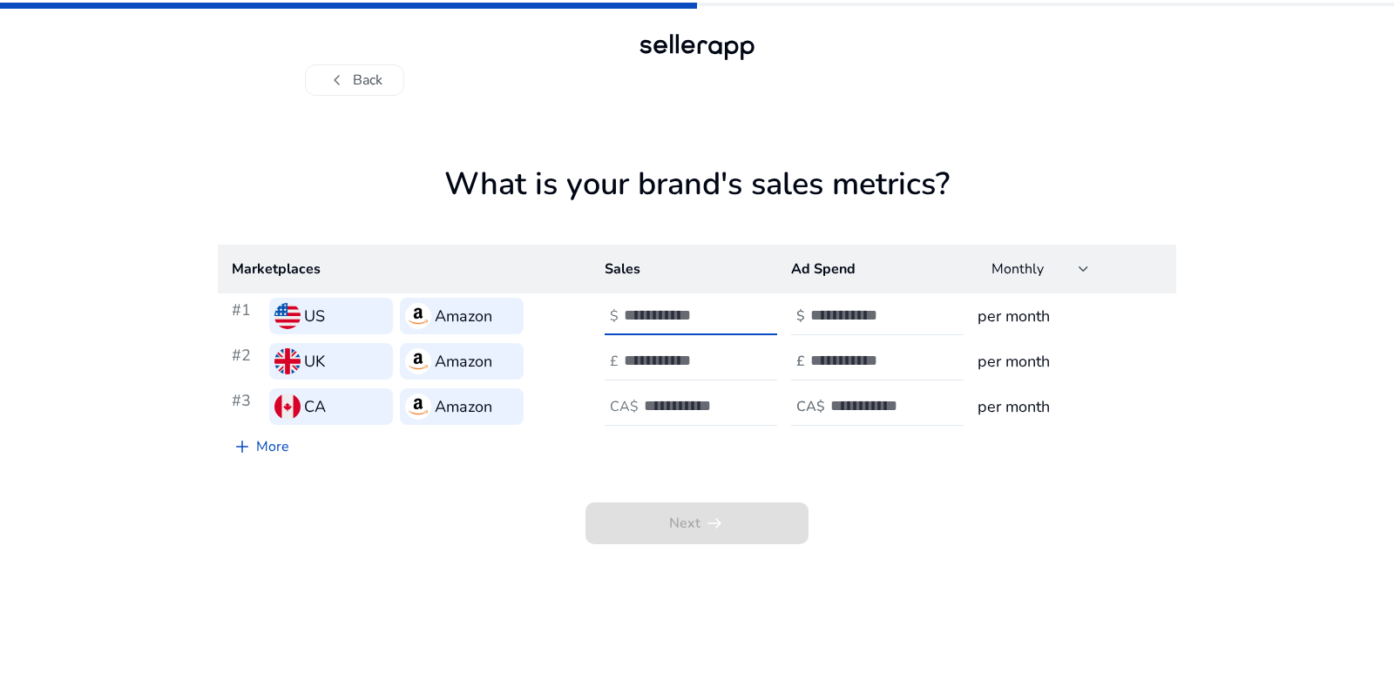
click at [733, 311] on input "***" at bounding box center [683, 315] width 118 height 19
click at [733, 311] on input "**" at bounding box center [683, 315] width 118 height 19
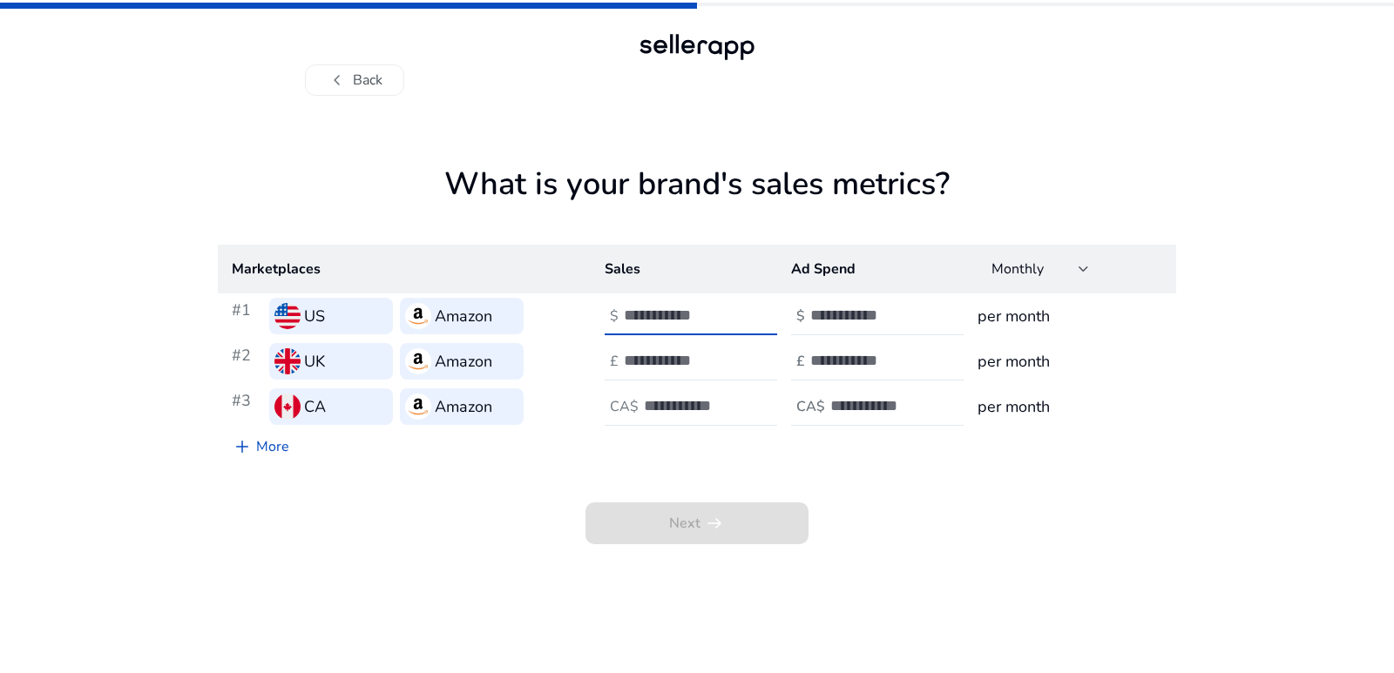
click at [733, 311] on input "**" at bounding box center [683, 315] width 118 height 19
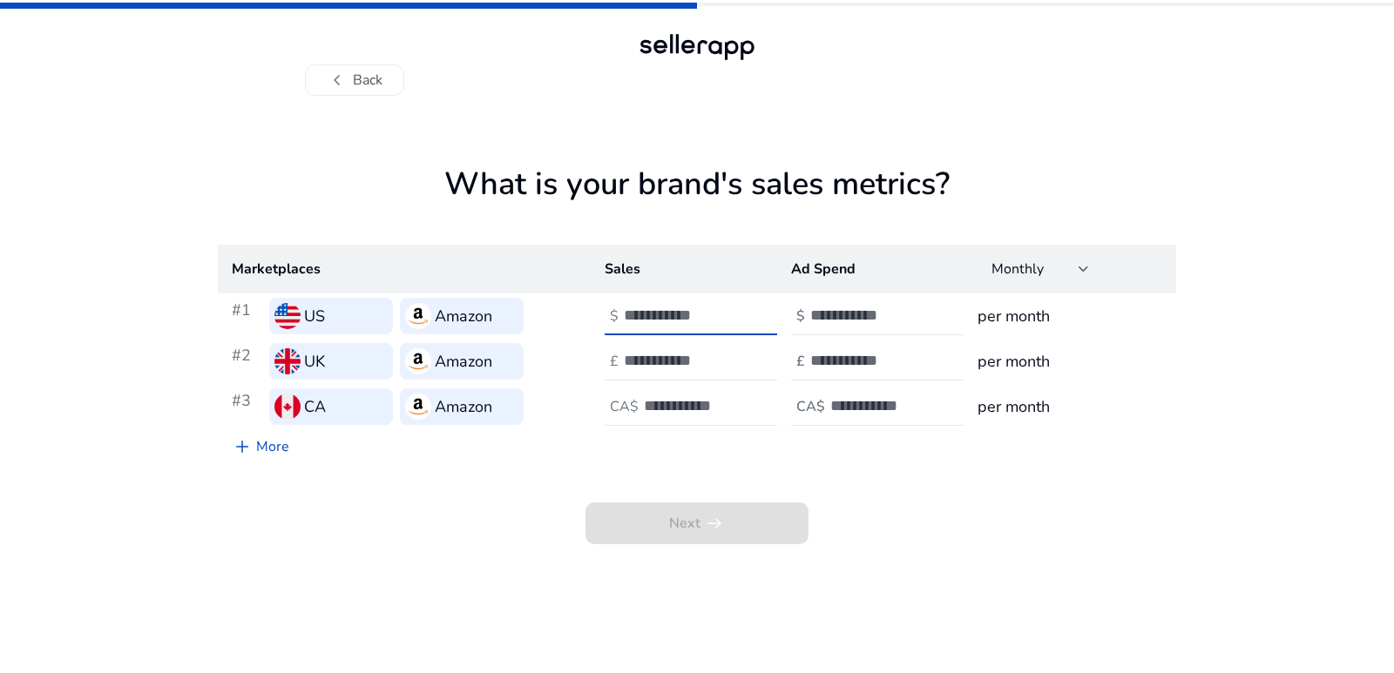
click at [733, 311] on input "**" at bounding box center [683, 315] width 118 height 19
click at [733, 311] on input "*" at bounding box center [683, 315] width 118 height 19
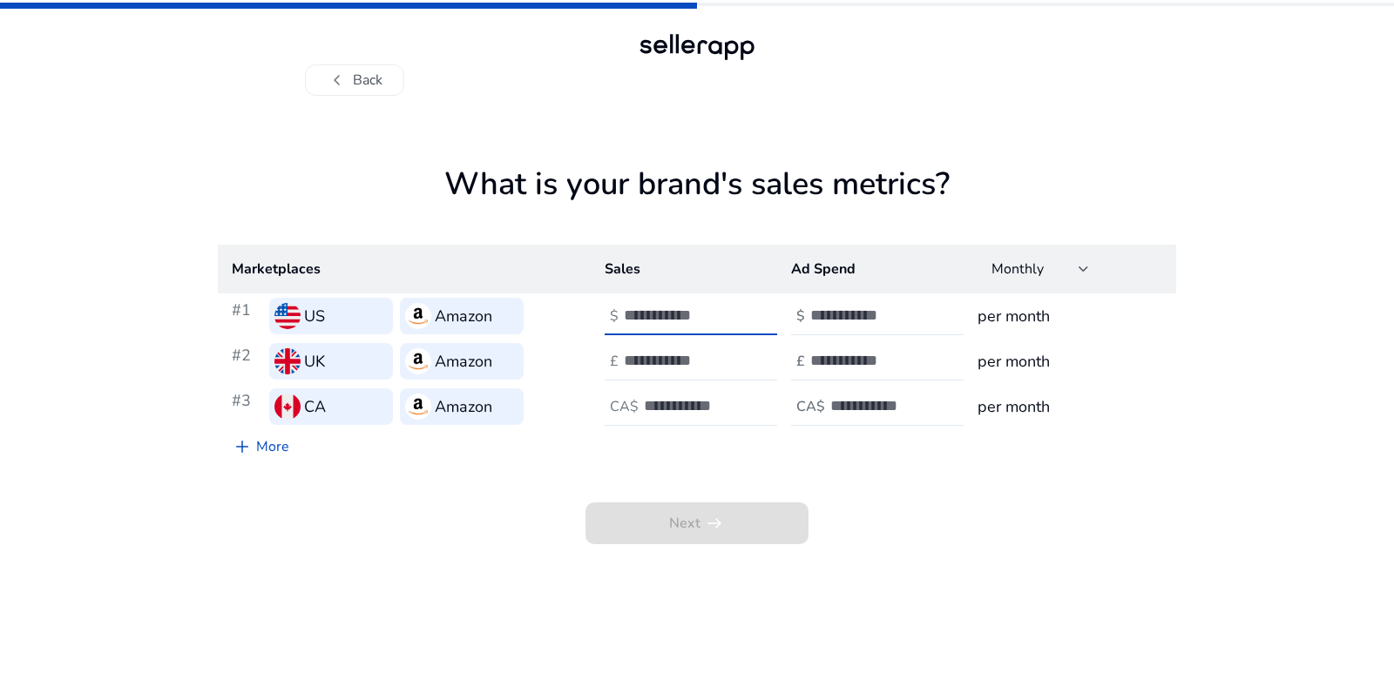
click at [733, 311] on input "*" at bounding box center [683, 315] width 118 height 19
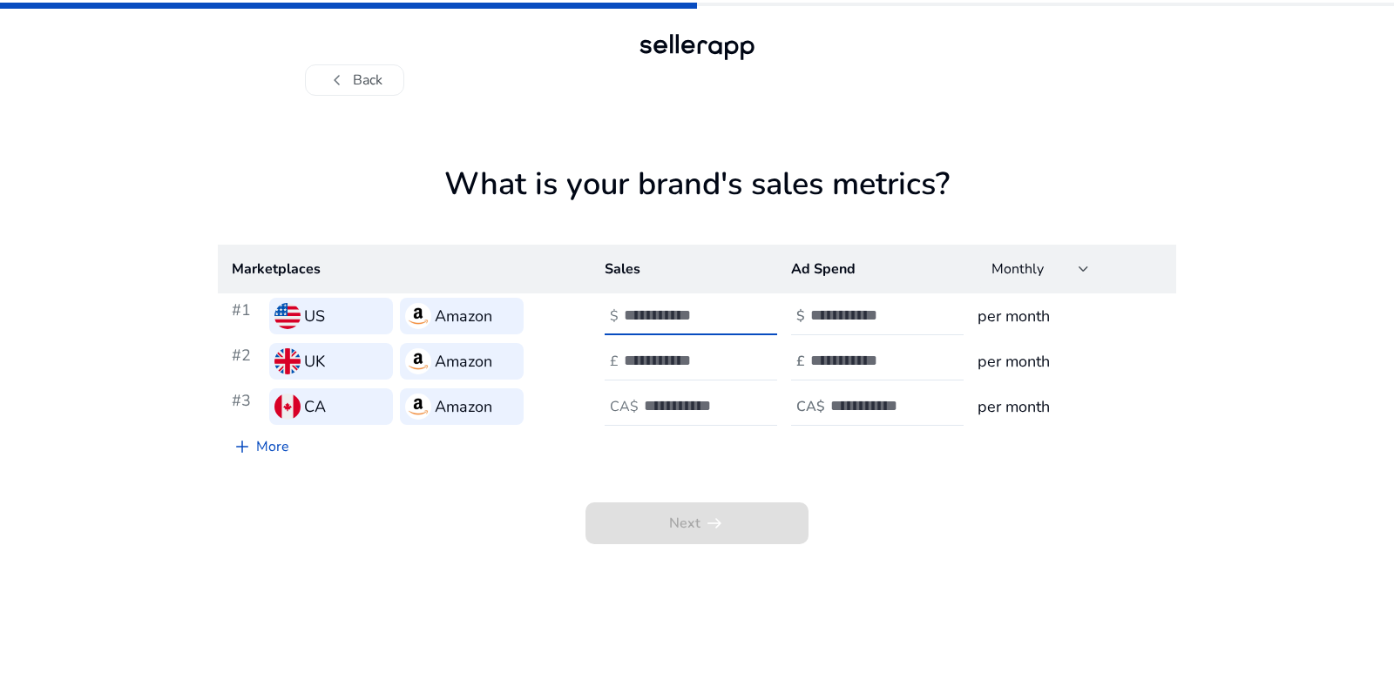
click at [733, 311] on input "*" at bounding box center [683, 315] width 118 height 19
click at [733, 311] on input "**" at bounding box center [683, 315] width 118 height 19
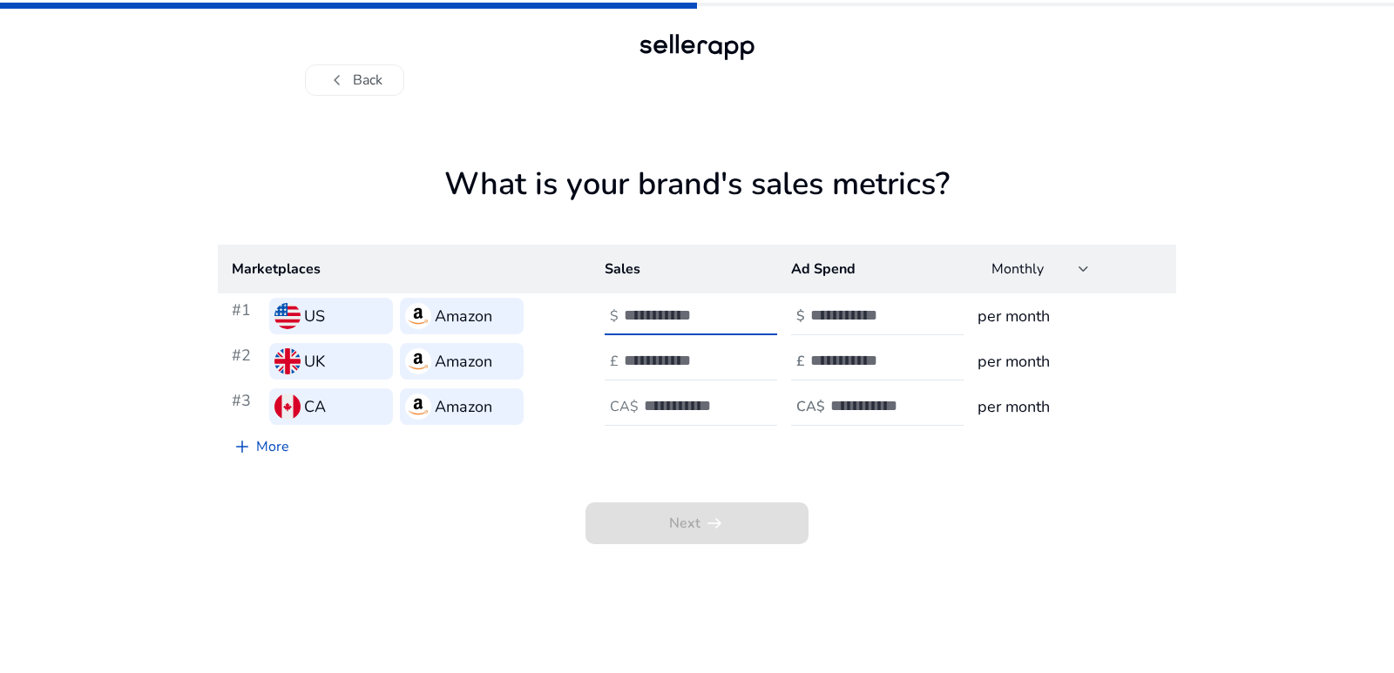
click at [733, 311] on input "**" at bounding box center [683, 315] width 118 height 19
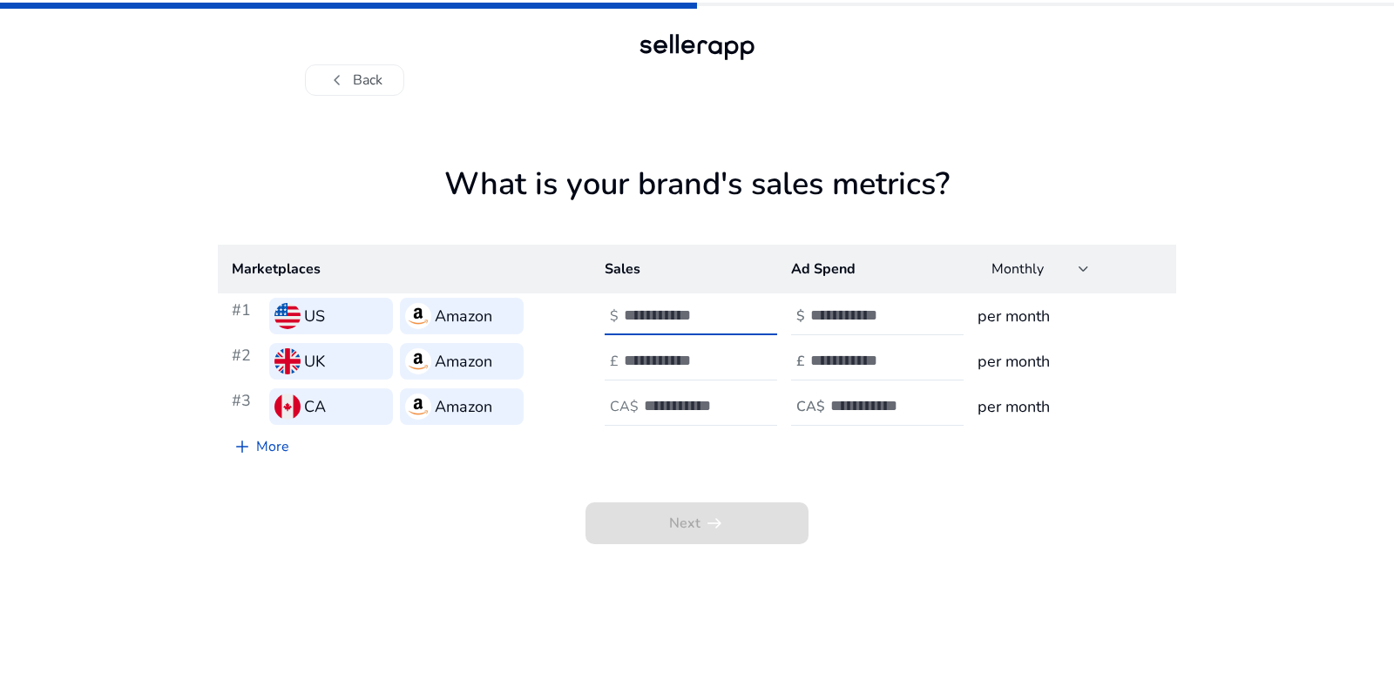
click at [733, 311] on input "**" at bounding box center [683, 315] width 118 height 19
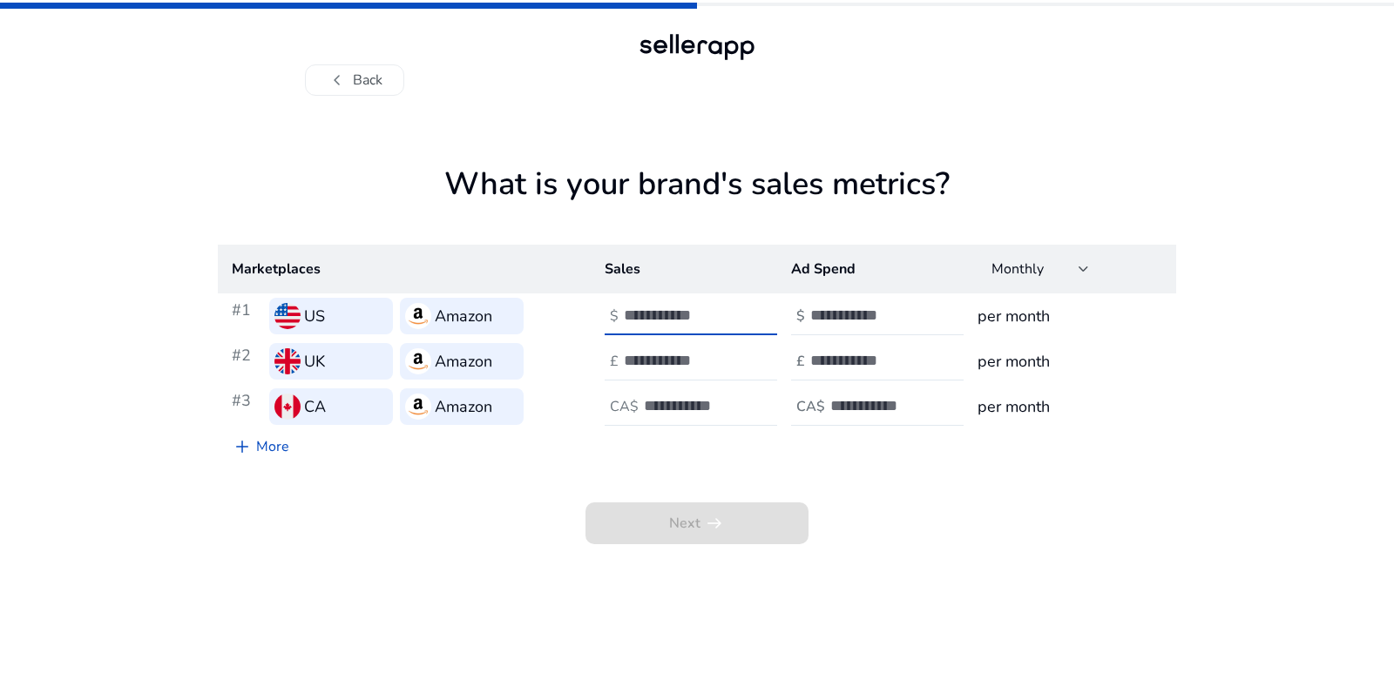
click at [733, 311] on input "**" at bounding box center [683, 315] width 118 height 19
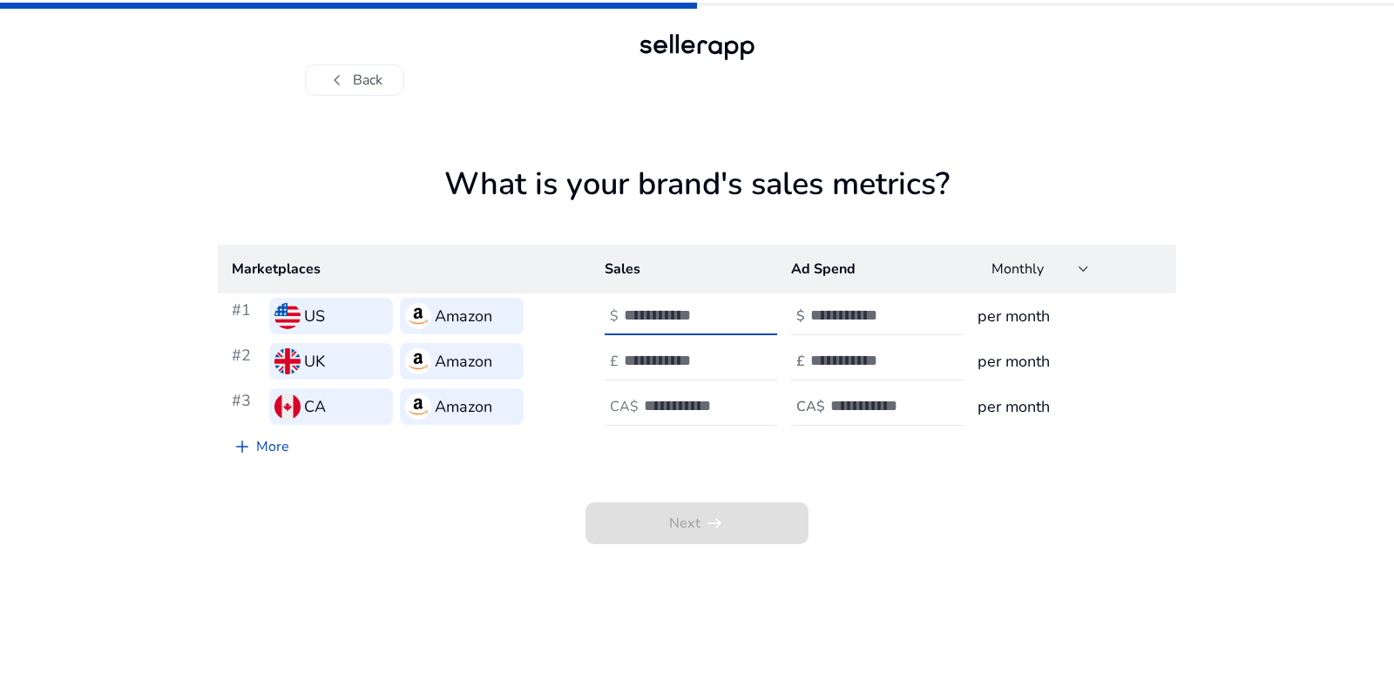
click at [733, 311] on input "**" at bounding box center [683, 315] width 118 height 19
click at [733, 310] on input "**" at bounding box center [683, 315] width 118 height 19
type input "*"
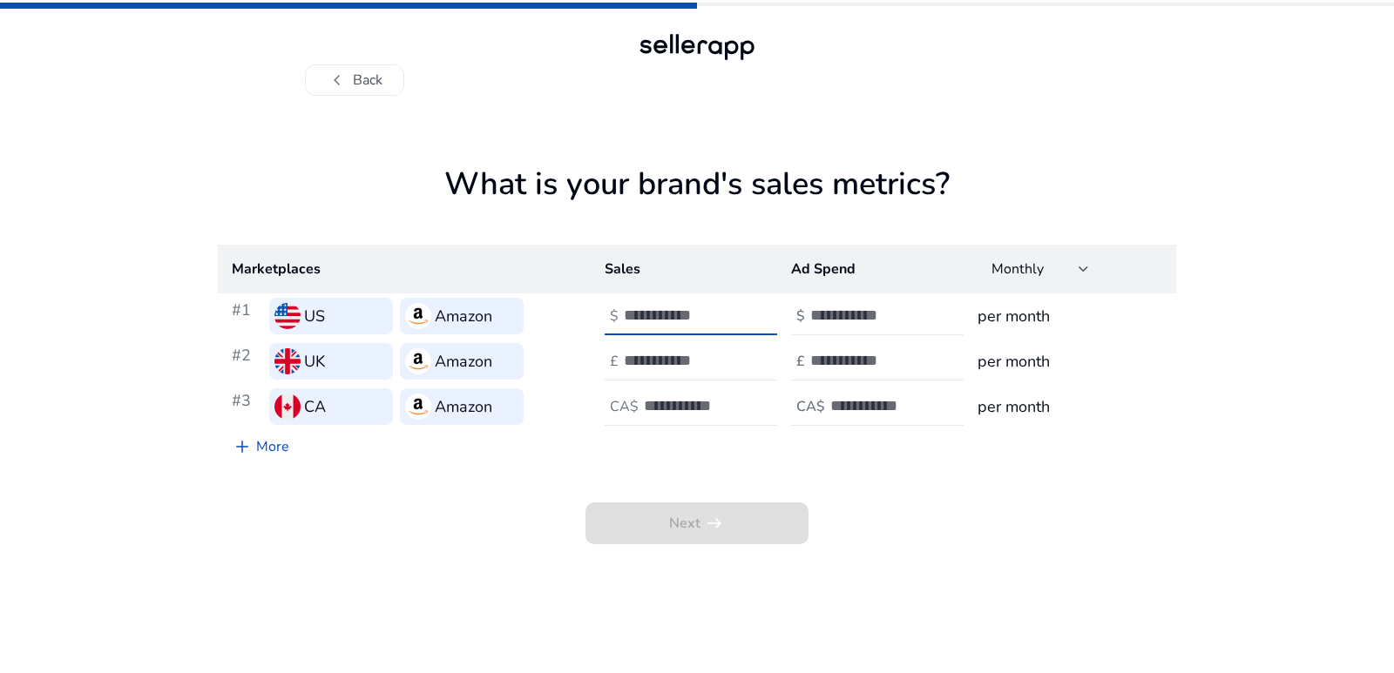
type input "***"
click at [819, 314] on input "number" at bounding box center [869, 315] width 118 height 19
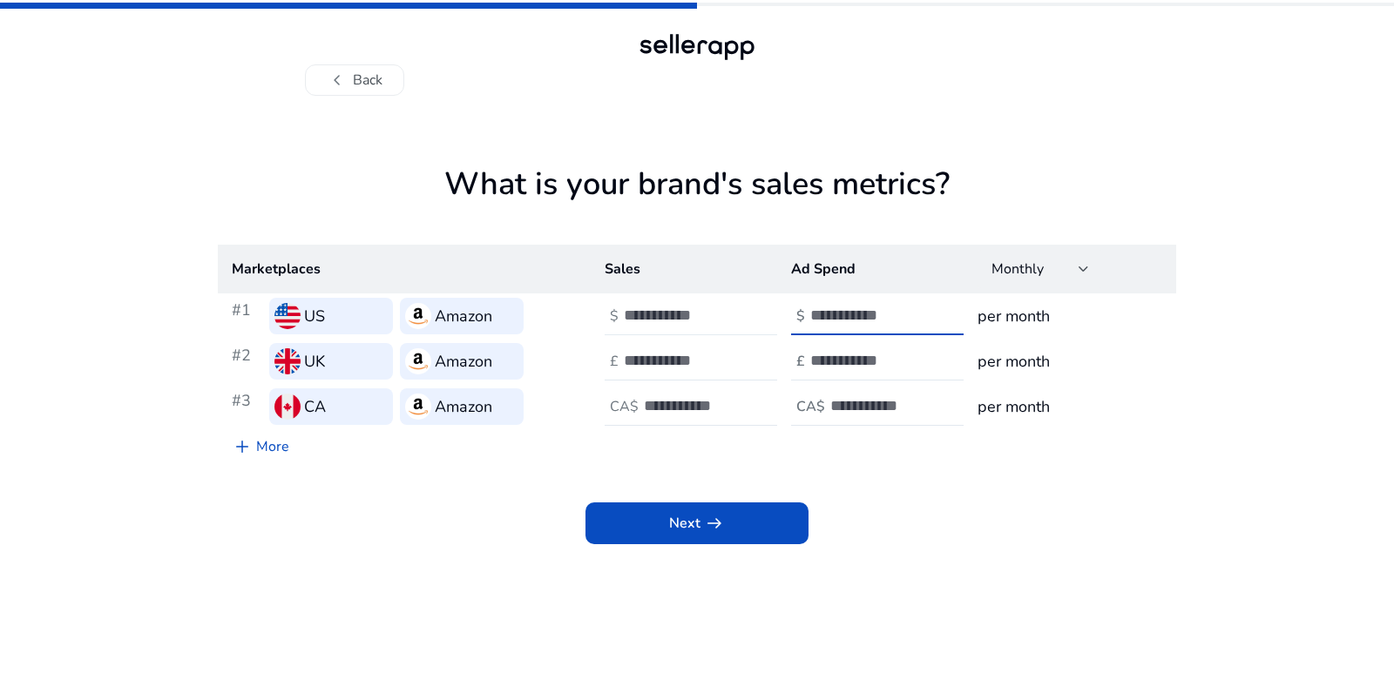
type input "***"
click at [656, 305] on div "***" at bounding box center [702, 316] width 157 height 38
type input "****"
click at [839, 313] on input "***" at bounding box center [869, 315] width 118 height 19
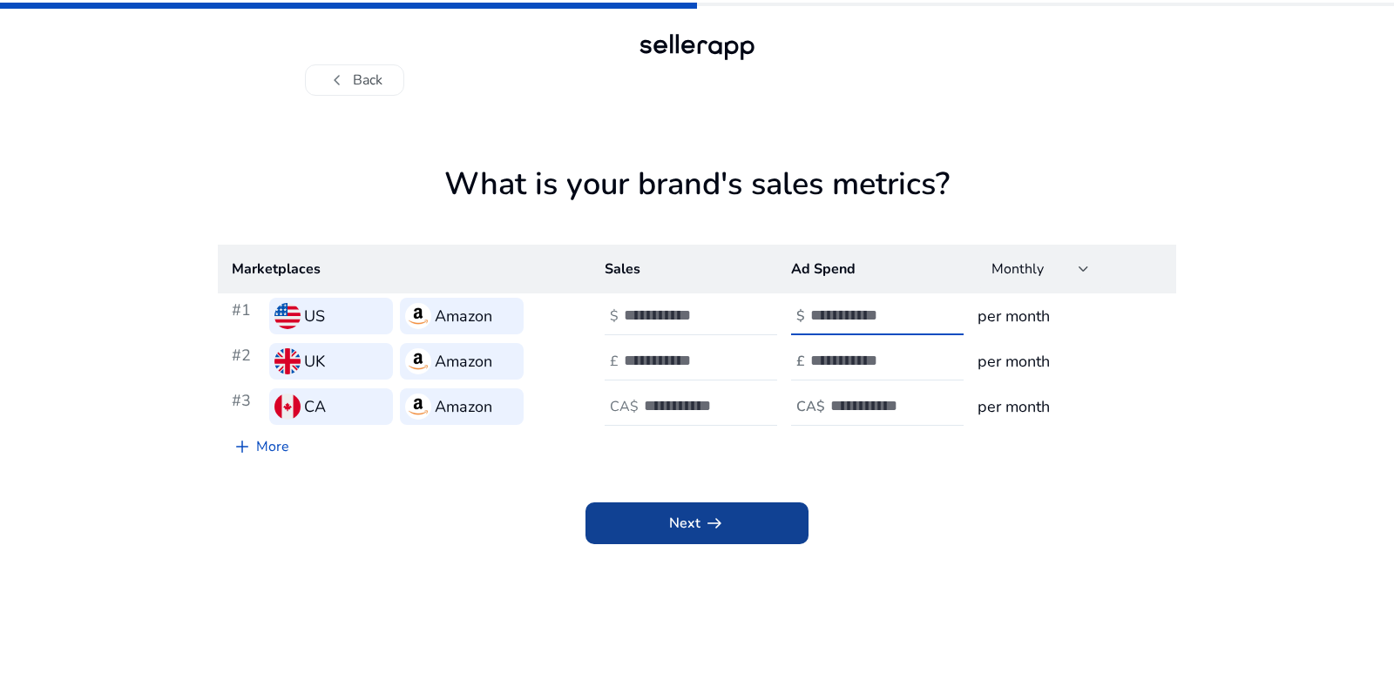
type input "****"
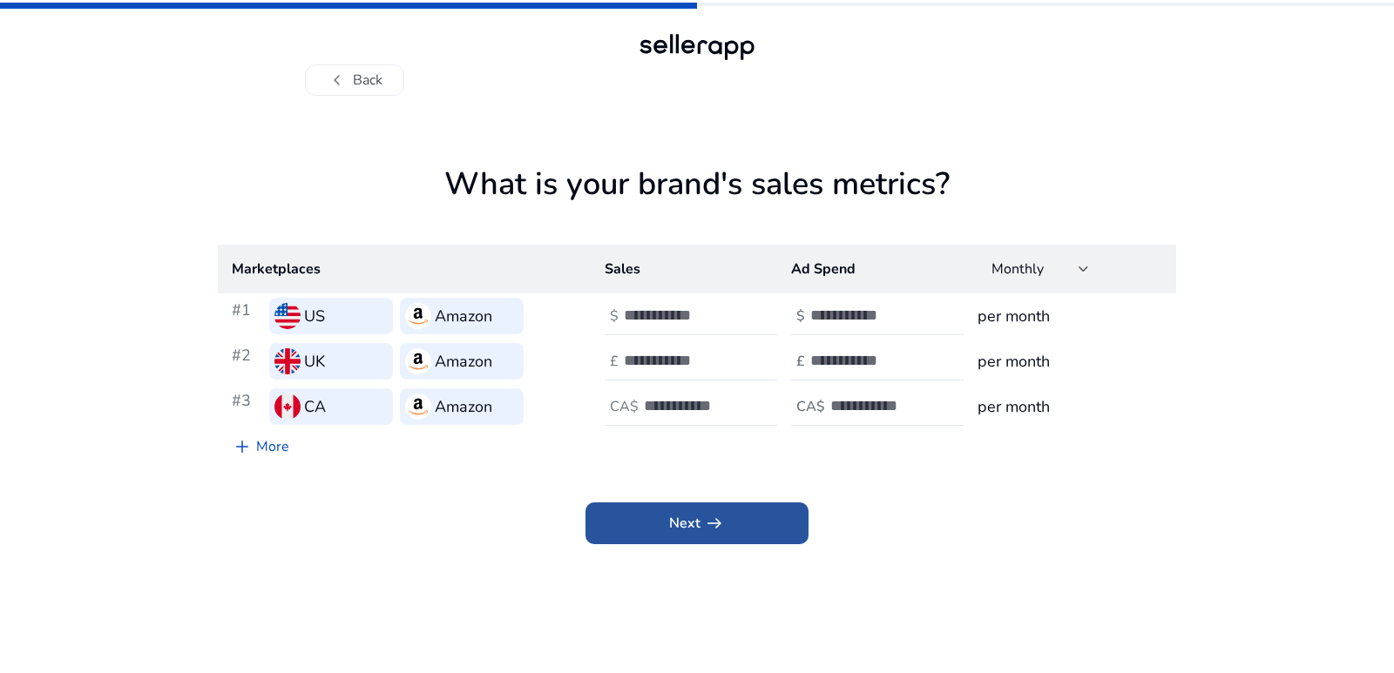
click at [706, 530] on span "arrow_right_alt" at bounding box center [714, 523] width 21 height 21
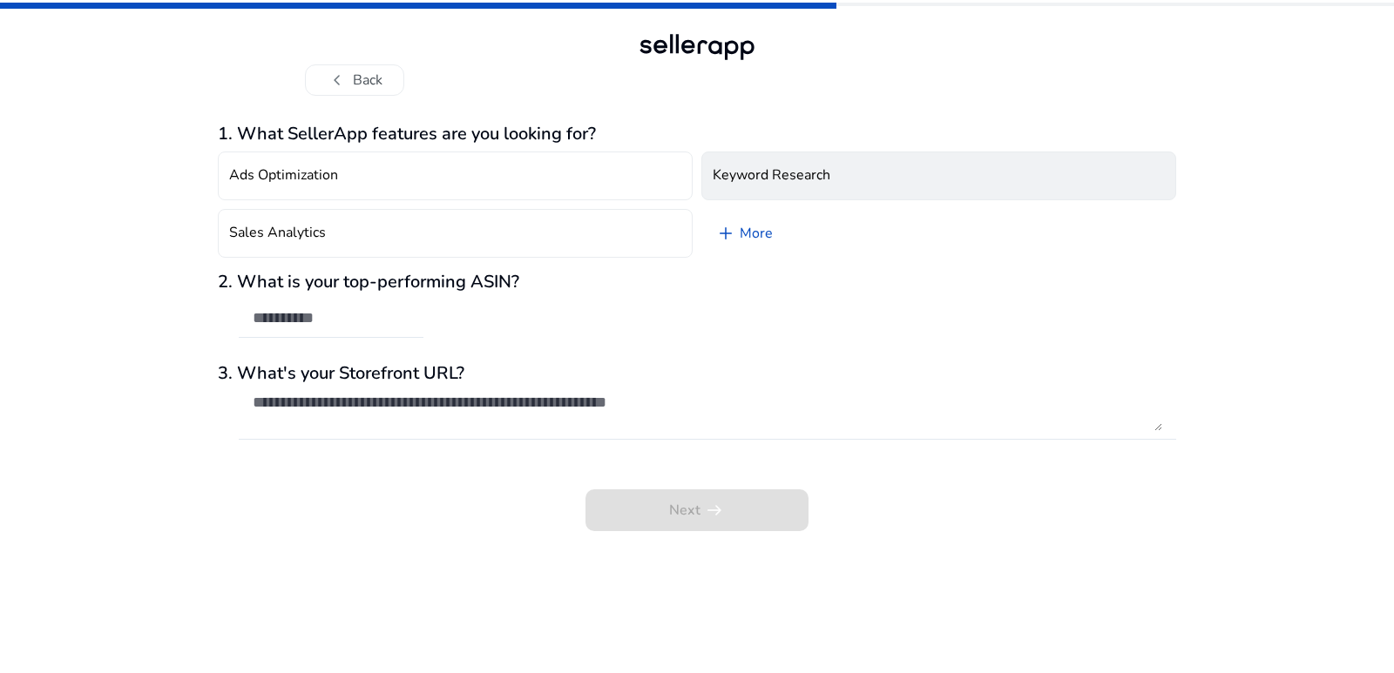
click at [772, 186] on button "Keyword Research" at bounding box center [938, 176] width 475 height 49
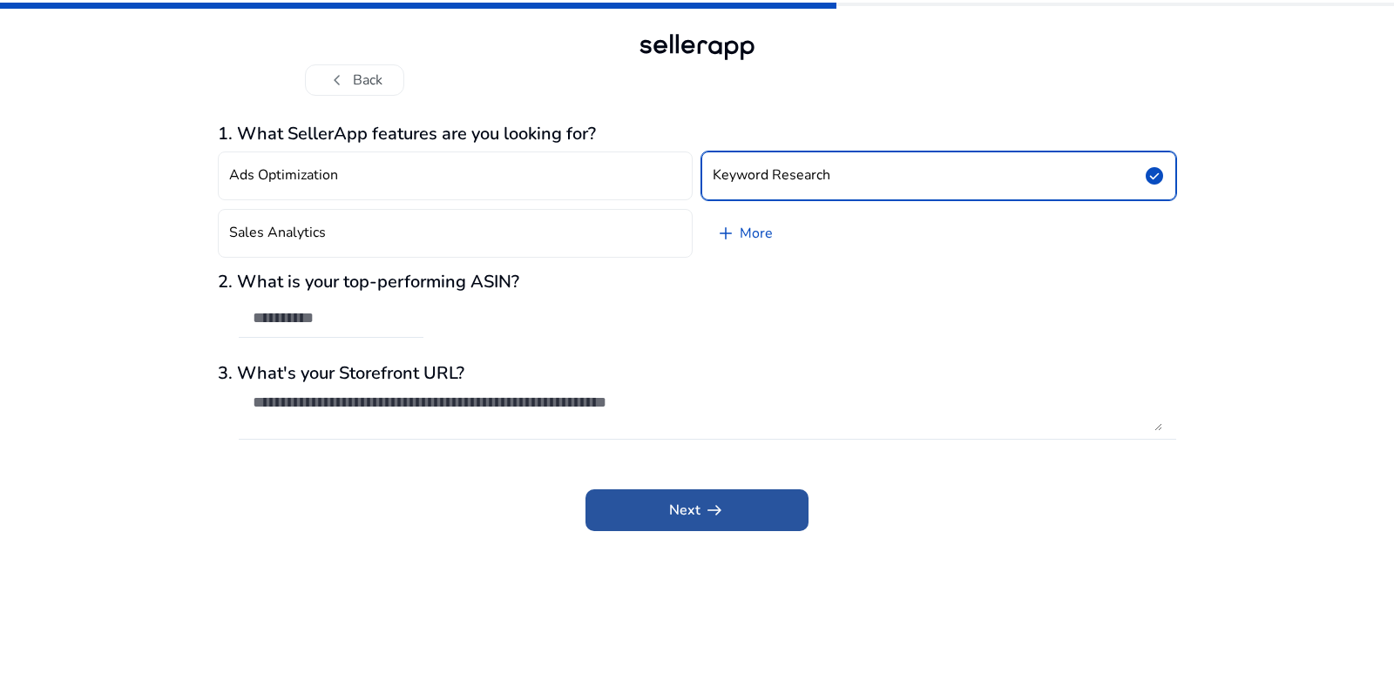
click at [684, 499] on span at bounding box center [696, 511] width 223 height 42
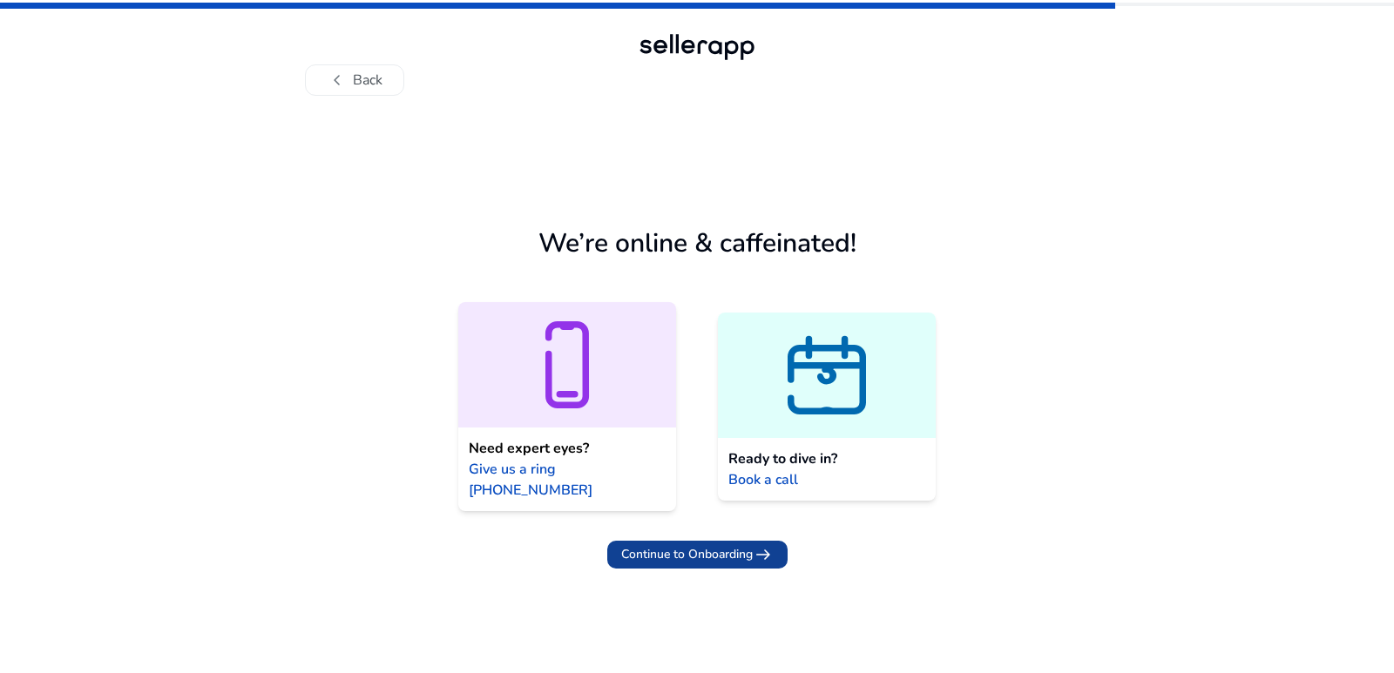
click at [685, 545] on span "Continue to Onboarding" at bounding box center [687, 554] width 132 height 18
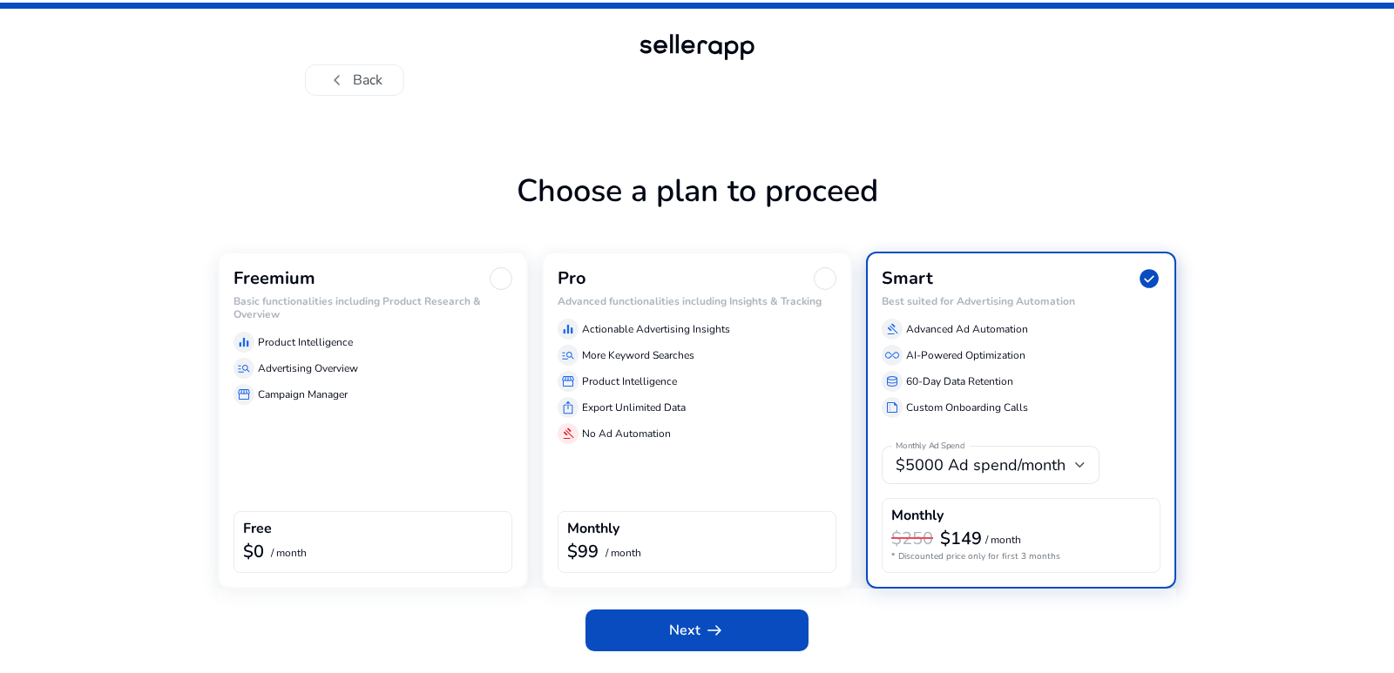
click at [400, 425] on div "Freemium Basic functionalities including Product Research & Overview equalizer …" at bounding box center [373, 420] width 310 height 337
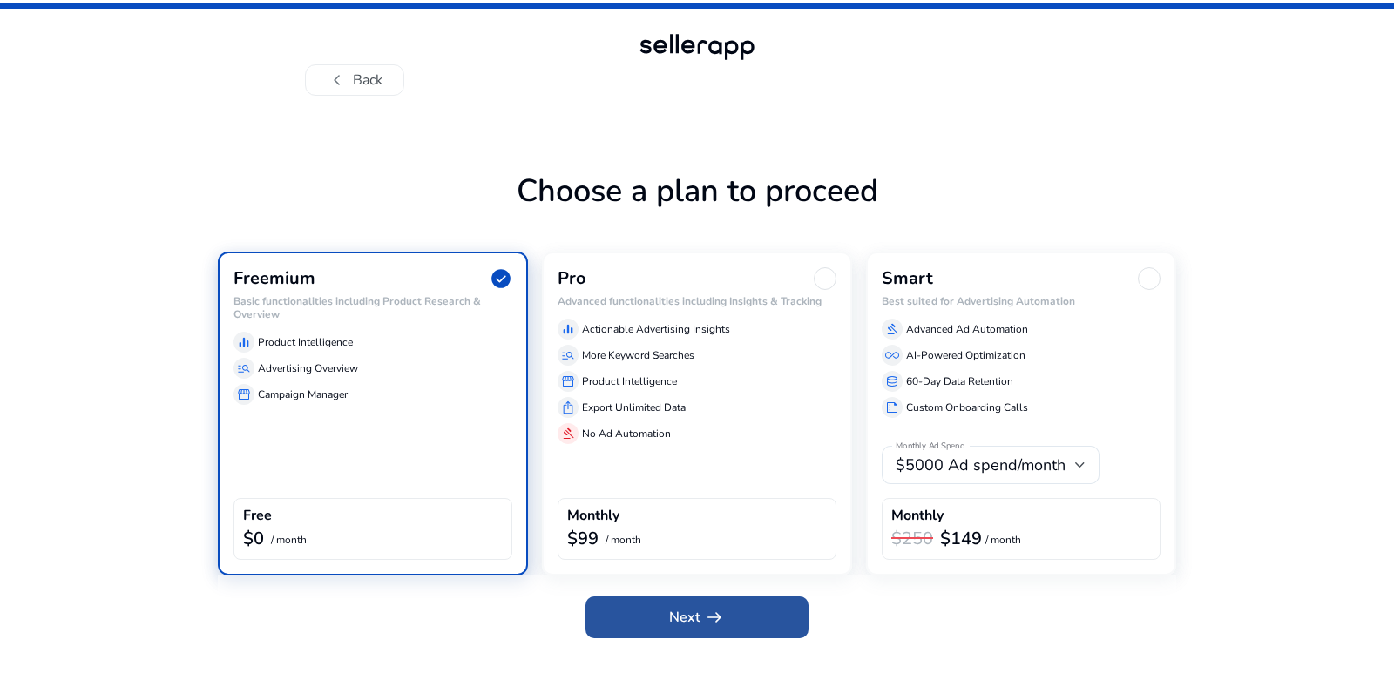
click at [698, 607] on span "Next arrow_right_alt" at bounding box center [697, 617] width 56 height 21
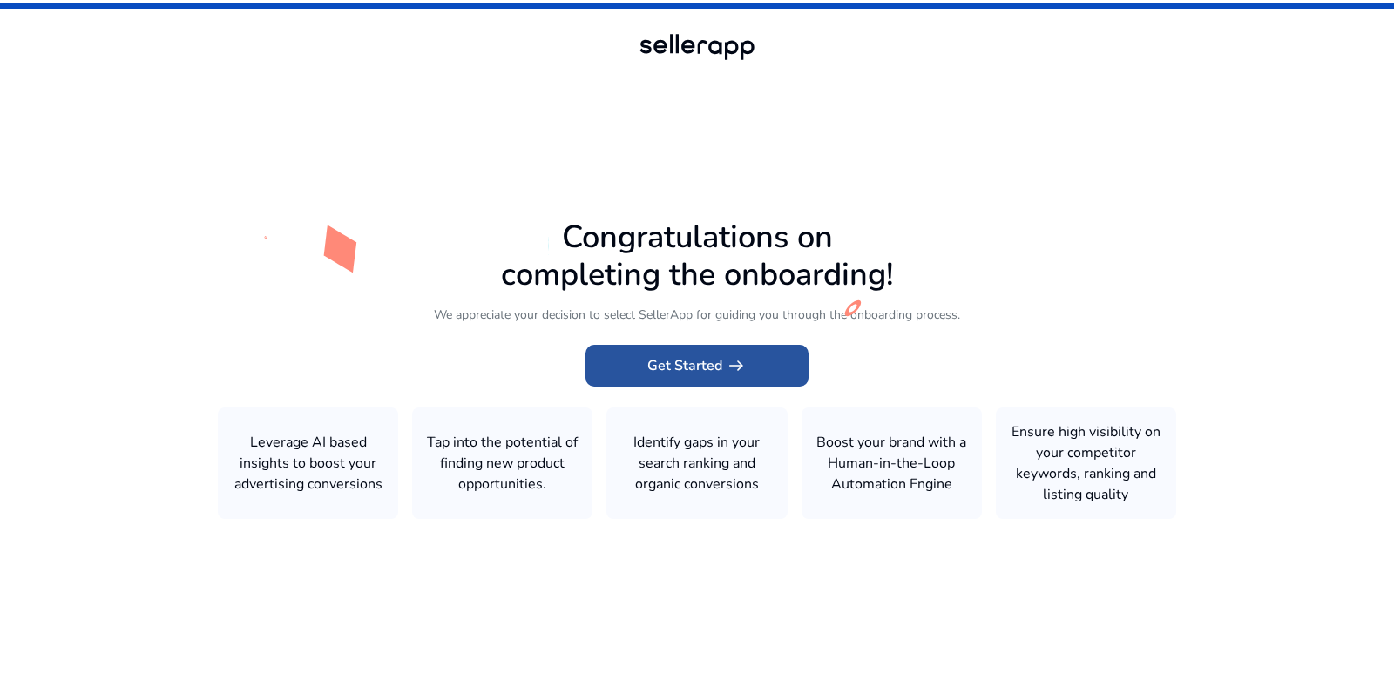
click at [693, 366] on span "Get Started arrow_right_alt" at bounding box center [696, 365] width 99 height 21
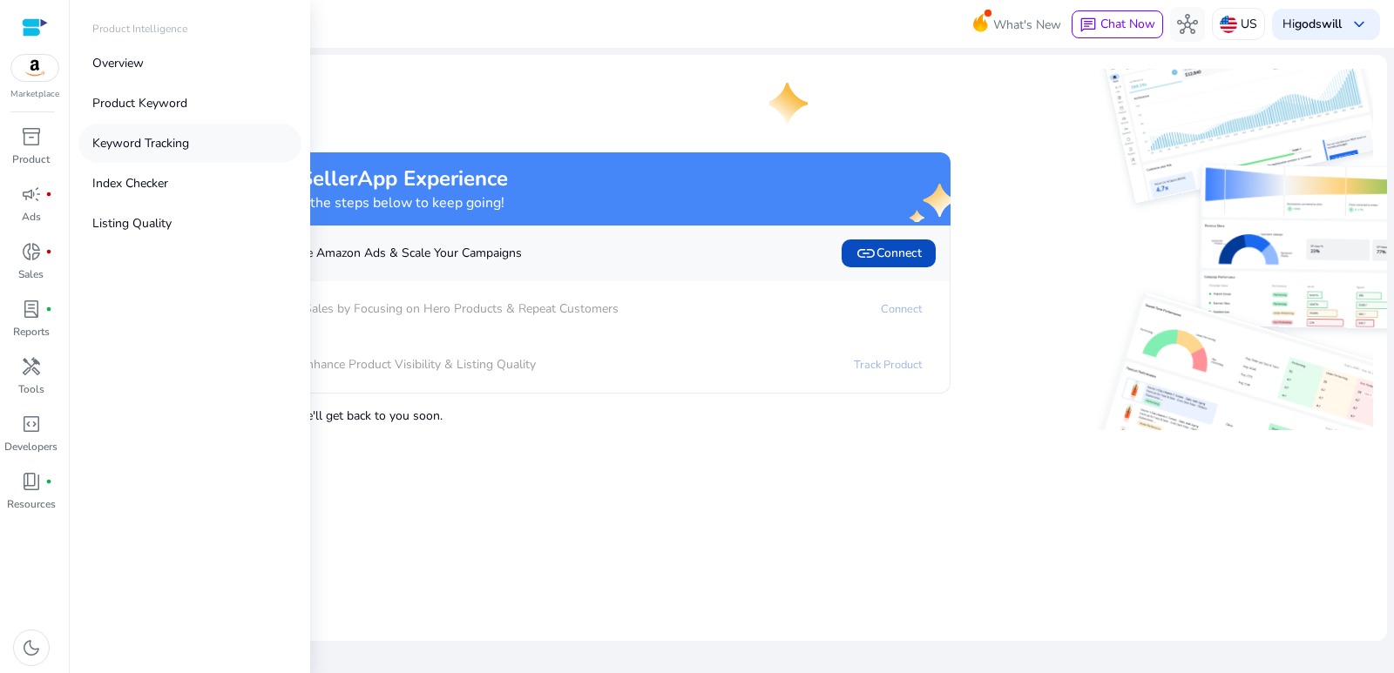
click at [146, 142] on p "Keyword Tracking" at bounding box center [140, 143] width 97 height 18
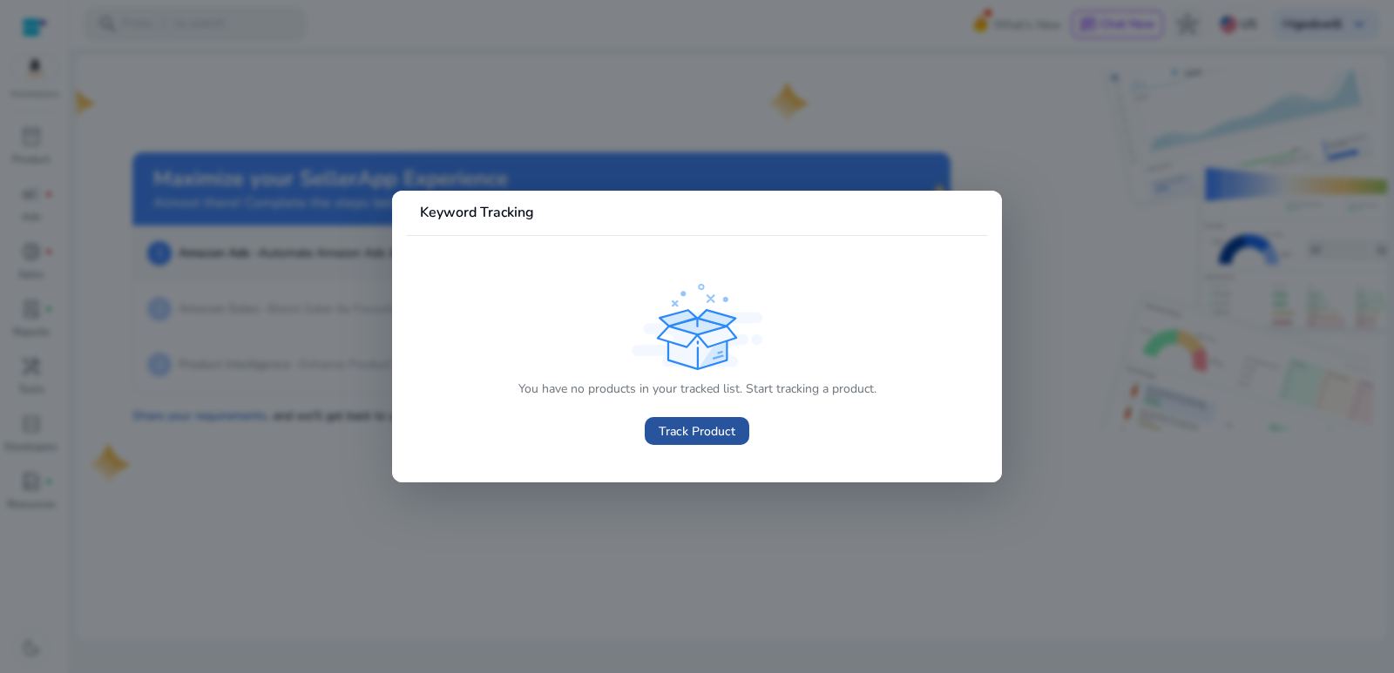
click at [666, 426] on span "Track Product" at bounding box center [696, 431] width 77 height 18
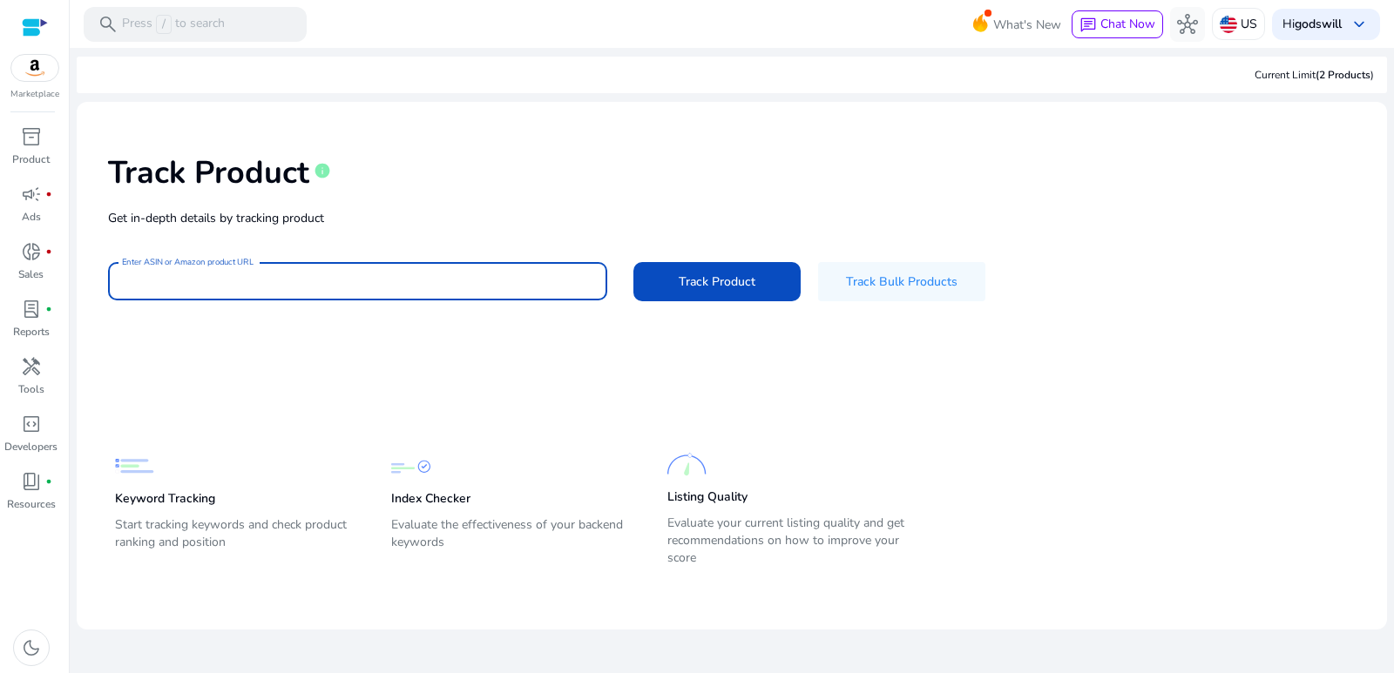
click at [288, 279] on input "Enter ASIN or Amazon product URL" at bounding box center [357, 281] width 471 height 19
paste input "**********"
click at [706, 302] on span at bounding box center [716, 281] width 167 height 42
type input "**********"
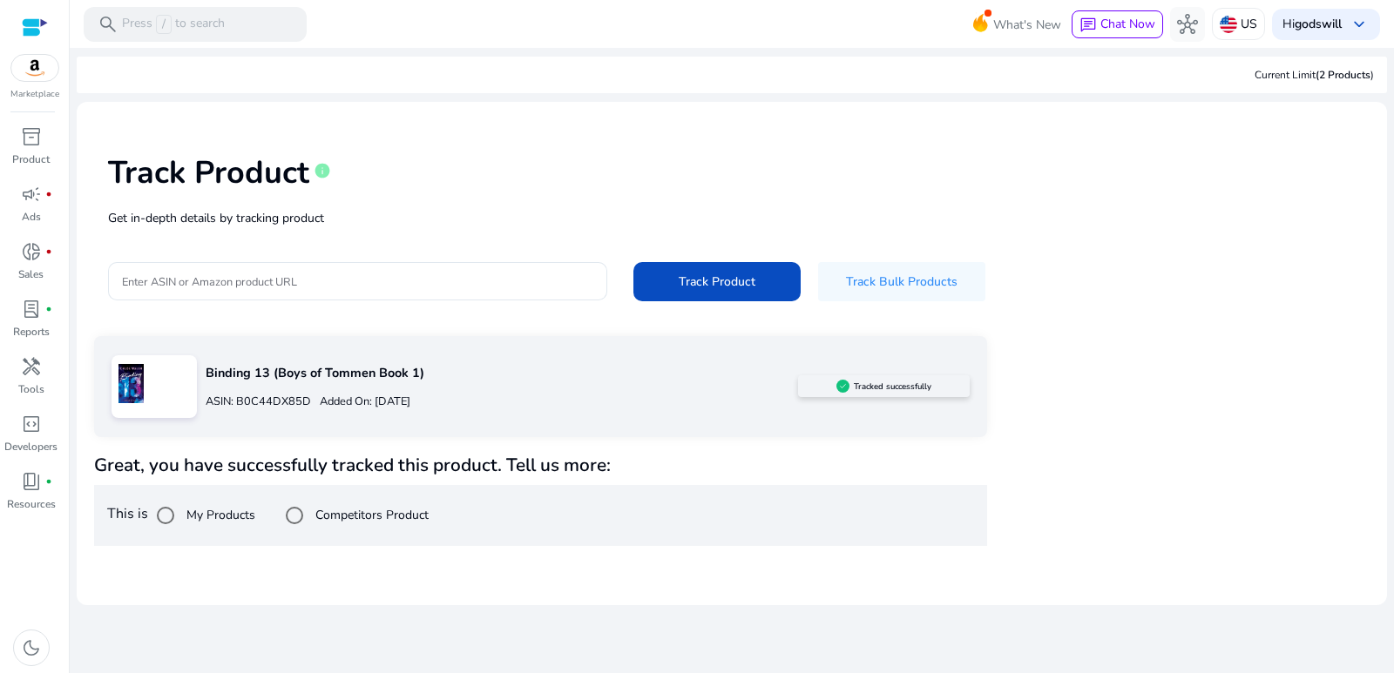
click at [495, 381] on p "Binding 13 (Boys of Tommen Book 1)" at bounding box center [501, 373] width 591 height 19
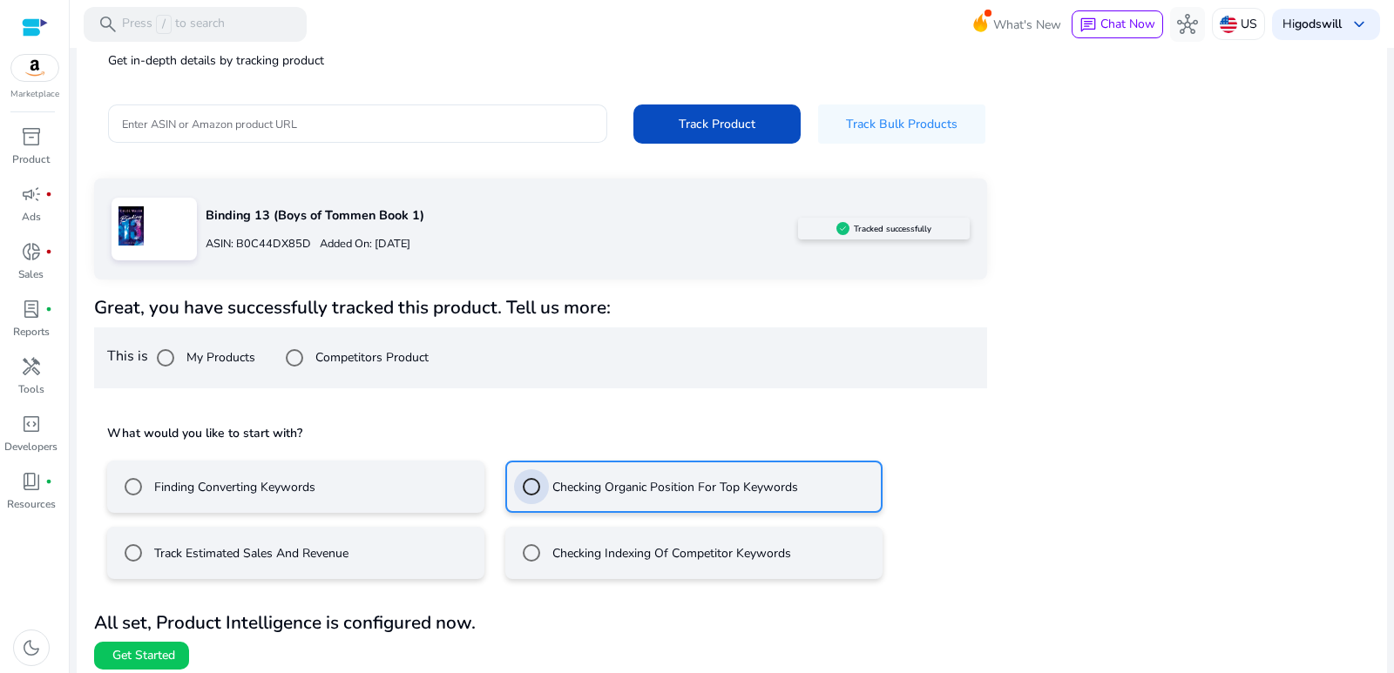
scroll to position [167, 0]
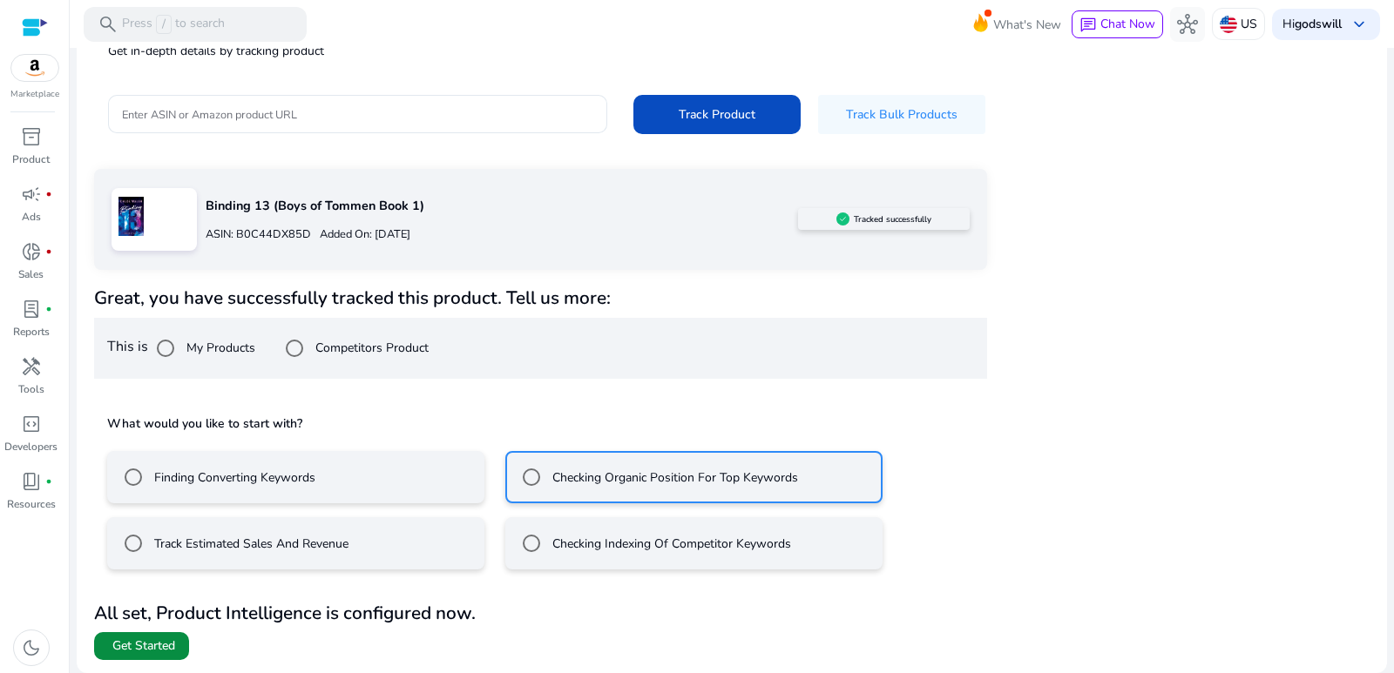
click at [132, 652] on span "Get Started" at bounding box center [143, 646] width 63 height 17
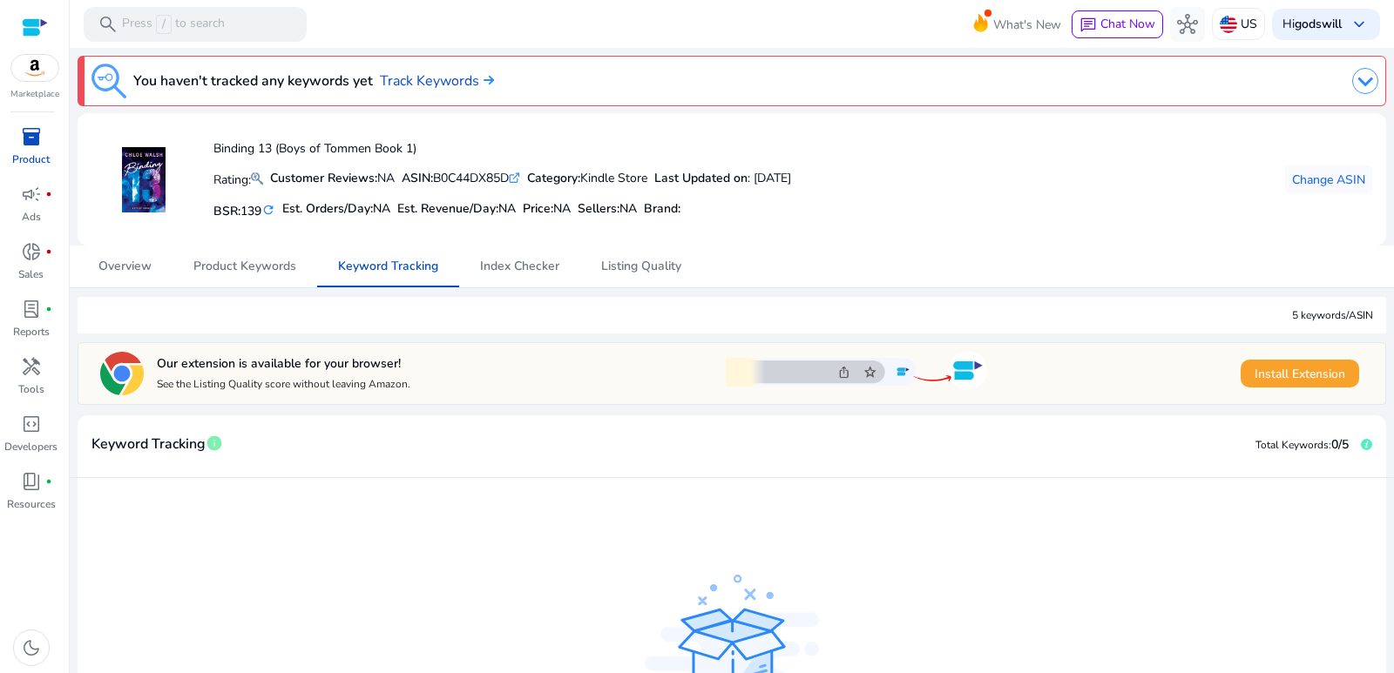
drag, startPoint x: 442, startPoint y: 177, endPoint x: 521, endPoint y: 179, distance: 79.3
click at [520, 179] on div "ASIN: B0C44DX85D .st0{fill:#2c8af8}" at bounding box center [461, 178] width 118 height 18
copy div "B0C44DX85D"
click at [272, 438] on mat-card-header "Keyword Tracking info Total Keywords: 0/5" at bounding box center [732, 453] width 1308 height 49
click at [122, 273] on span "Overview" at bounding box center [124, 266] width 53 height 12
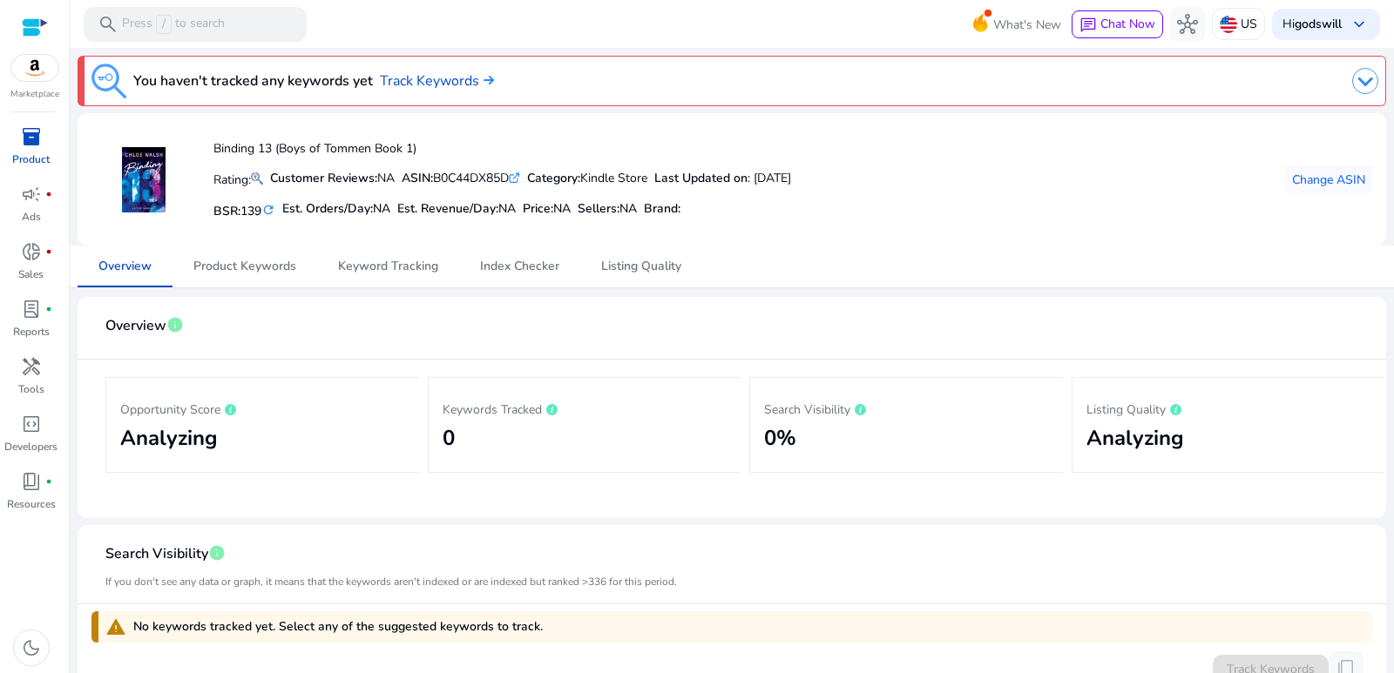
click at [546, 79] on div at bounding box center [957, 81] width 842 height 35
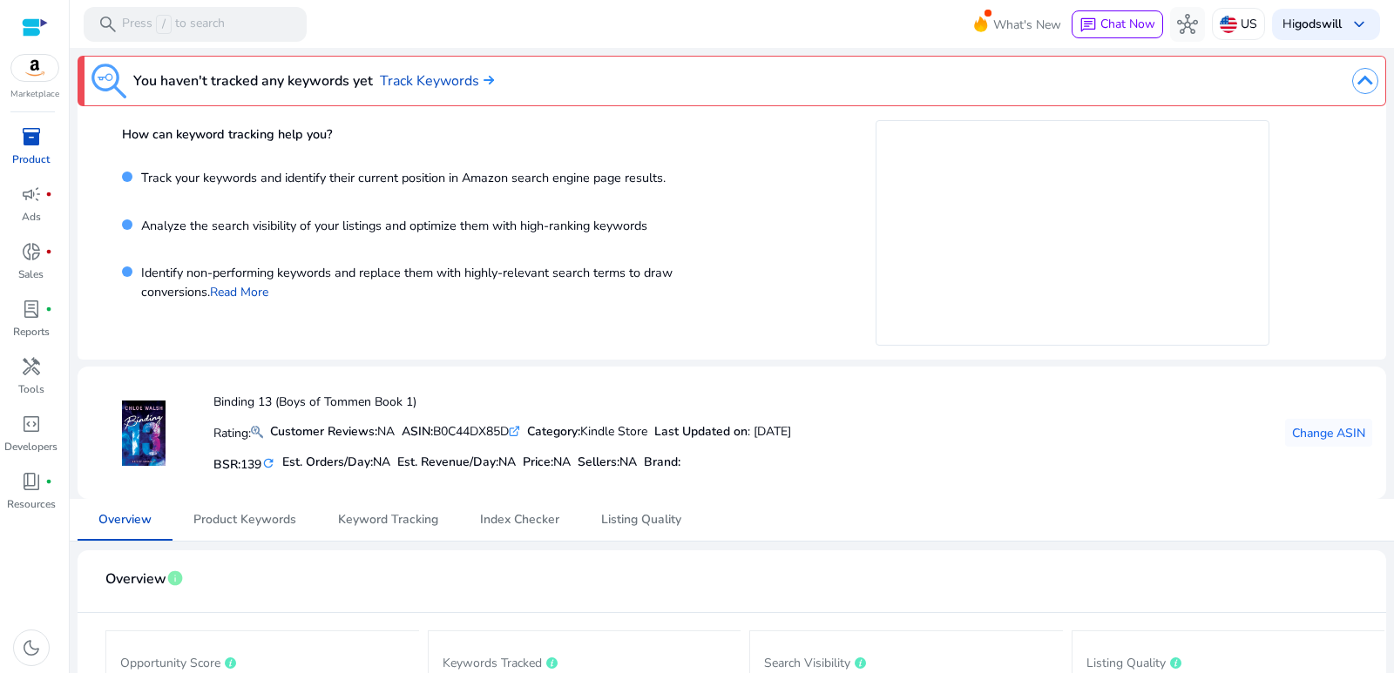
click at [546, 79] on div at bounding box center [957, 81] width 842 height 35
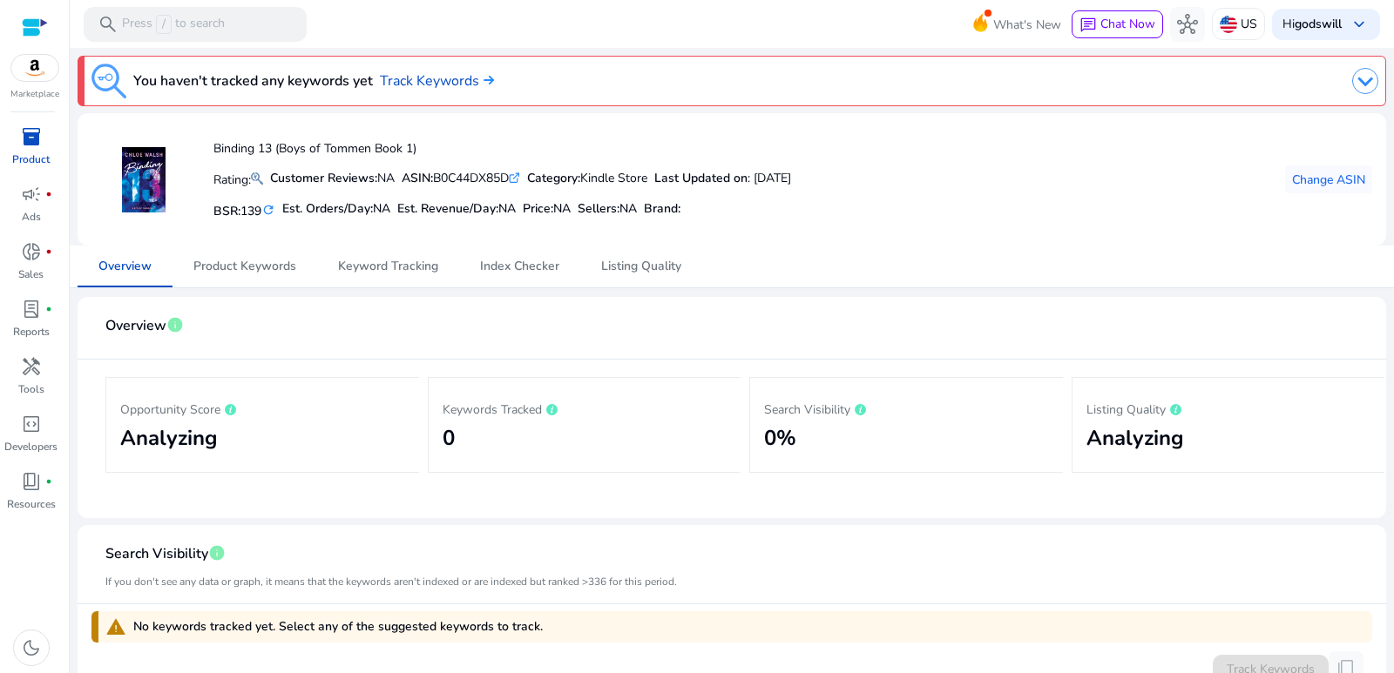
click at [520, 179] on icon ".st0{fill:#2c8af8}" at bounding box center [514, 177] width 11 height 11
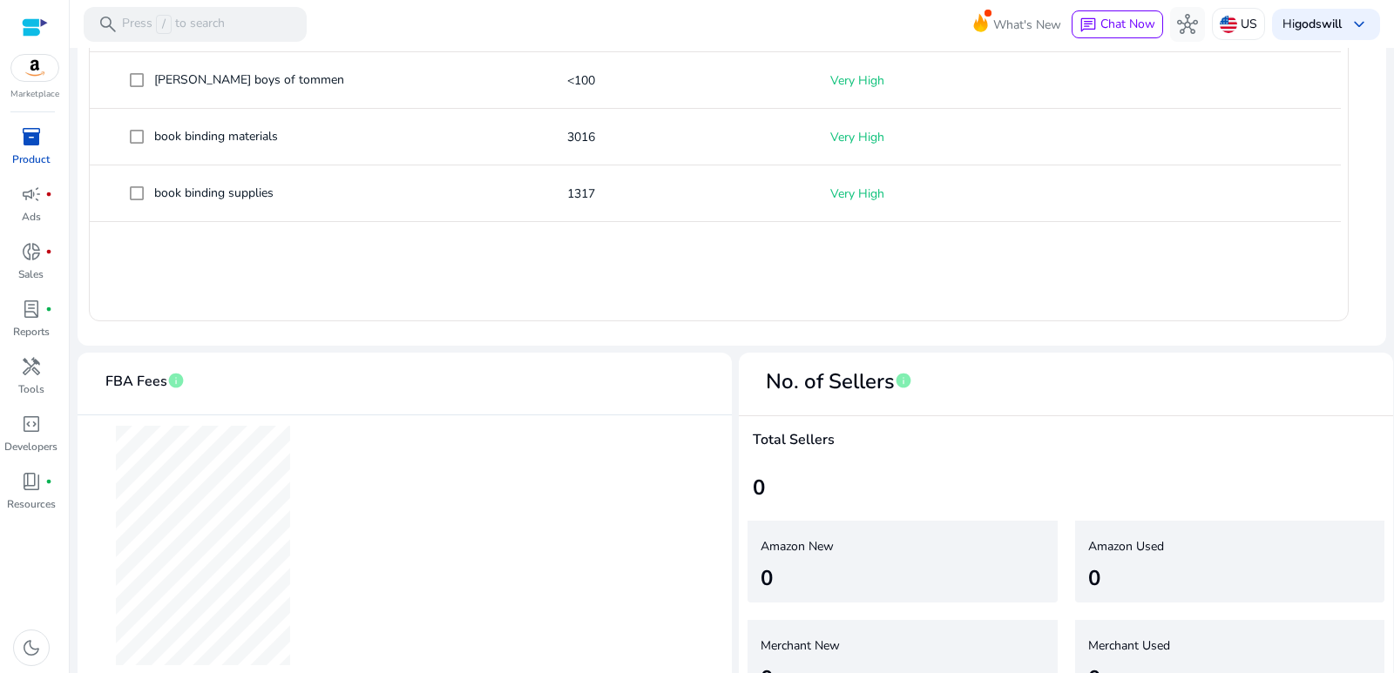
scroll to position [843, 0]
